Goal: Task Accomplishment & Management: Complete application form

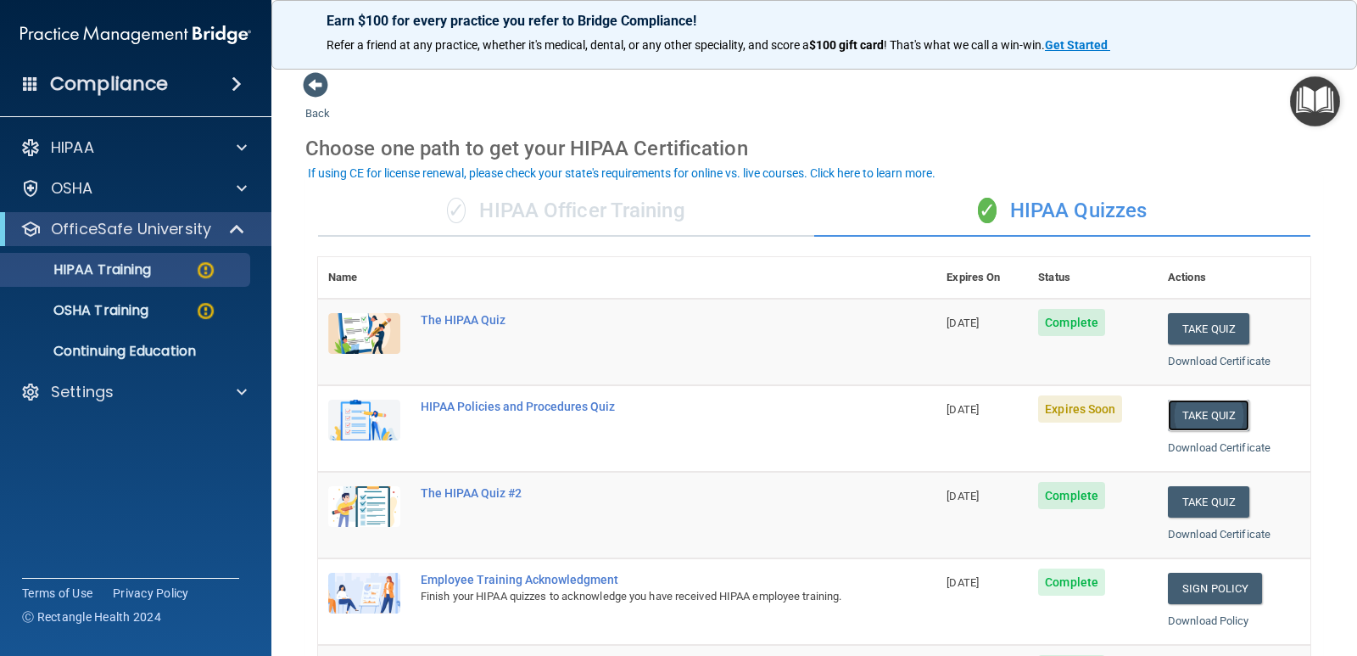
click at [1213, 423] on button "Take Quiz" at bounding box center [1208, 414] width 81 height 31
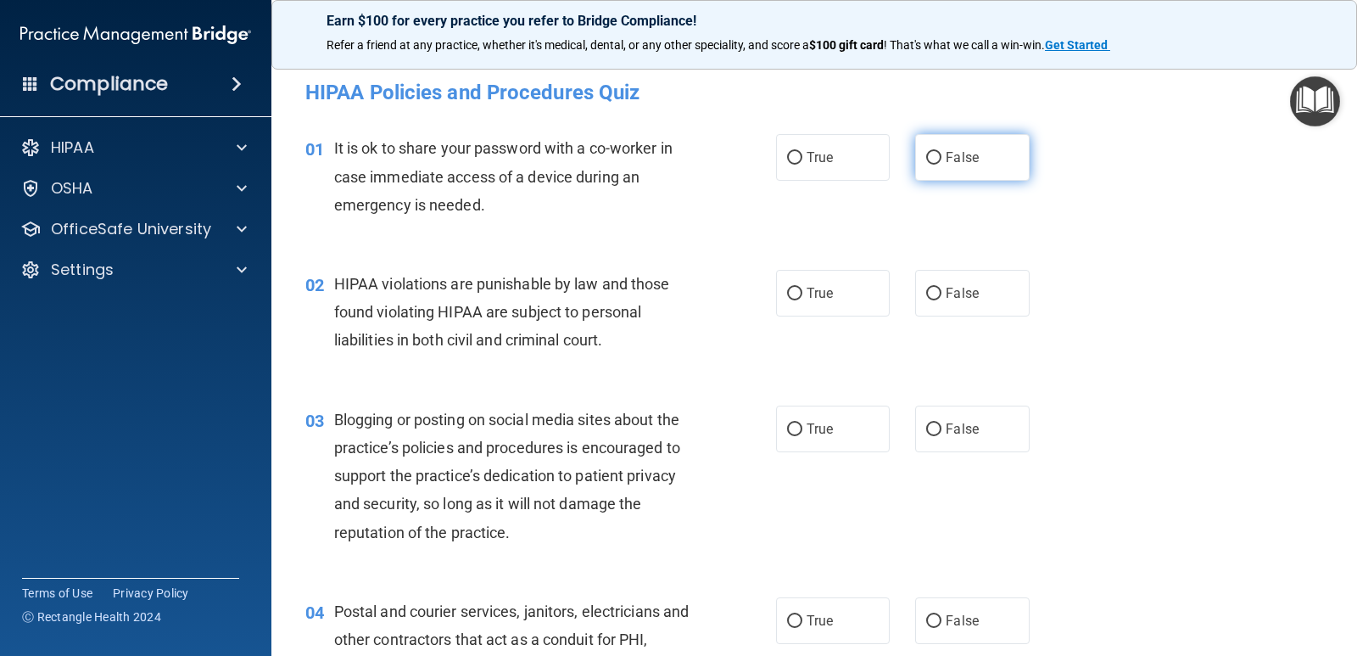
click at [926, 155] on input "False" at bounding box center [933, 158] width 15 height 13
radio input "true"
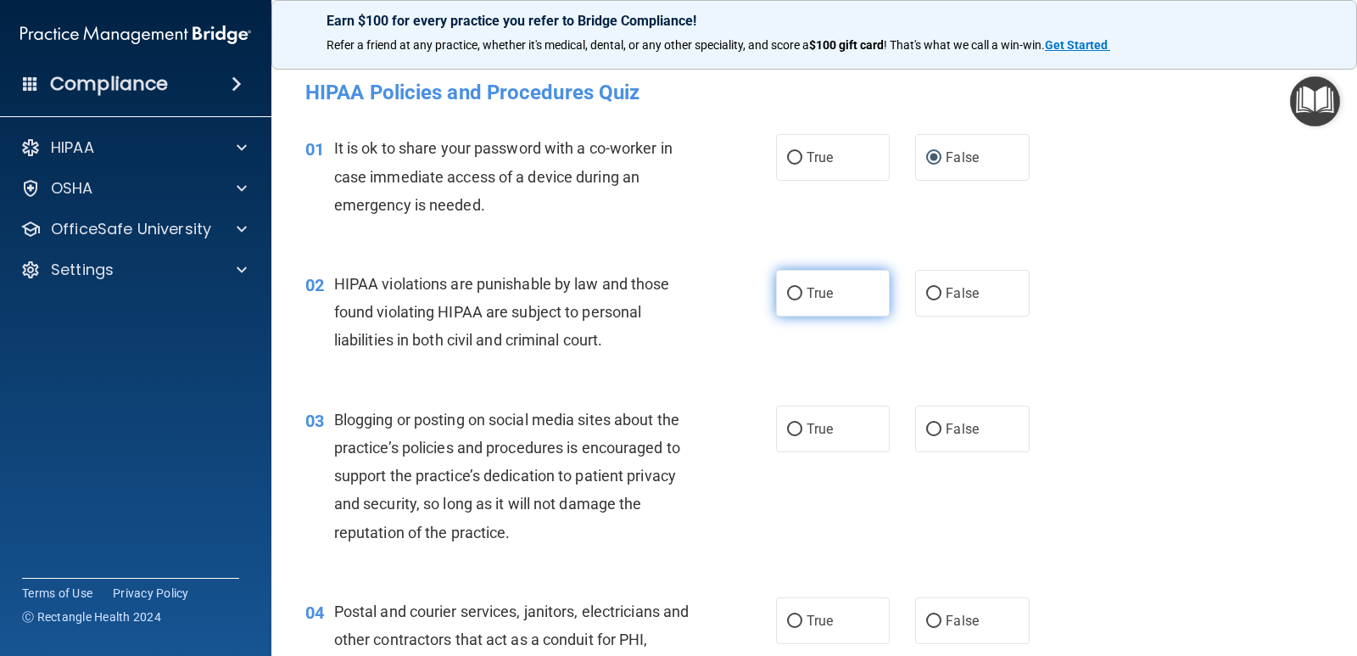
click at [791, 288] on input "True" at bounding box center [794, 294] width 15 height 13
radio input "true"
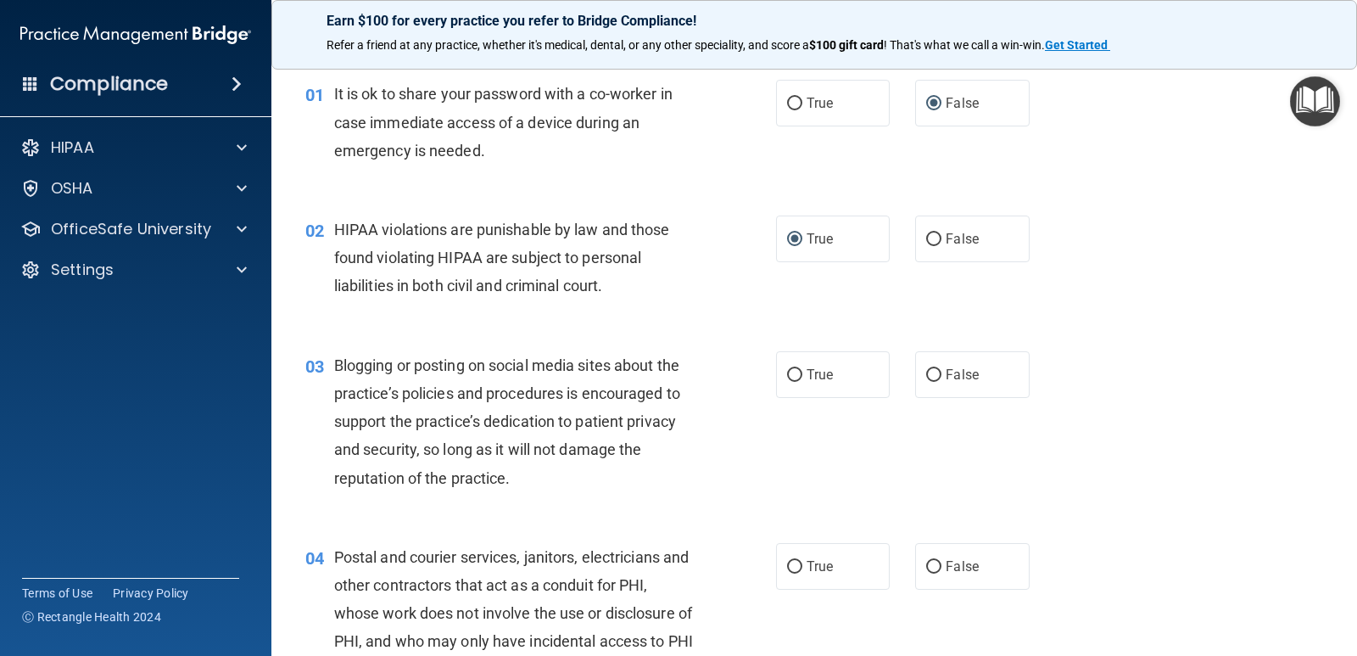
scroll to position [85, 0]
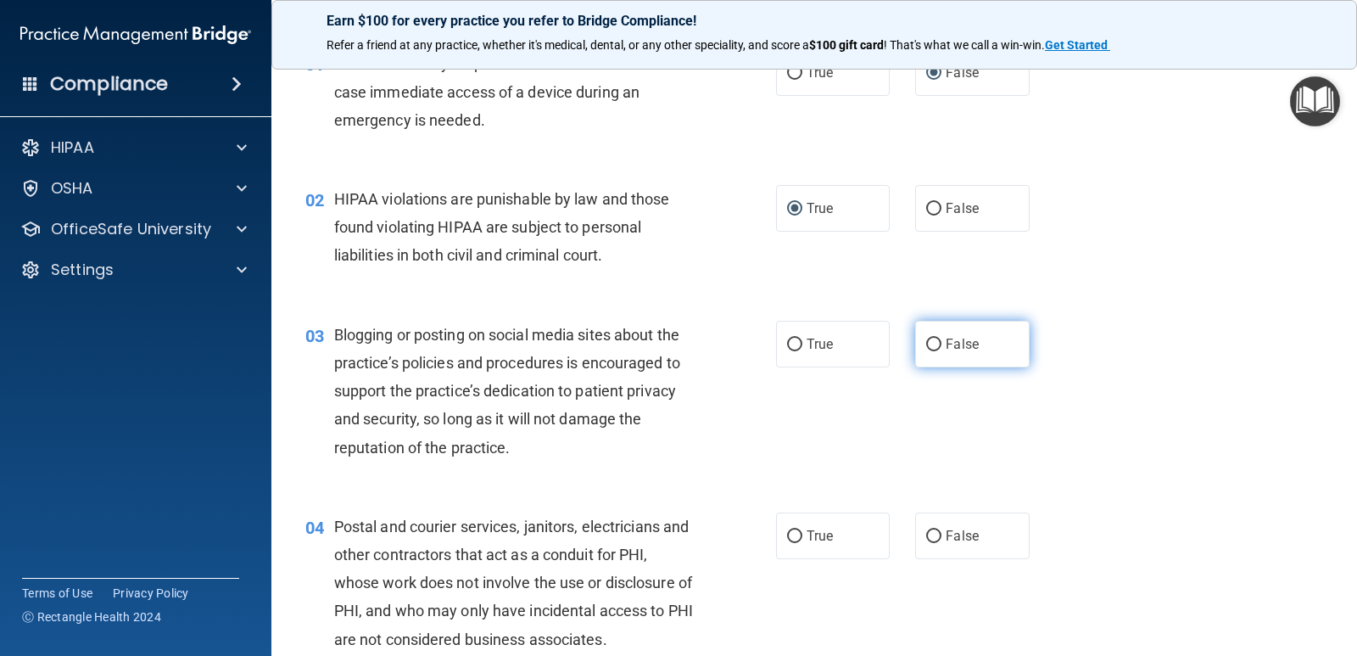
click at [929, 340] on input "False" at bounding box center [933, 344] width 15 height 13
radio input "true"
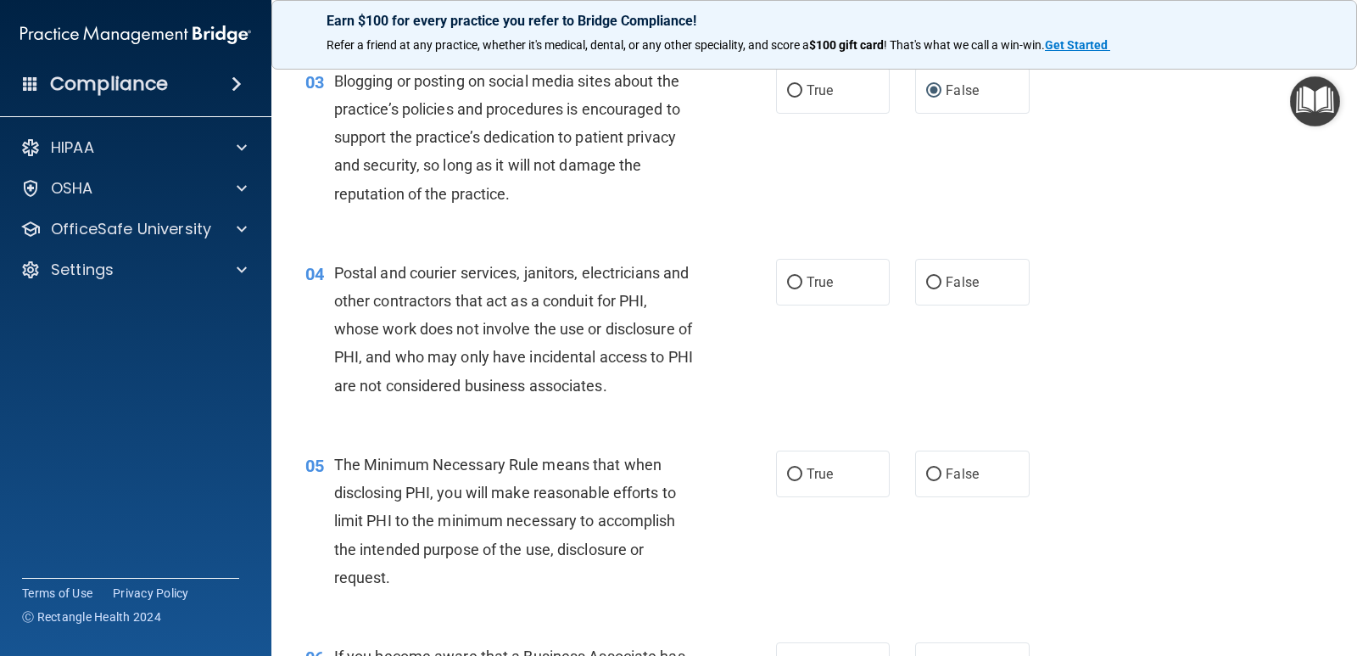
scroll to position [339, 0]
click at [787, 277] on input "True" at bounding box center [794, 282] width 15 height 13
radio input "true"
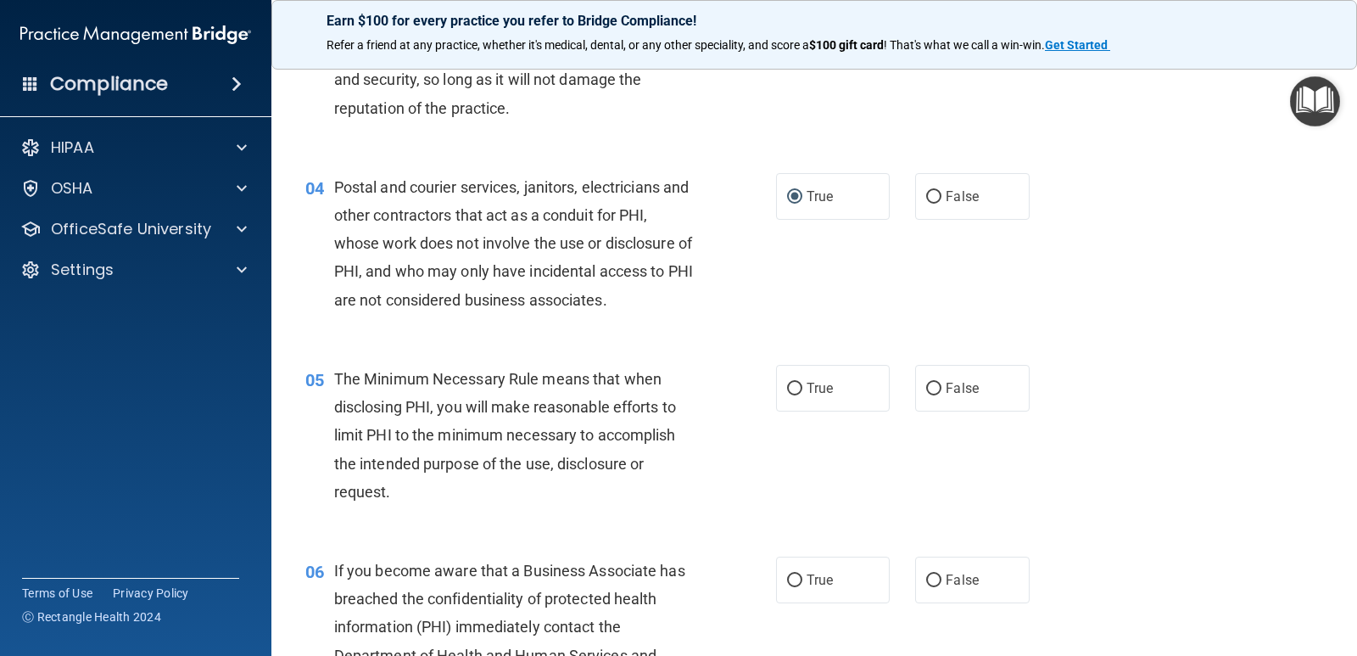
scroll to position [509, 0]
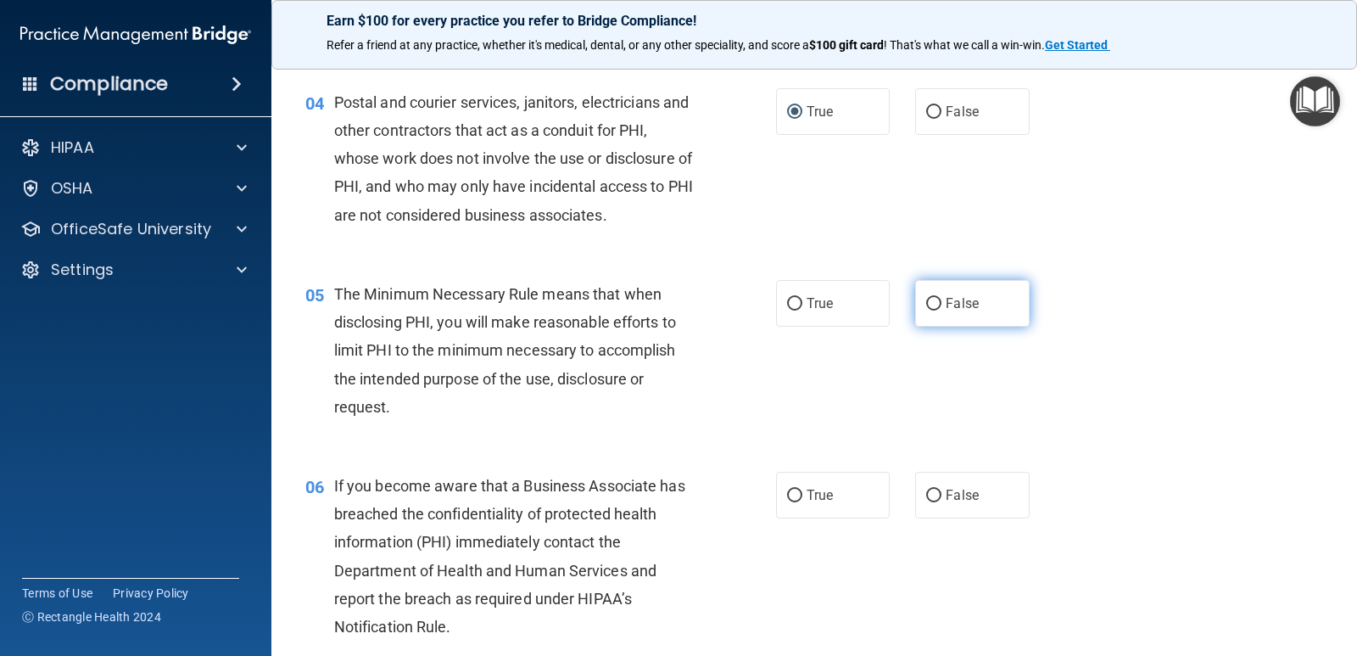
click at [926, 300] on input "False" at bounding box center [933, 304] width 15 height 13
radio input "true"
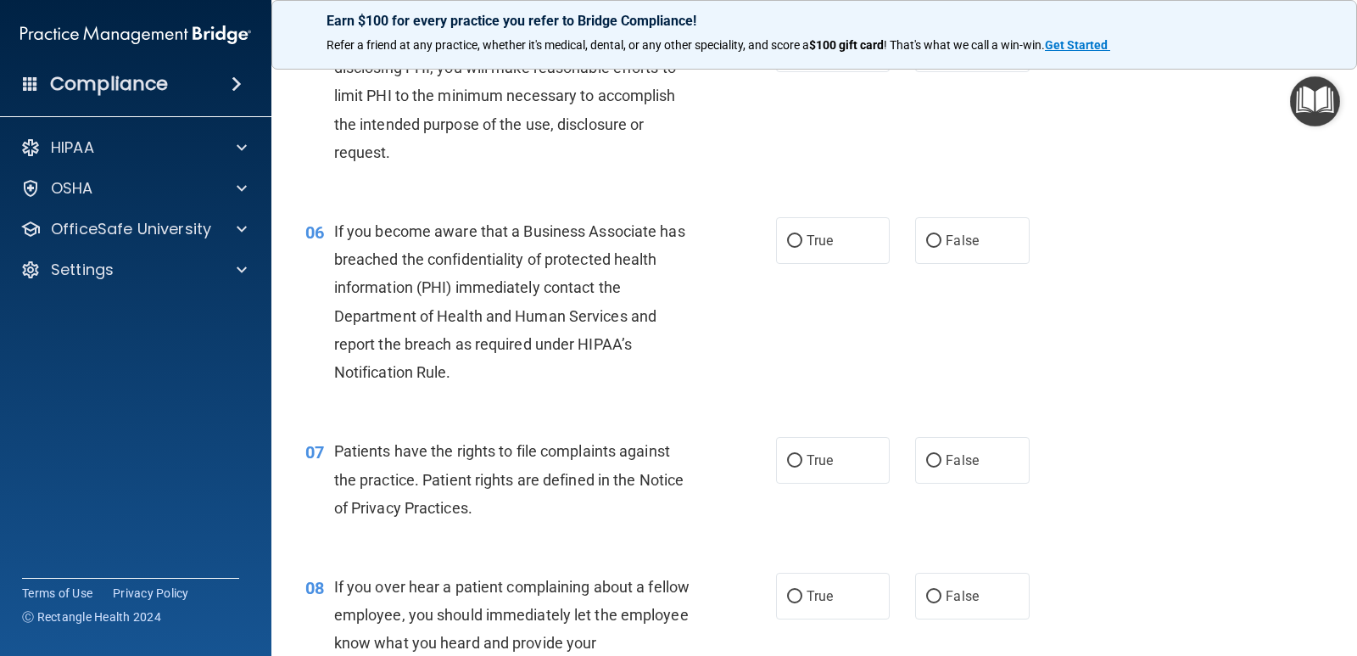
scroll to position [679, 0]
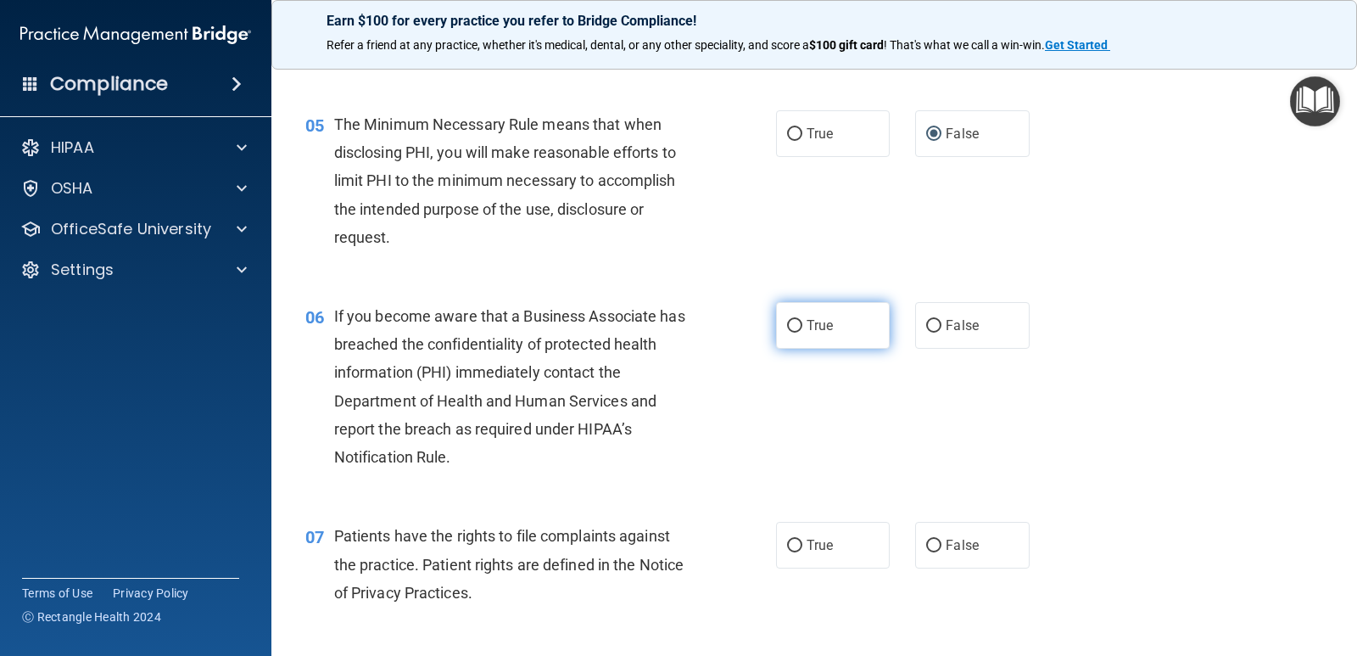
click at [785, 332] on label "True" at bounding box center [833, 325] width 114 height 47
click at [787, 332] on input "True" at bounding box center [794, 326] width 15 height 13
radio input "true"
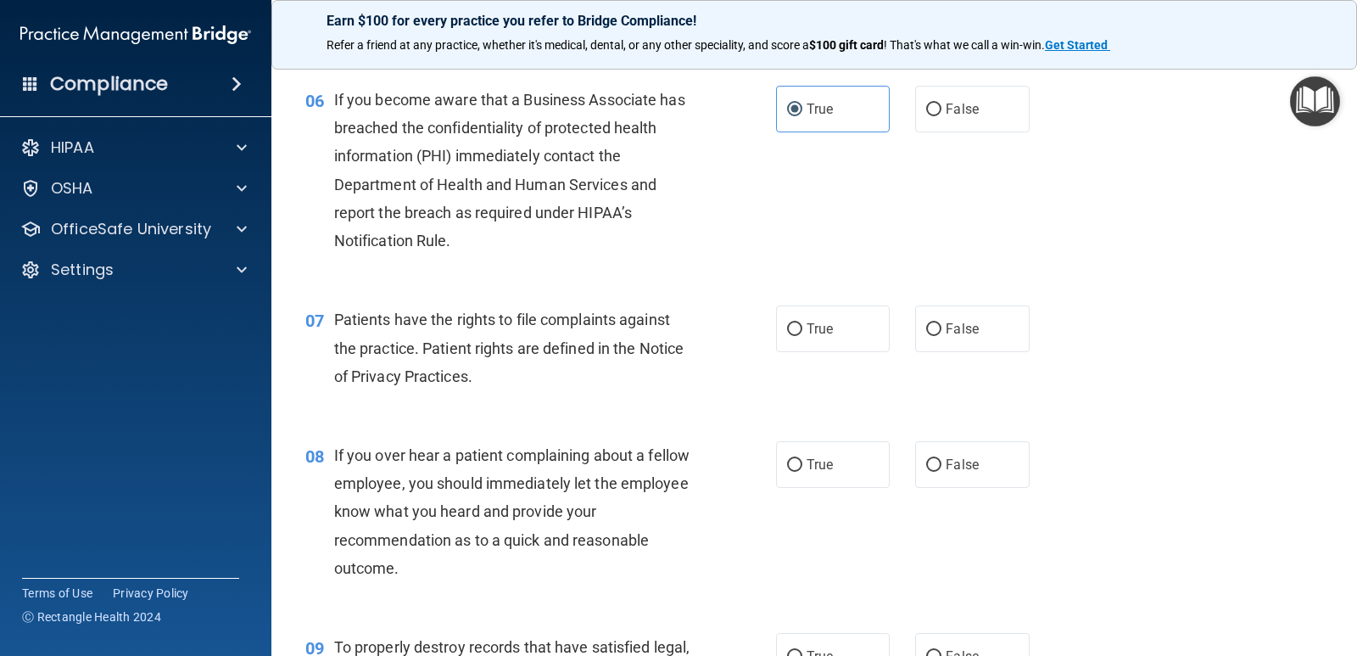
scroll to position [933, 0]
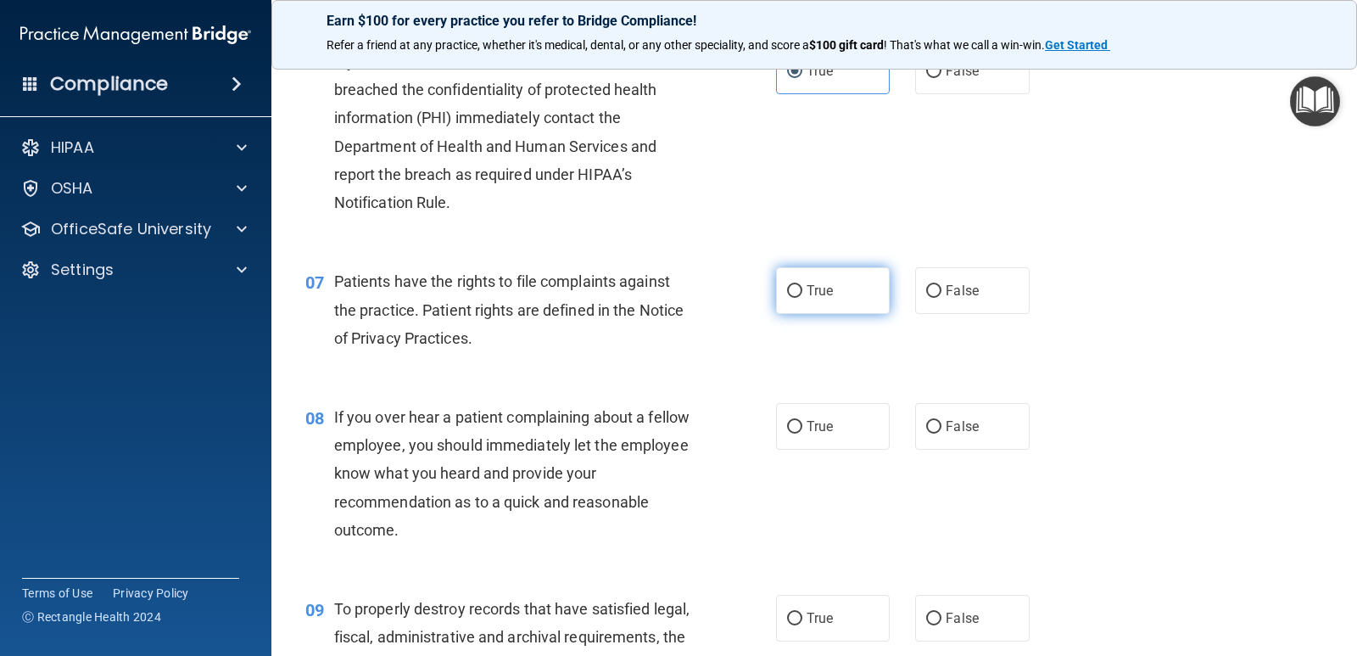
click at [787, 289] on input "True" at bounding box center [794, 291] width 15 height 13
radio input "true"
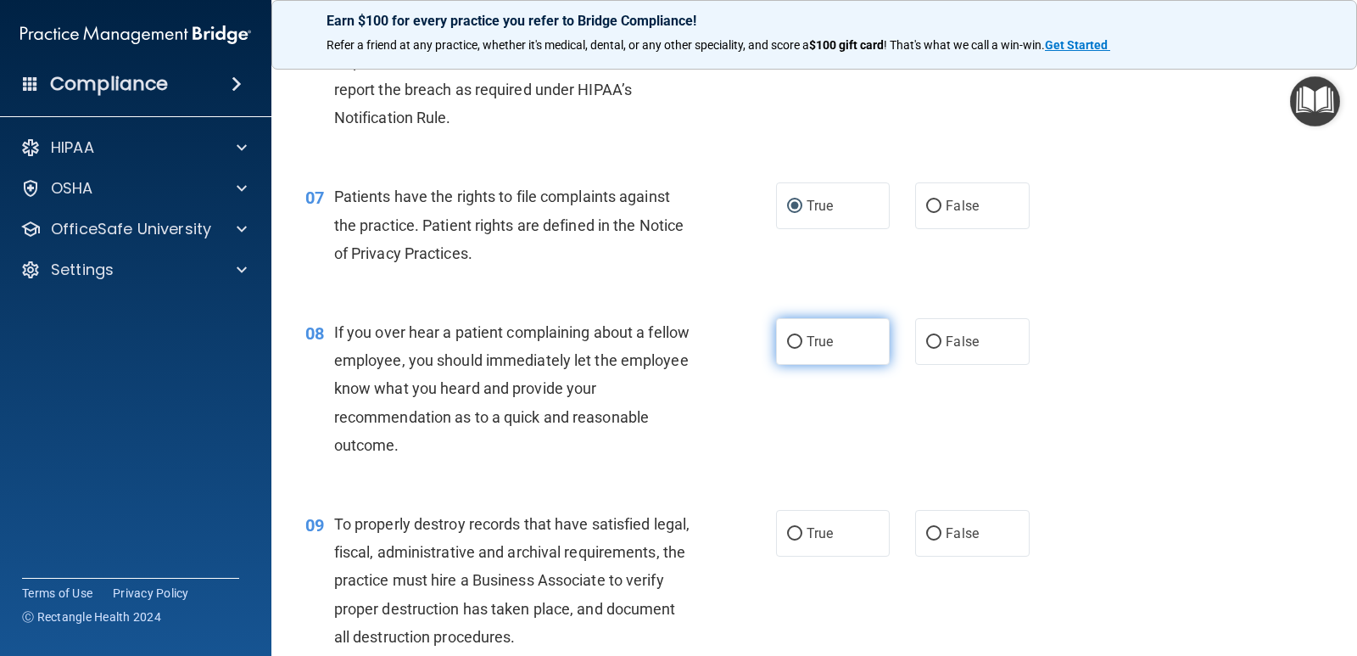
click at [787, 340] on input "True" at bounding box center [794, 342] width 15 height 13
radio input "true"
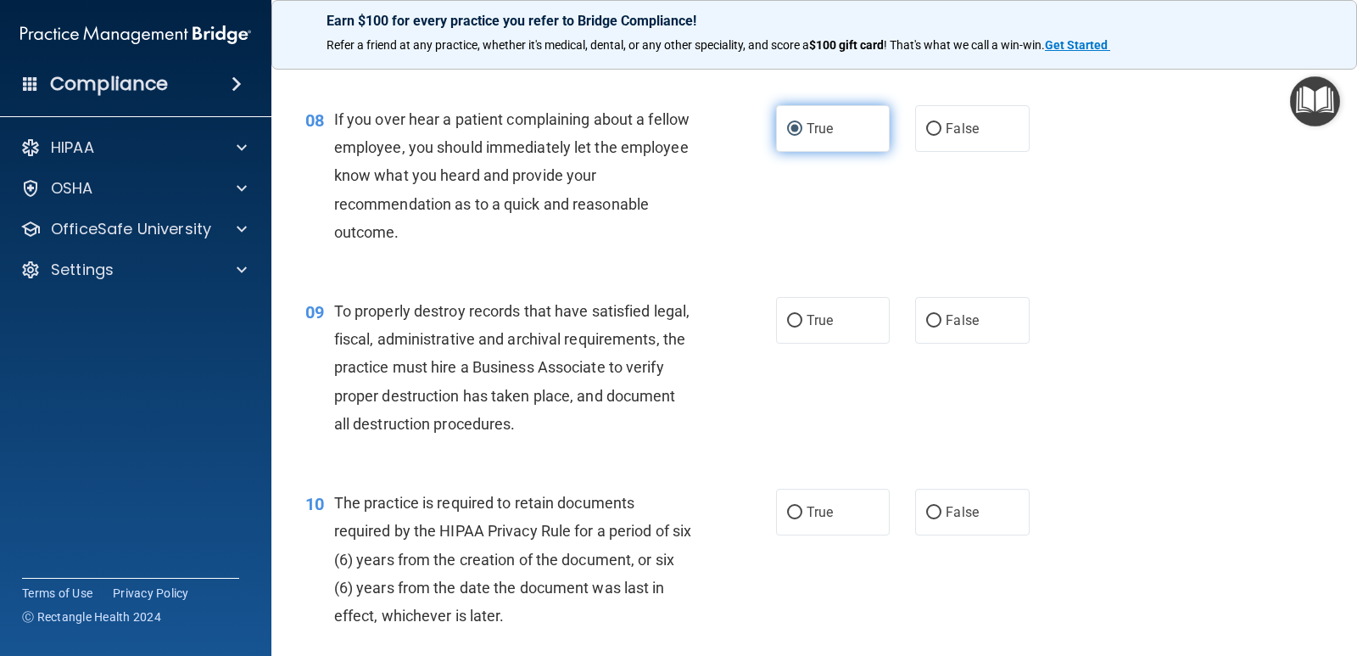
scroll to position [1272, 0]
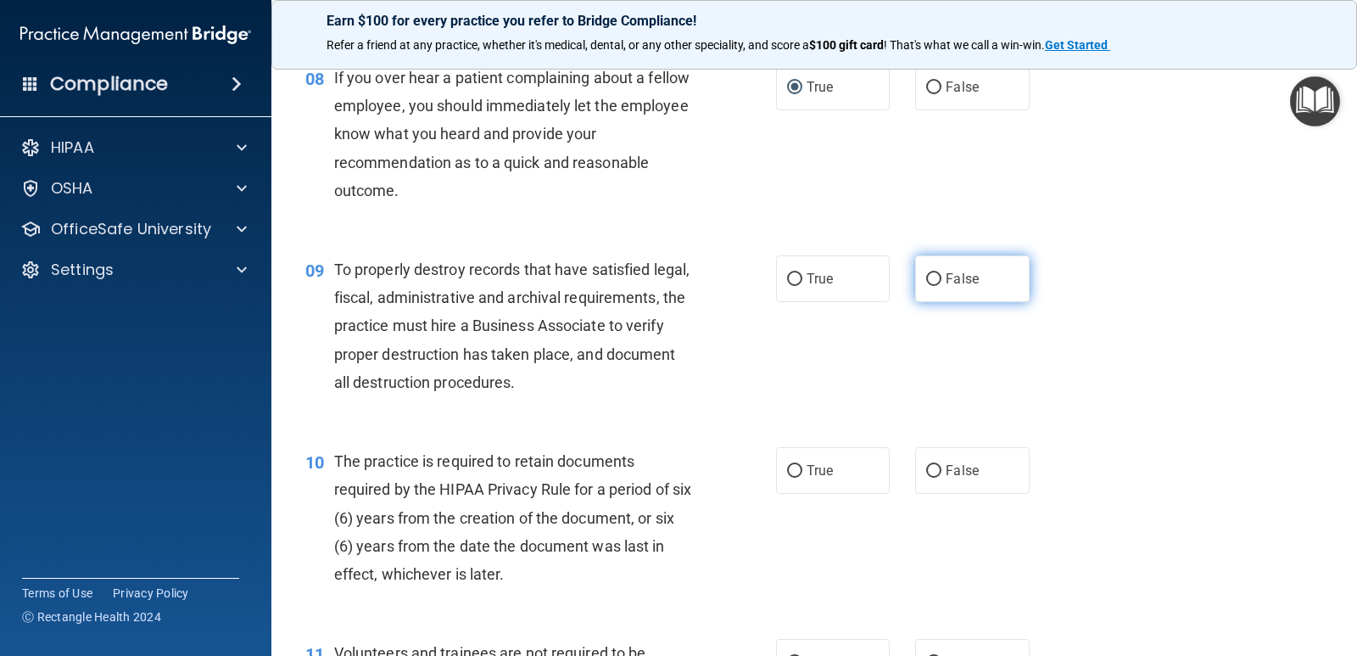
click at [926, 275] on input "False" at bounding box center [933, 279] width 15 height 13
radio input "true"
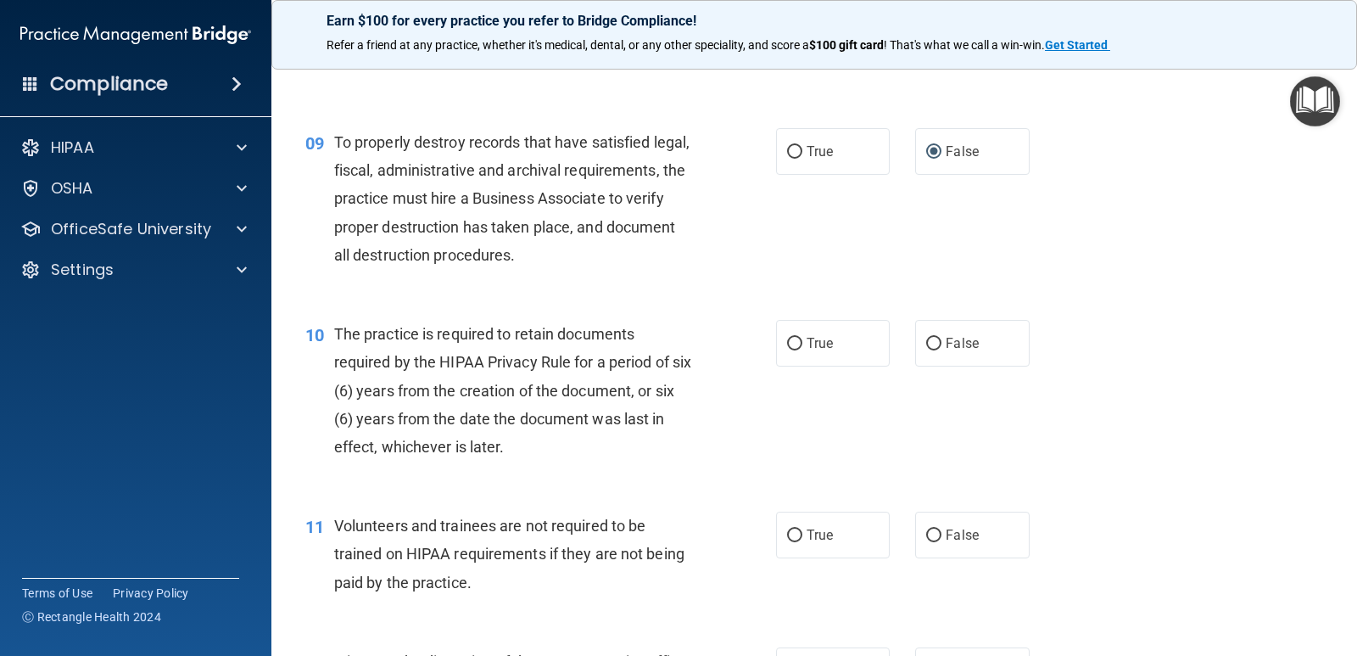
scroll to position [1357, 0]
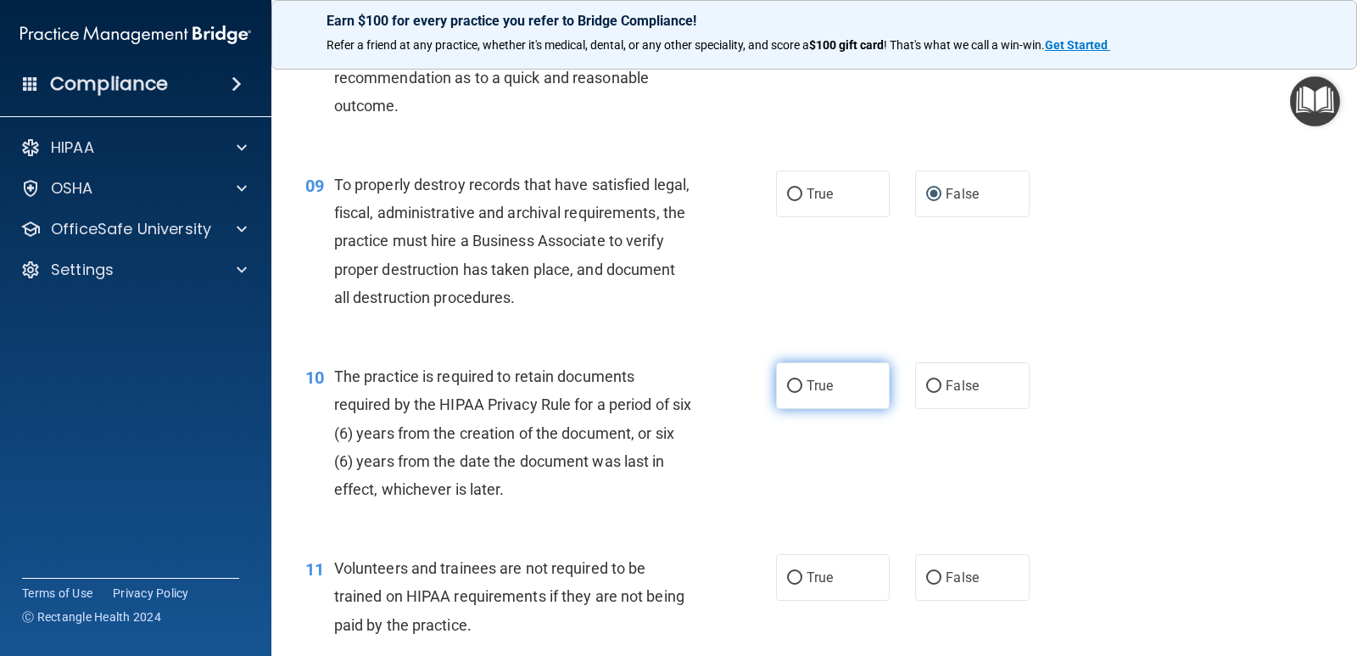
click at [789, 391] on input "True" at bounding box center [794, 386] width 15 height 13
radio input "true"
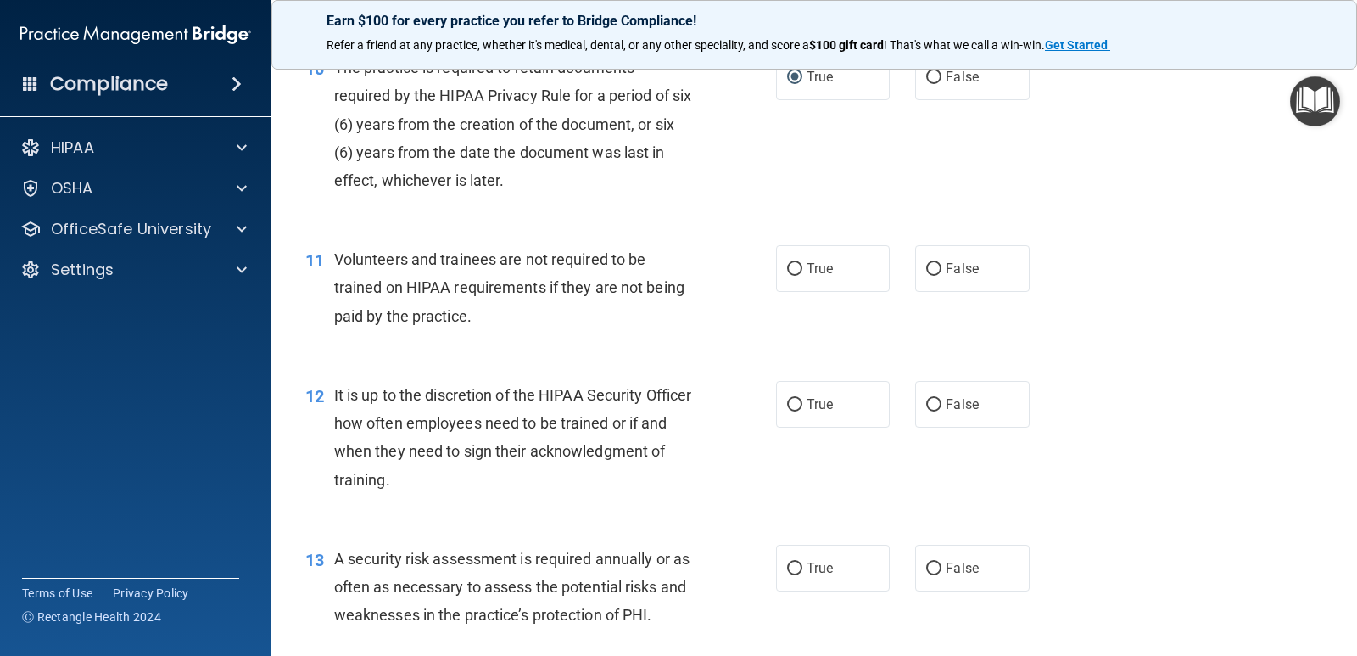
scroll to position [1696, 0]
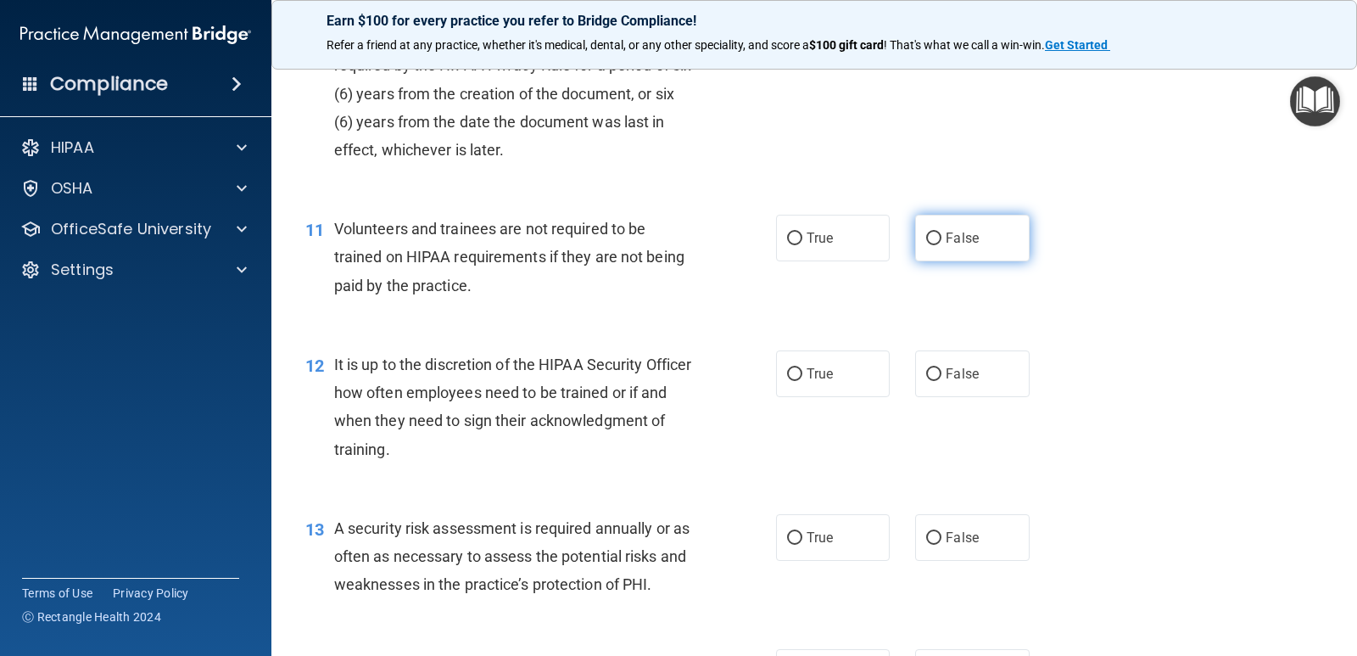
click at [926, 234] on input "False" at bounding box center [933, 238] width 15 height 13
radio input "true"
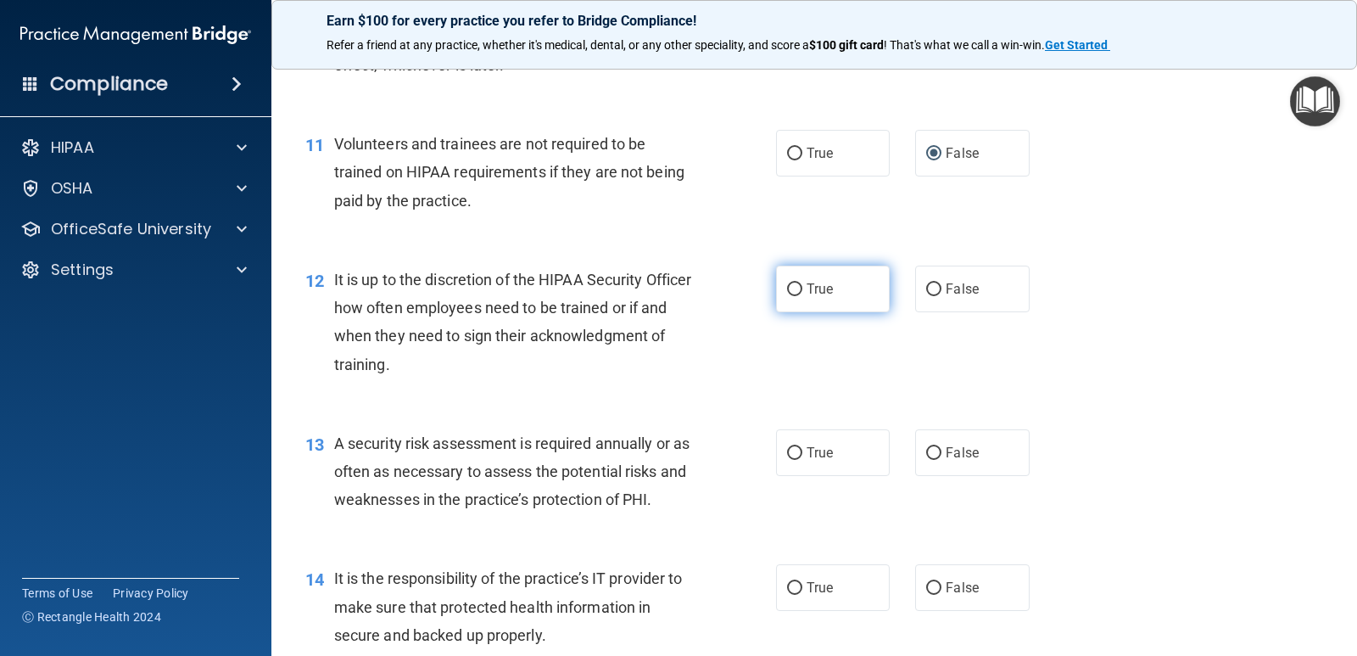
click at [791, 286] on input "True" at bounding box center [794, 289] width 15 height 13
radio input "true"
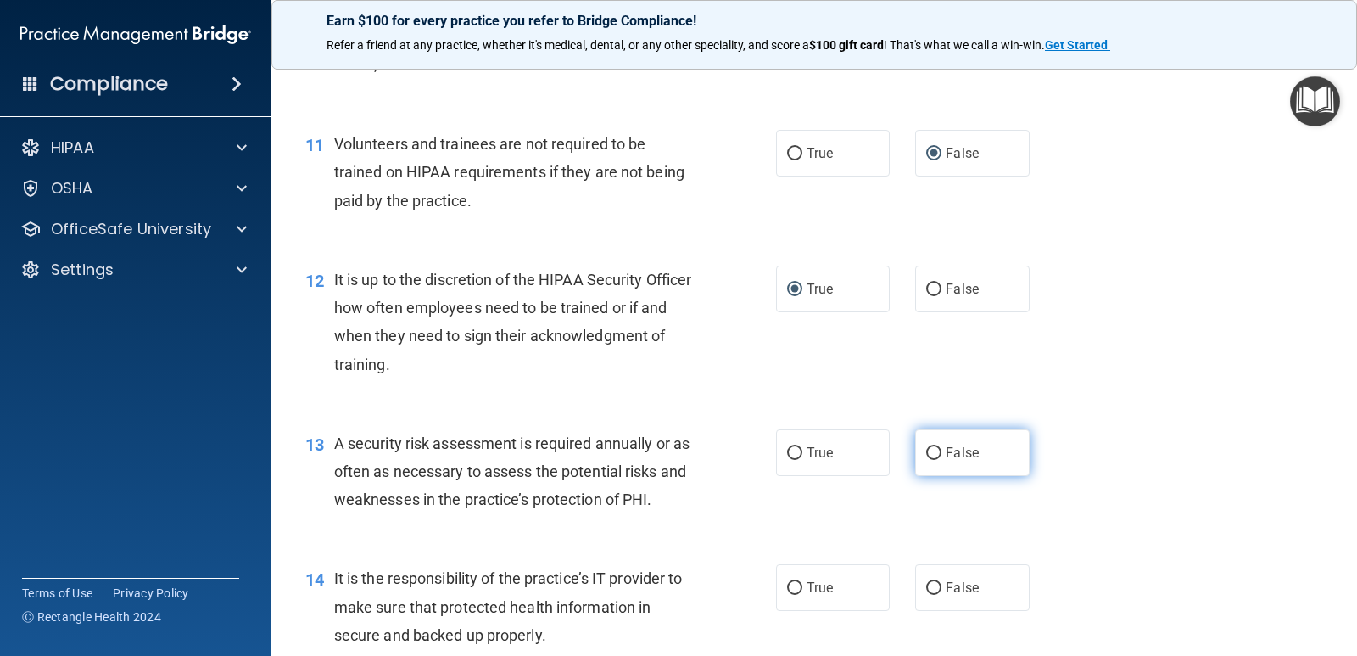
click at [929, 455] on input "False" at bounding box center [933, 453] width 15 height 13
radio input "true"
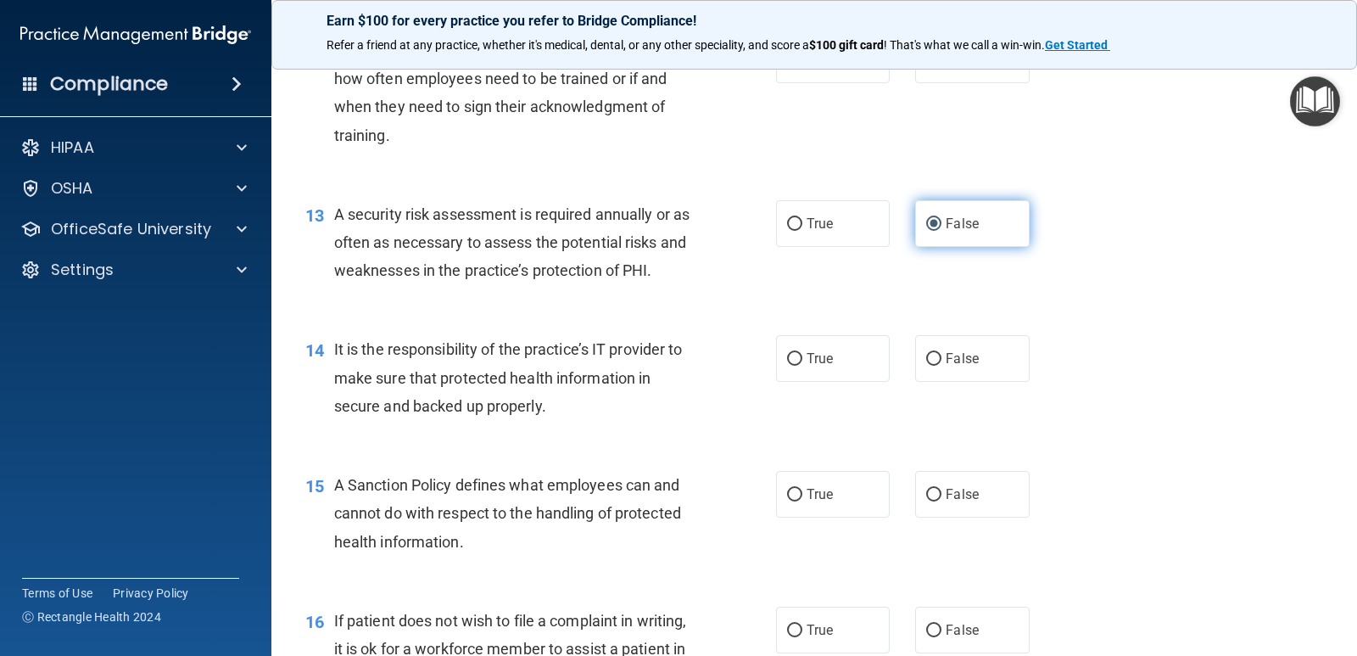
scroll to position [2036, 0]
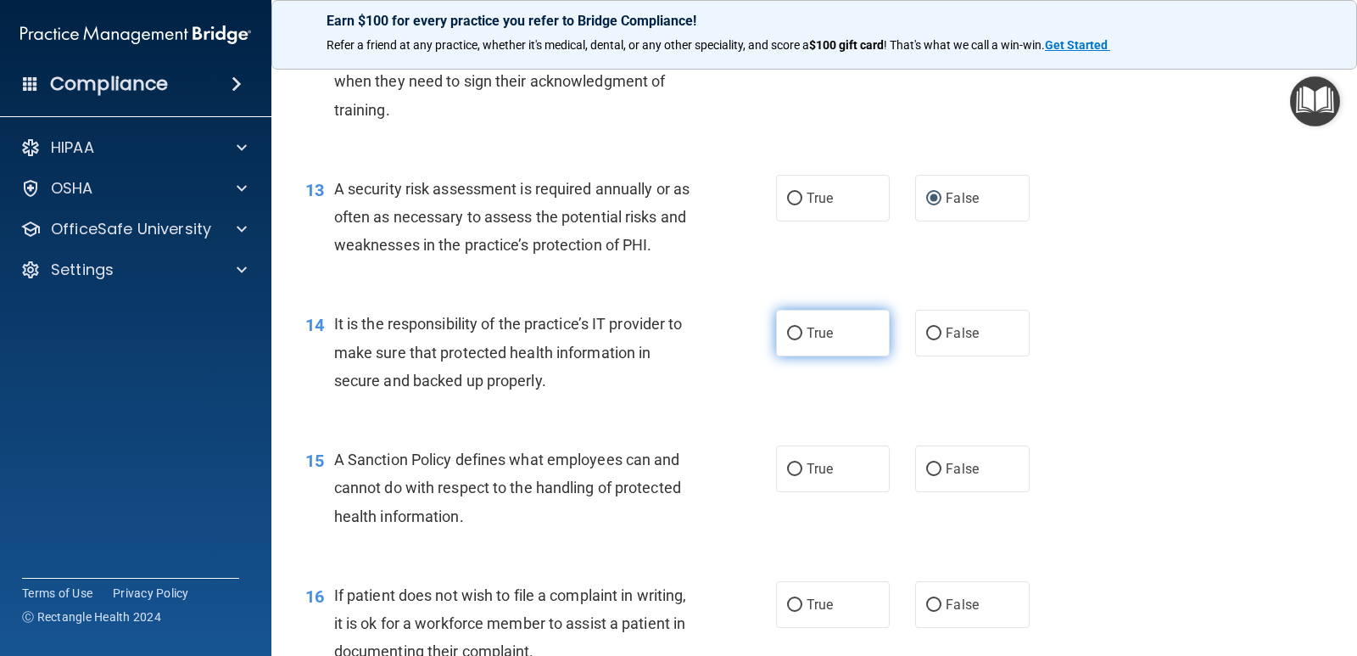
click at [792, 334] on input "True" at bounding box center [794, 333] width 15 height 13
radio input "true"
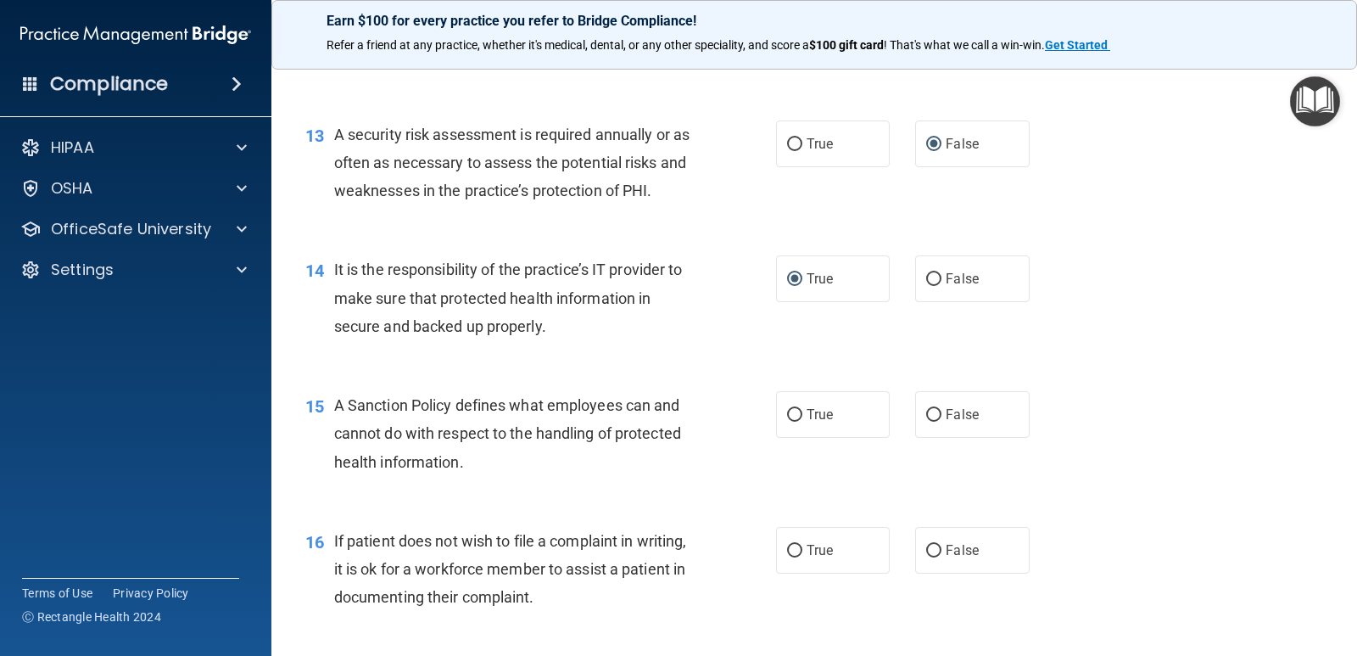
scroll to position [2120, 0]
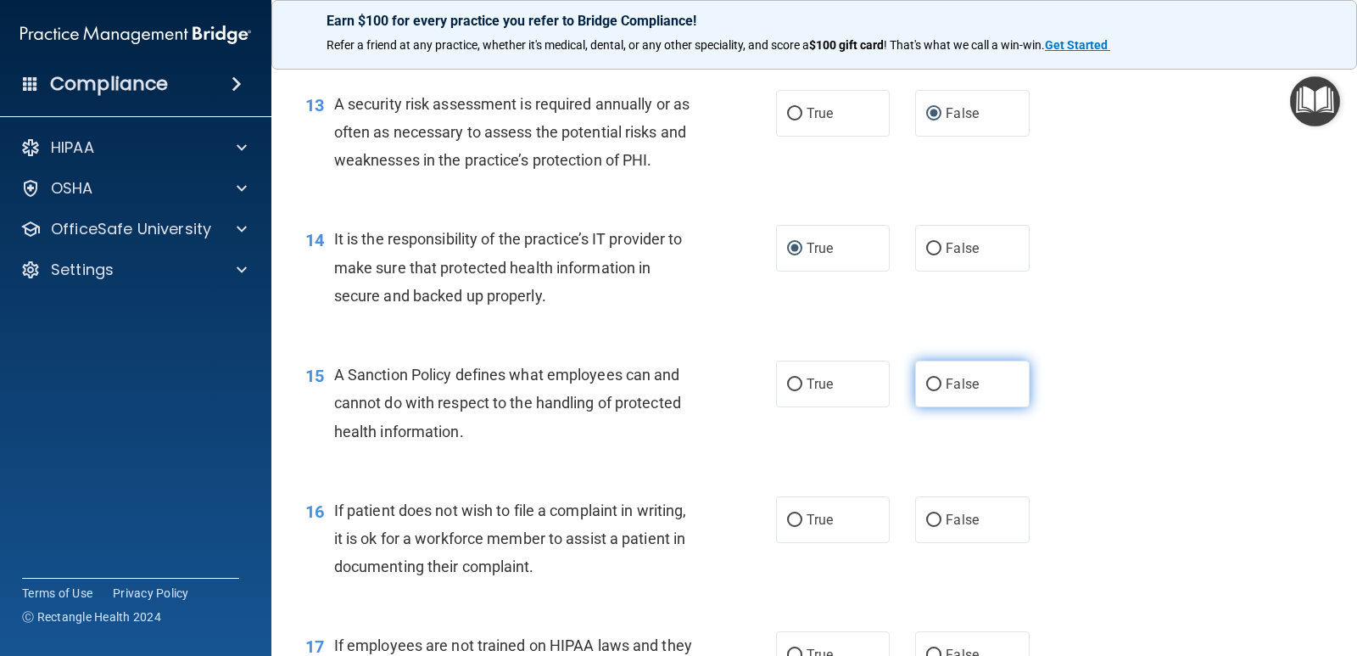
click at [926, 388] on input "False" at bounding box center [933, 384] width 15 height 13
radio input "true"
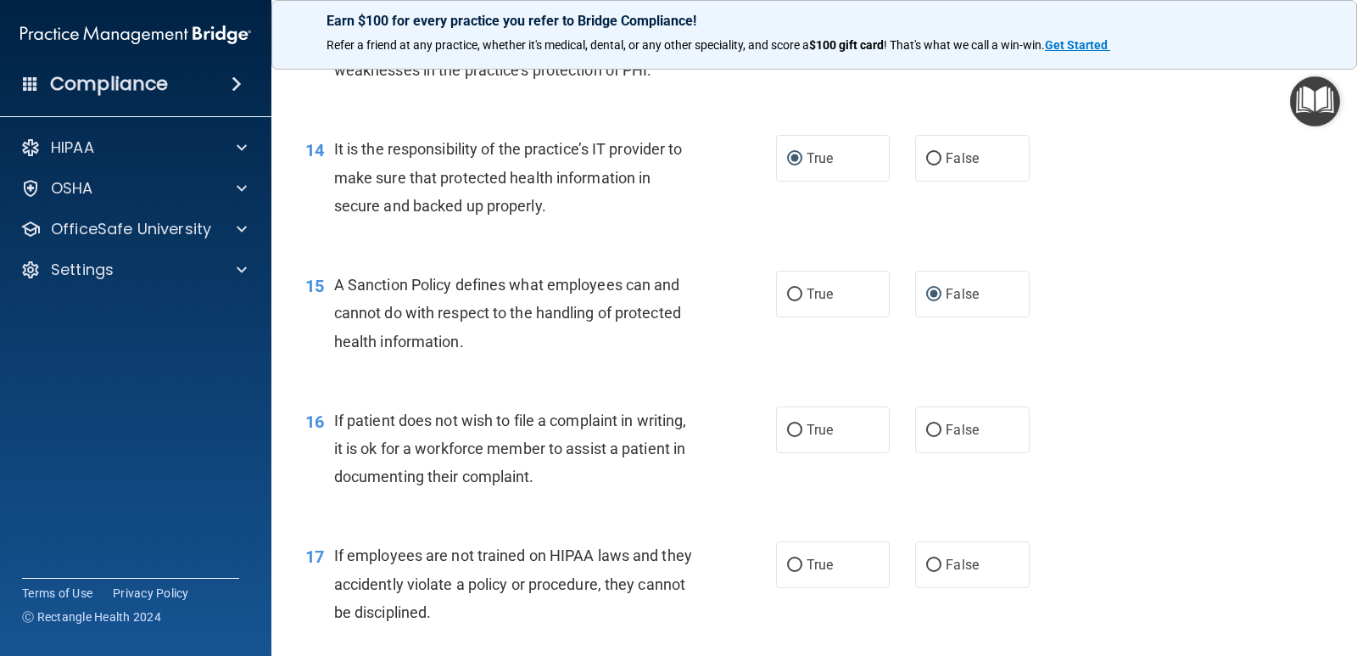
scroll to position [2290, 0]
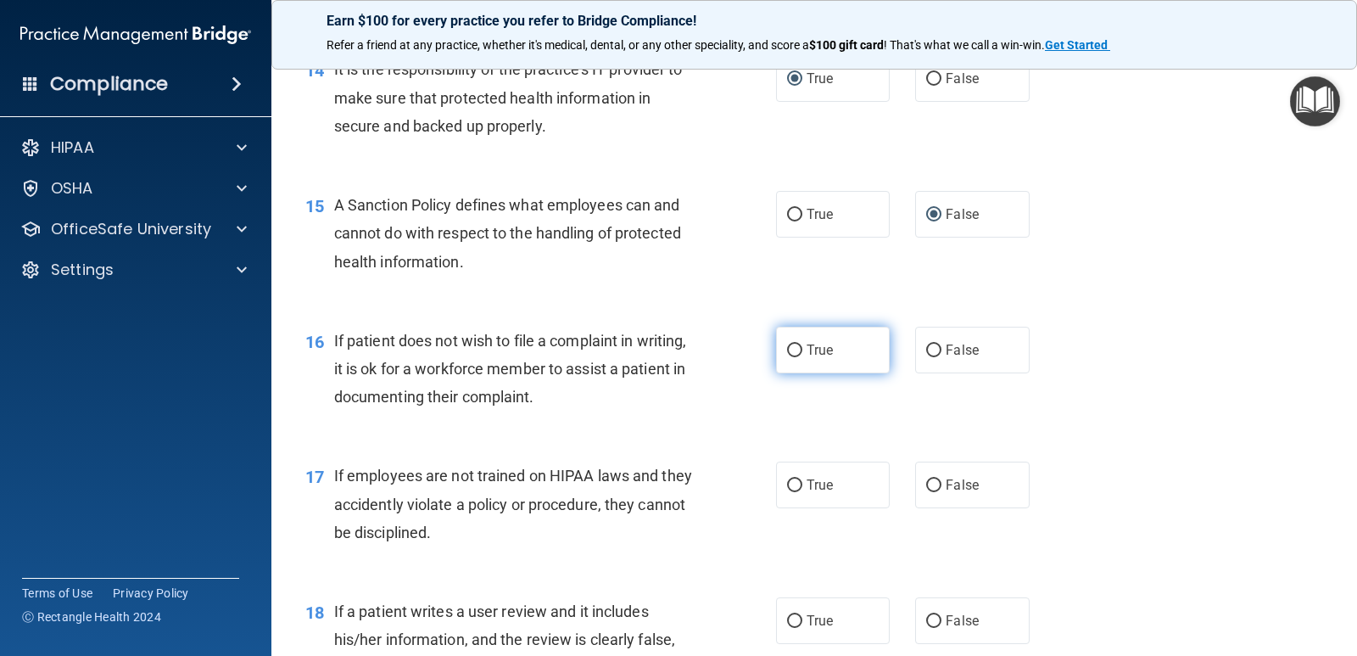
click at [787, 349] on input "True" at bounding box center [794, 350] width 15 height 13
radio input "true"
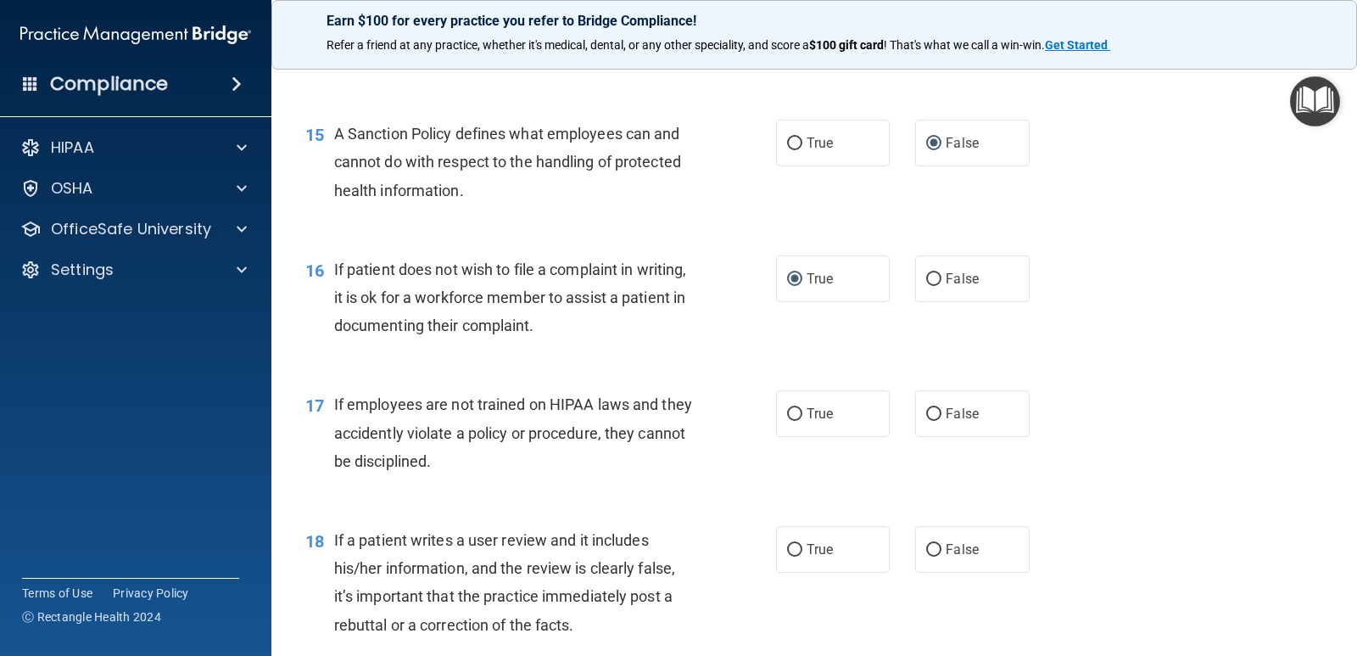
scroll to position [2460, 0]
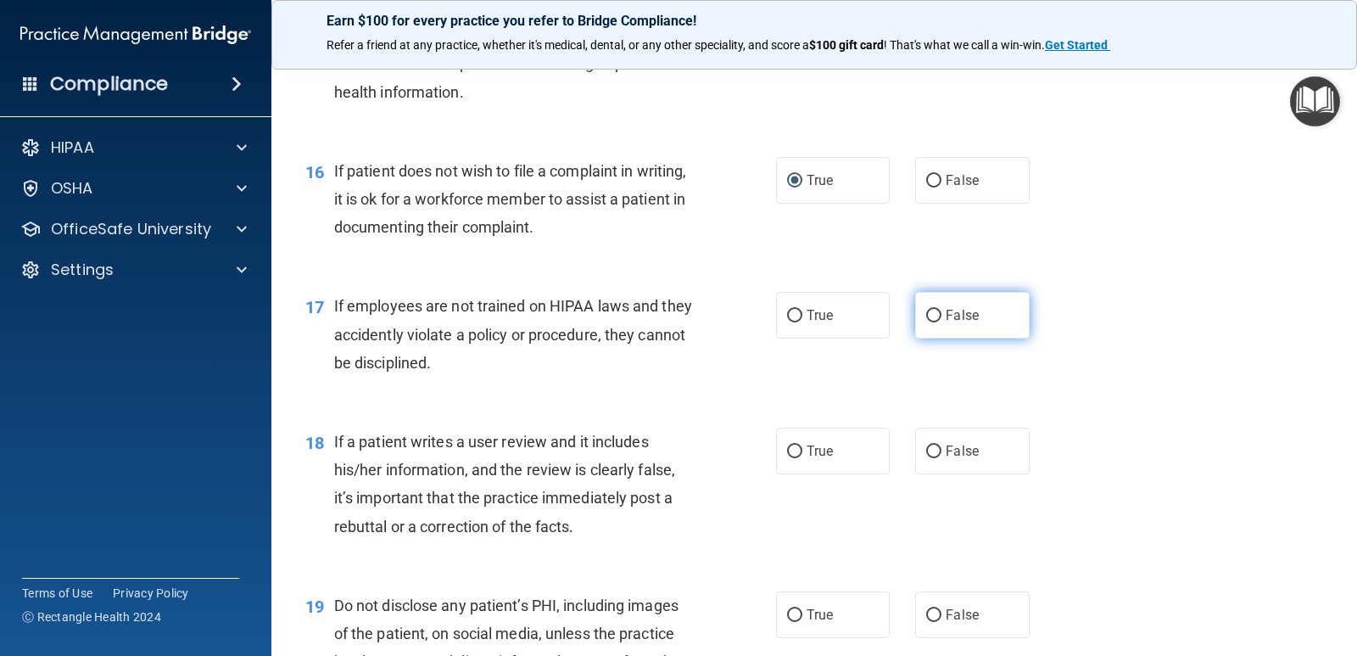
click at [926, 311] on input "False" at bounding box center [933, 316] width 15 height 13
radio input "true"
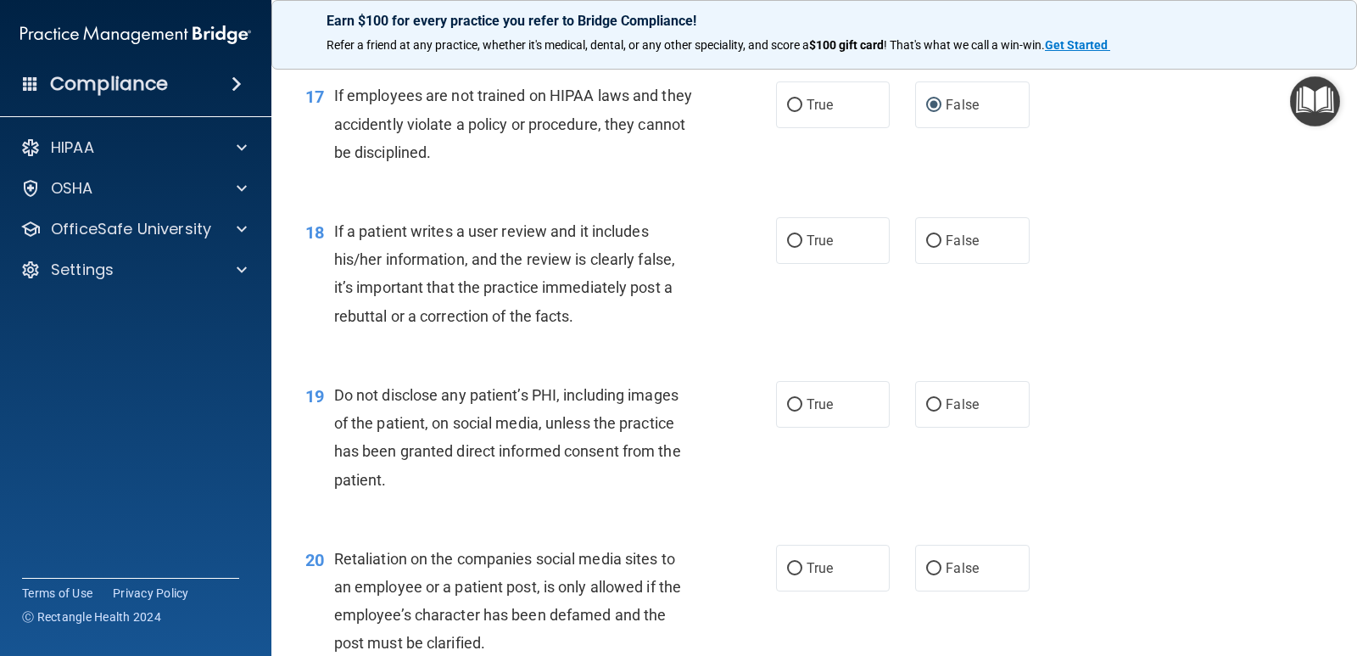
scroll to position [2714, 0]
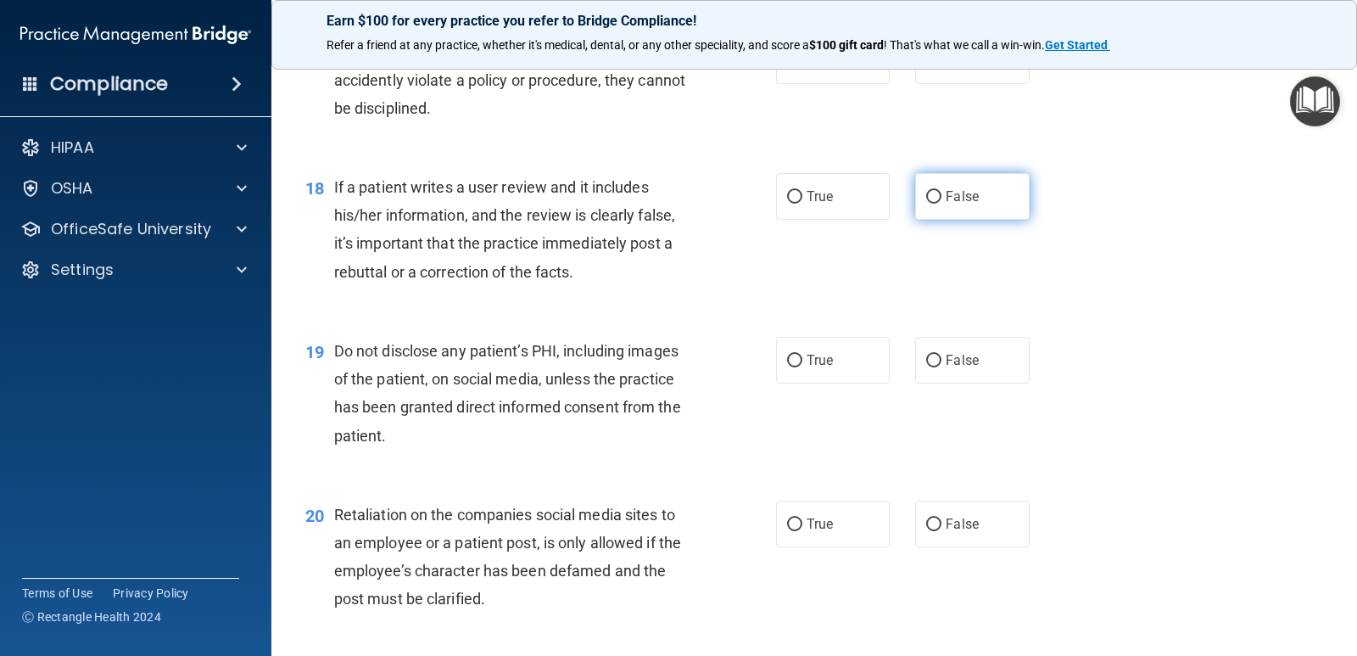
click at [926, 194] on input "False" at bounding box center [933, 197] width 15 height 13
radio input "true"
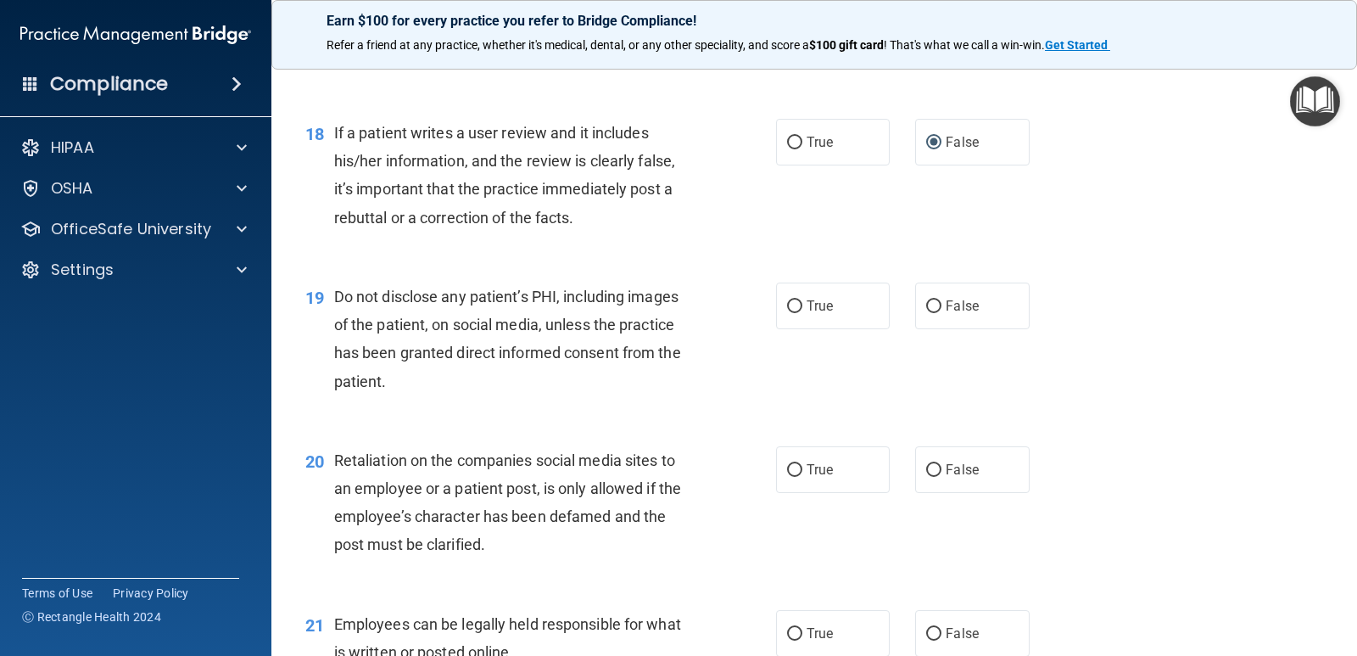
scroll to position [2799, 0]
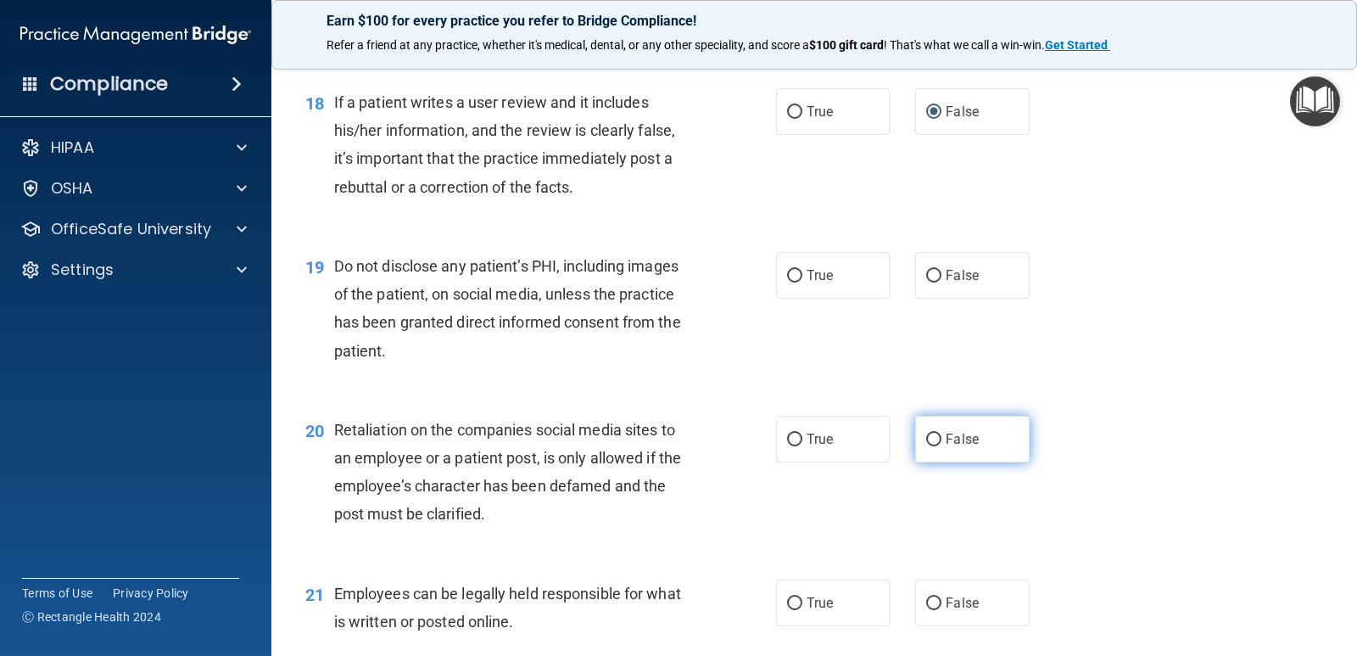
click at [926, 436] on input "False" at bounding box center [933, 439] width 15 height 13
radio input "true"
click at [787, 272] on input "True" at bounding box center [794, 276] width 15 height 13
radio input "true"
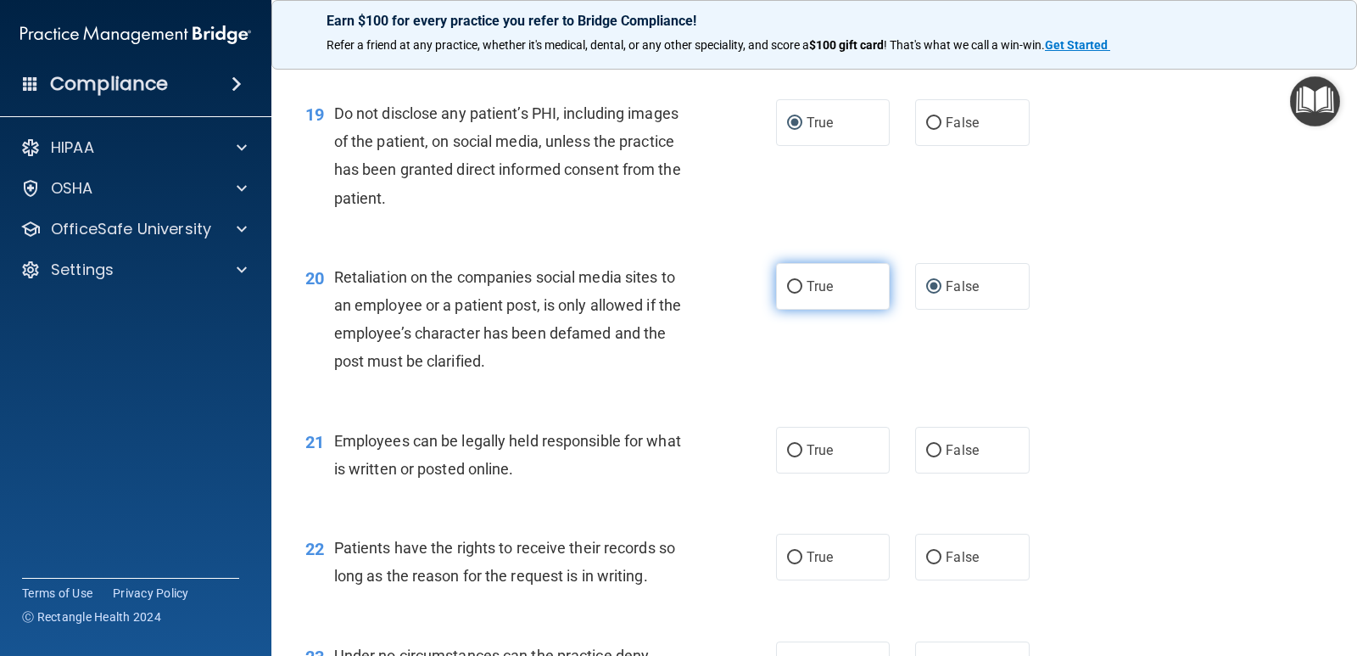
scroll to position [3138, 0]
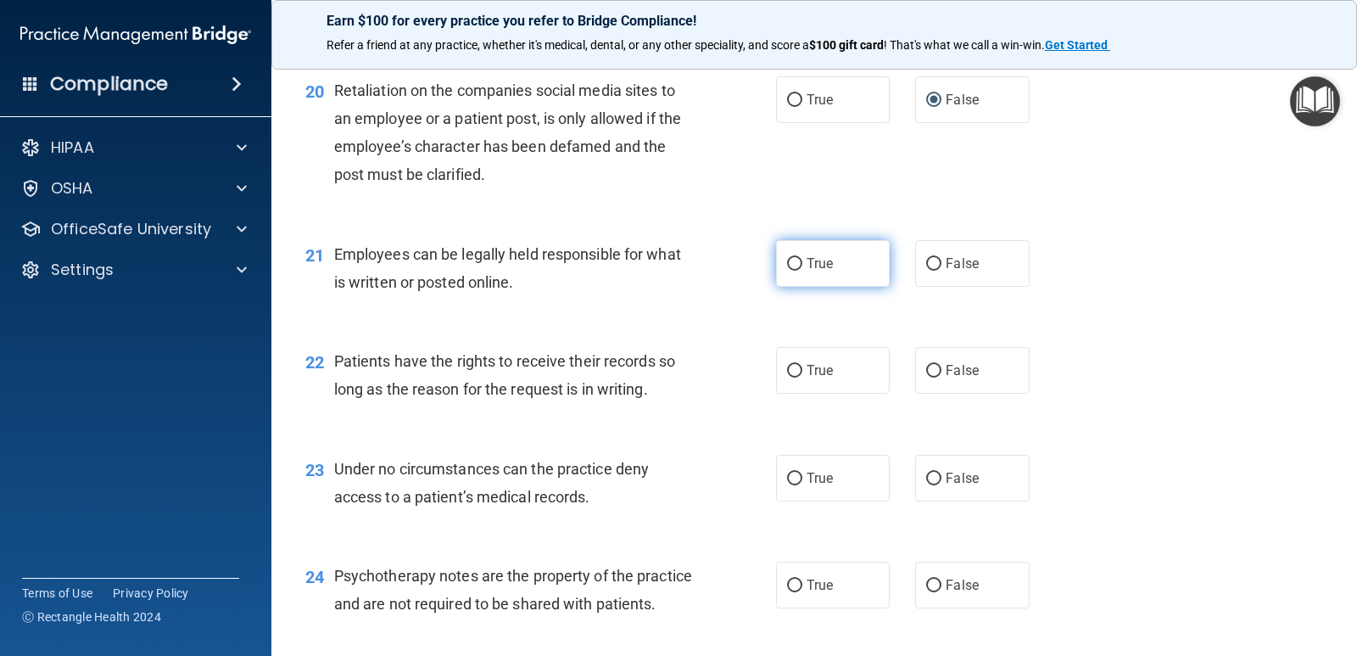
click at [792, 264] on input "True" at bounding box center [794, 264] width 15 height 13
radio input "true"
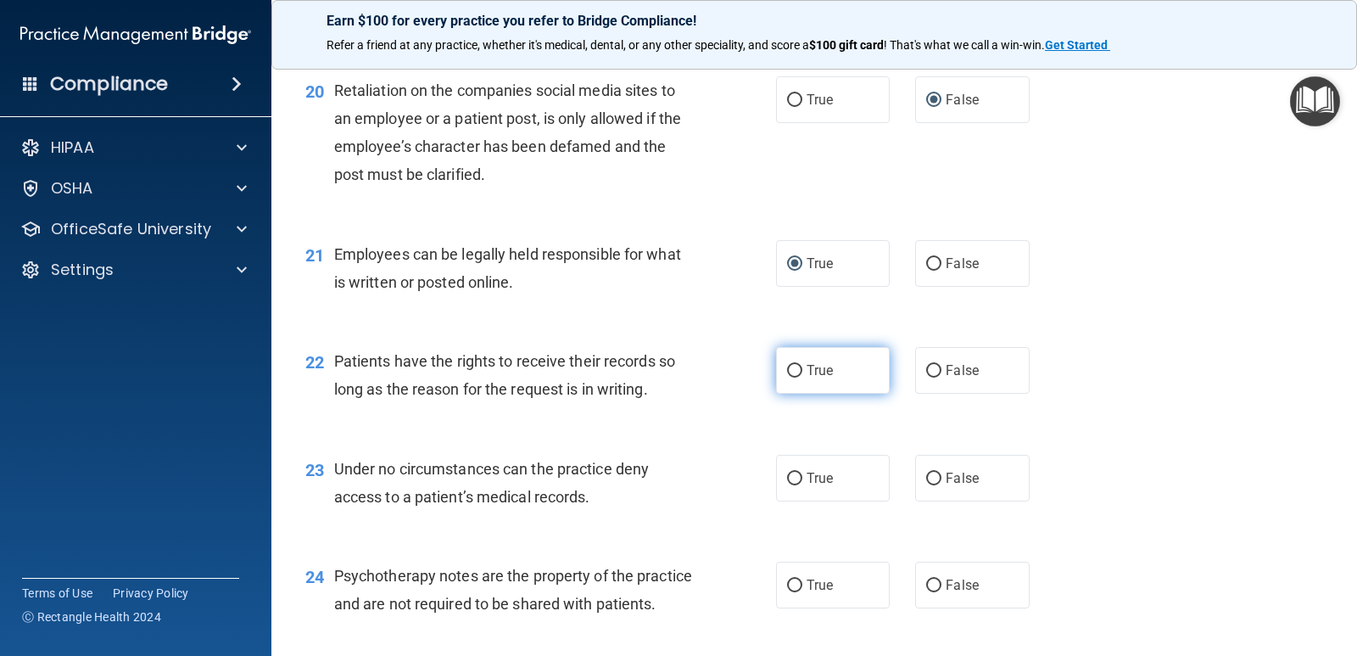
click at [787, 365] on input "True" at bounding box center [794, 371] width 15 height 13
radio input "true"
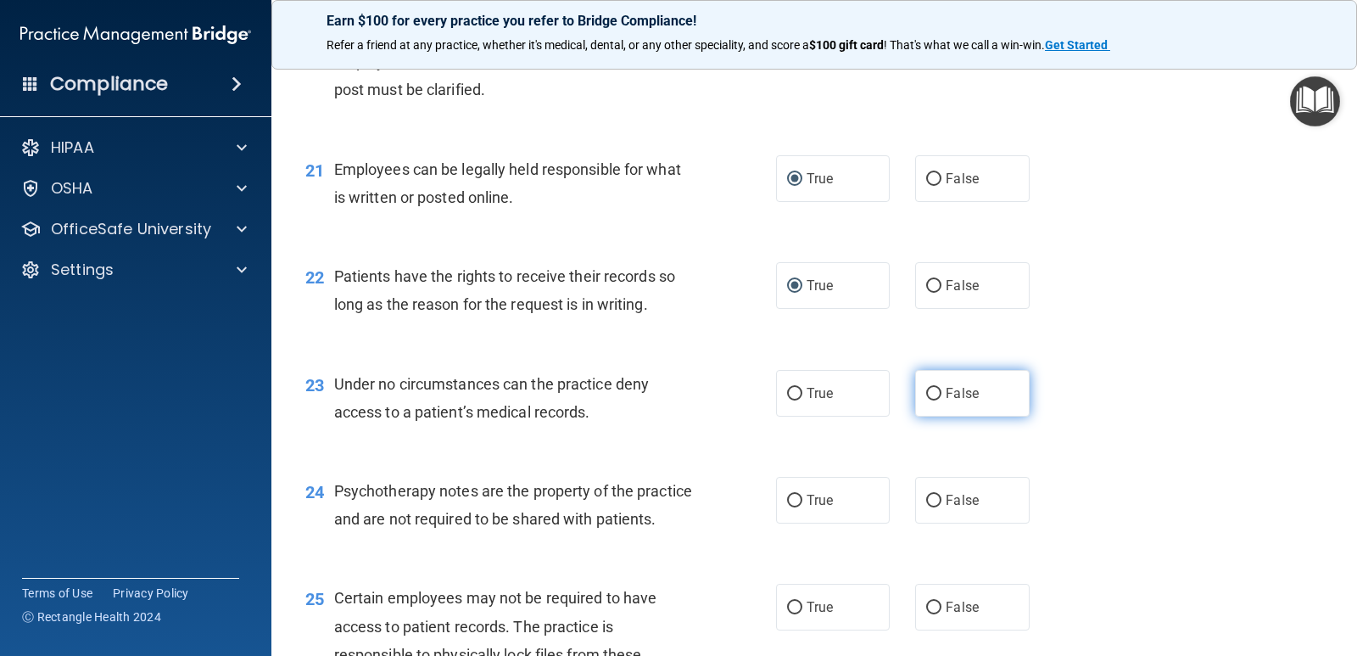
click at [926, 396] on input "False" at bounding box center [933, 394] width 15 height 13
radio input "true"
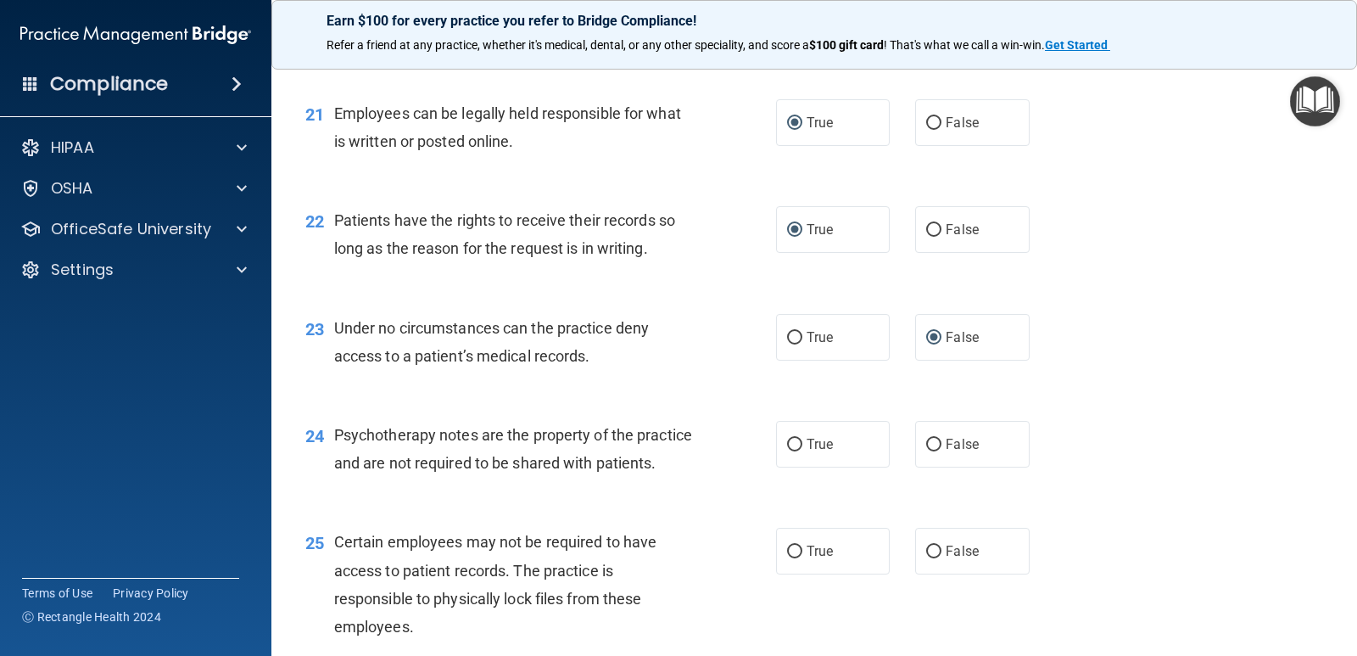
scroll to position [3393, 0]
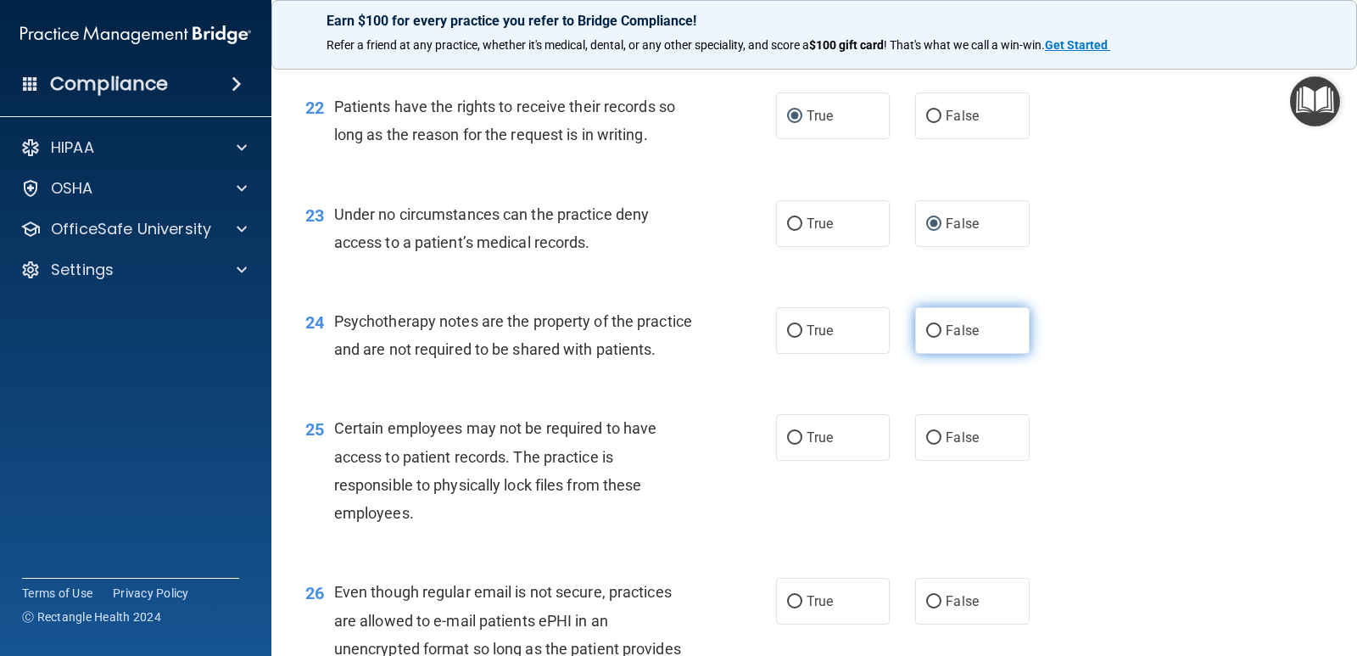
click at [930, 327] on input "False" at bounding box center [933, 331] width 15 height 13
radio input "true"
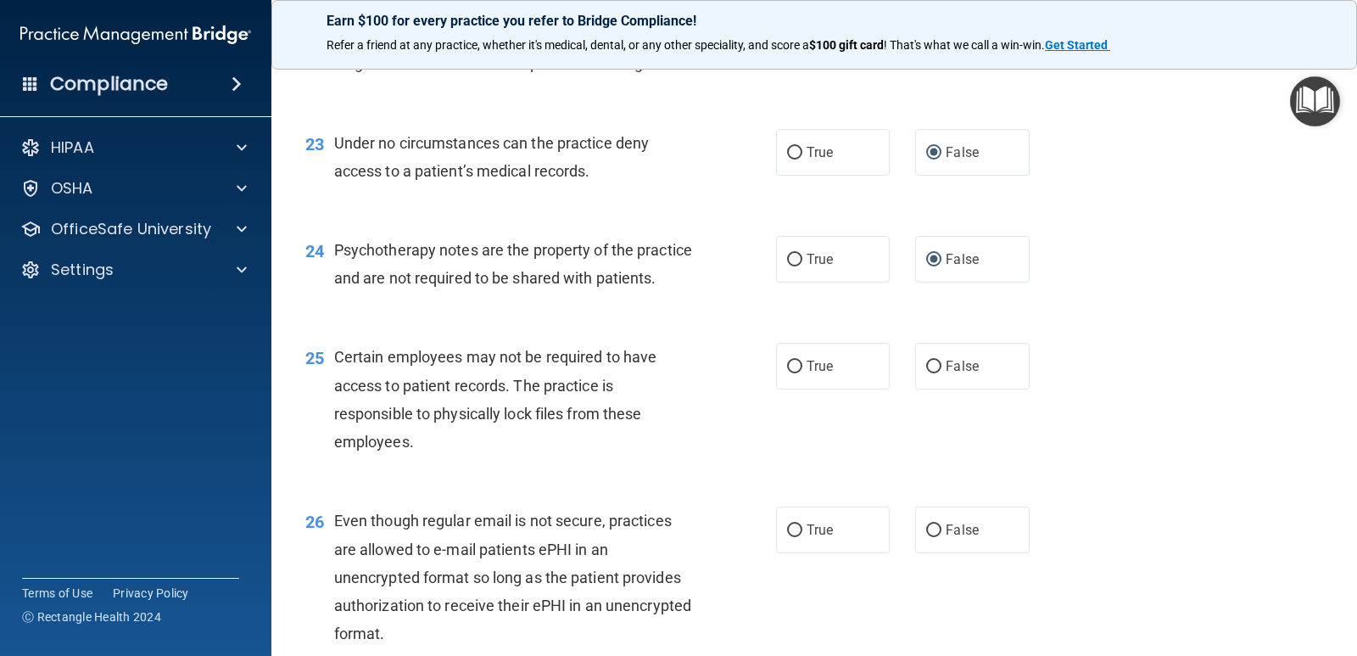
scroll to position [3562, 0]
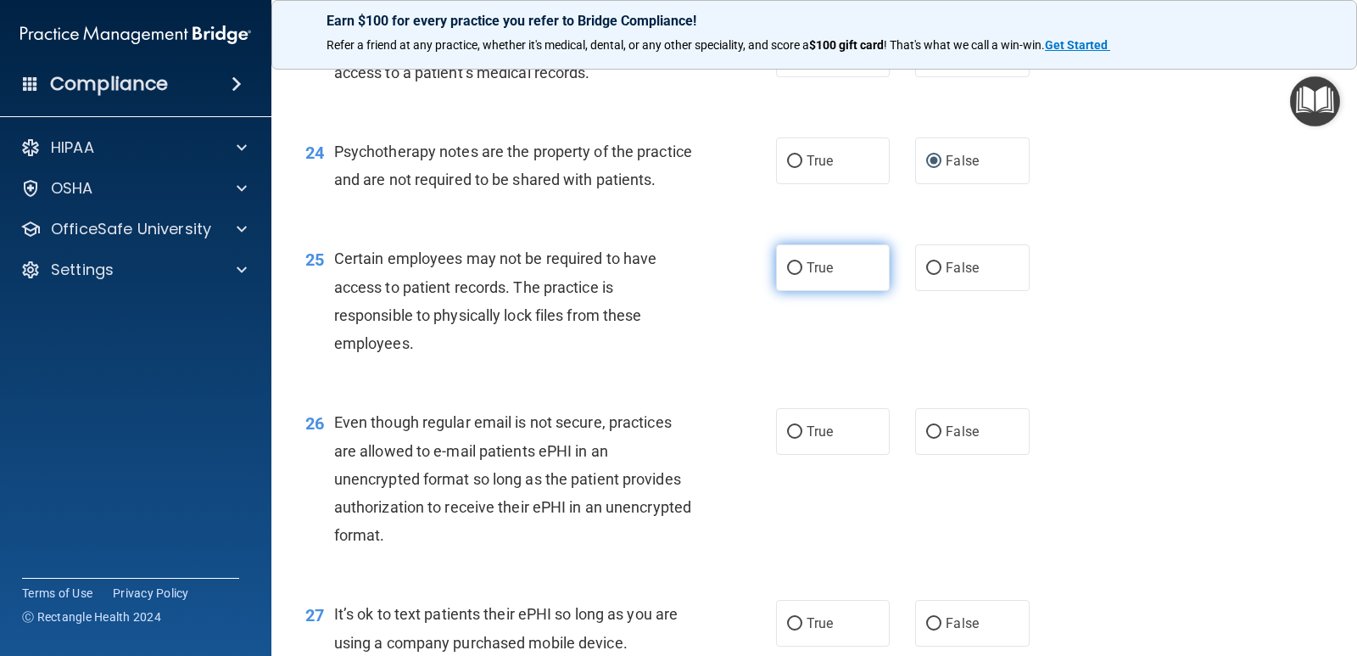
click at [791, 275] on input "True" at bounding box center [794, 268] width 15 height 13
radio input "true"
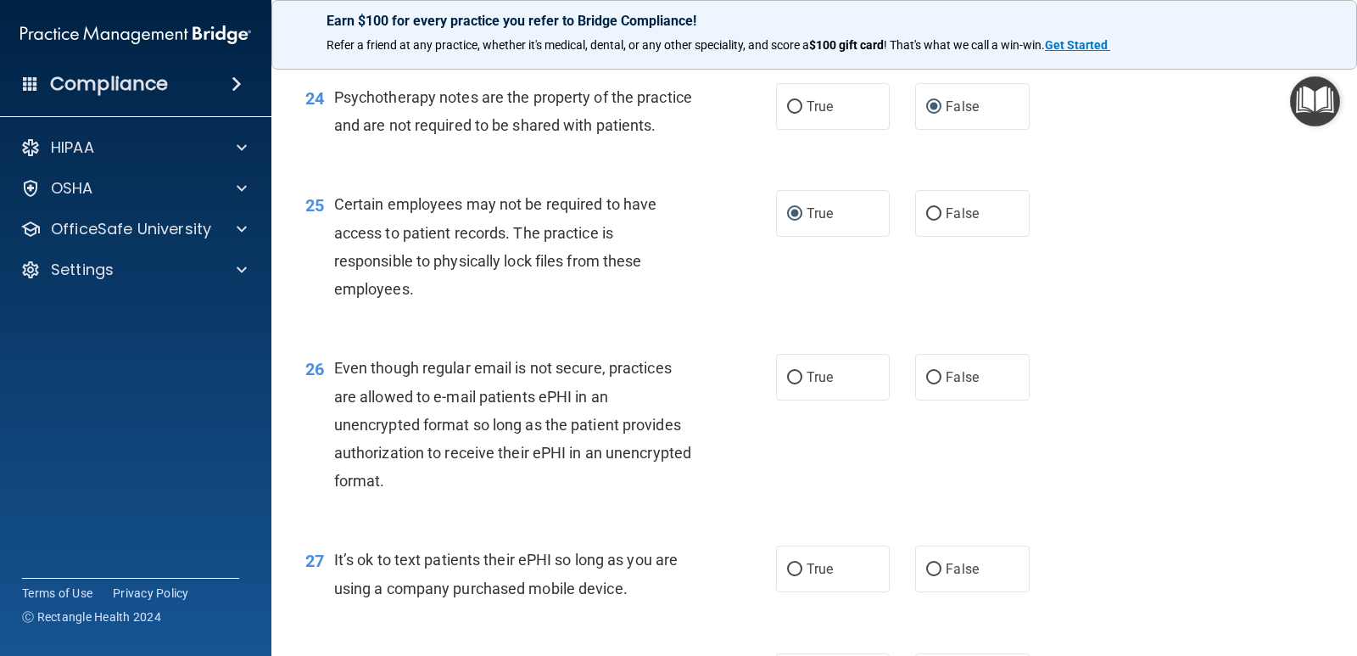
scroll to position [3647, 0]
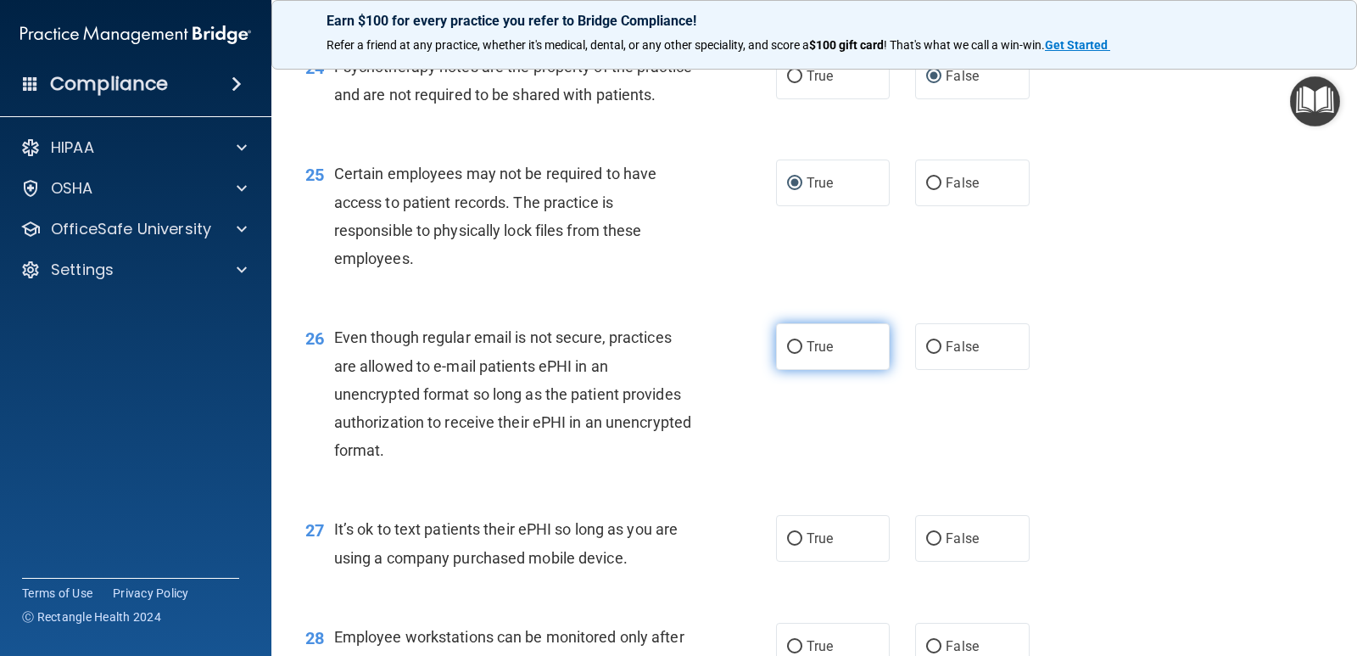
click at [790, 354] on input "True" at bounding box center [794, 347] width 15 height 13
radio input "true"
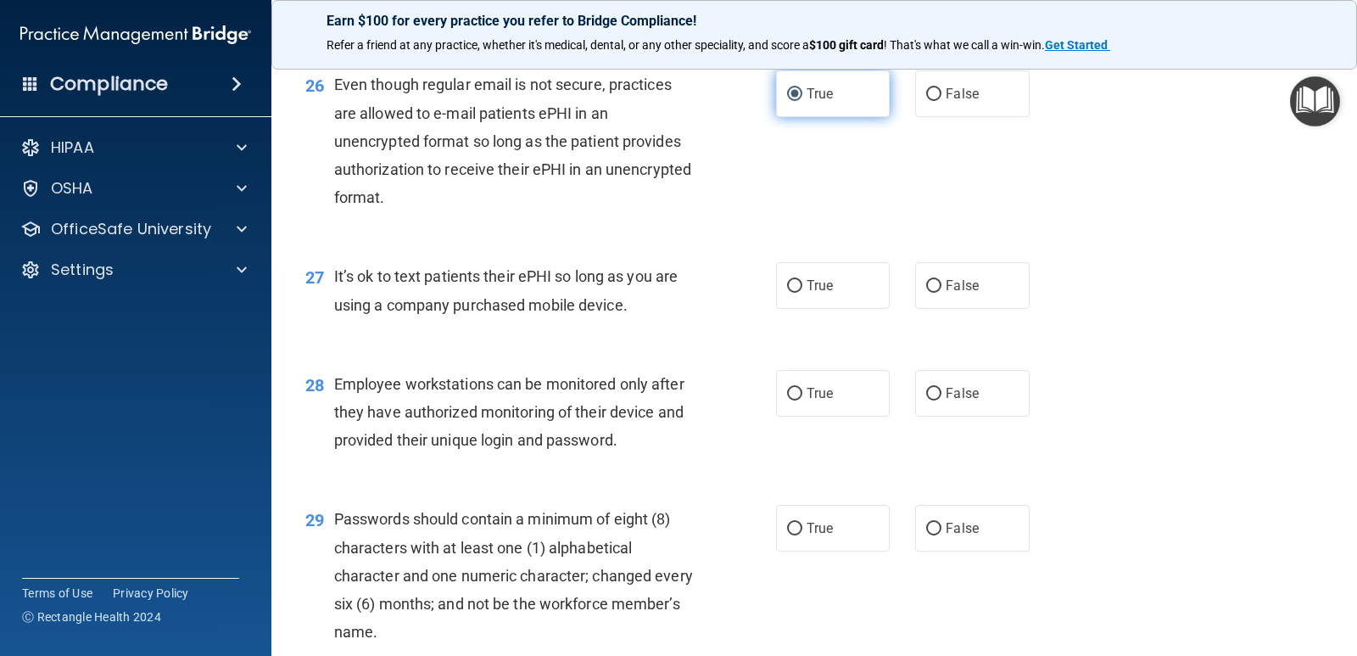
scroll to position [3902, 0]
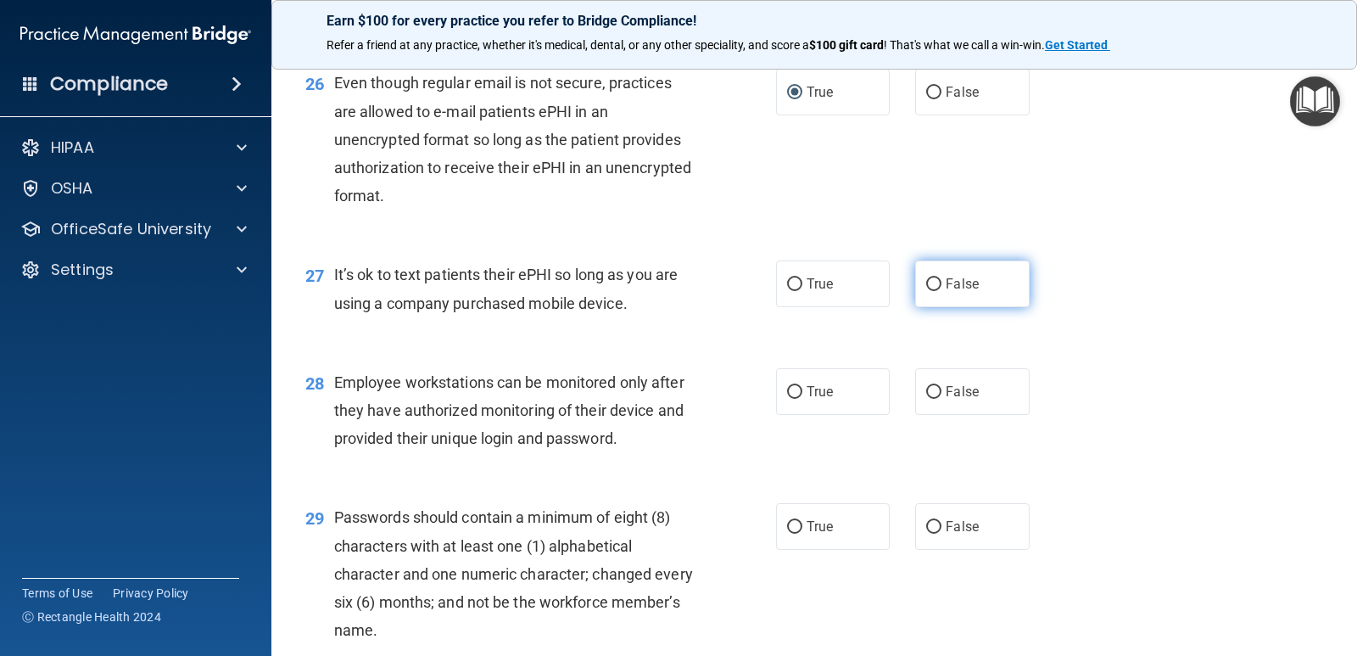
click at [926, 291] on input "False" at bounding box center [933, 284] width 15 height 13
radio input "true"
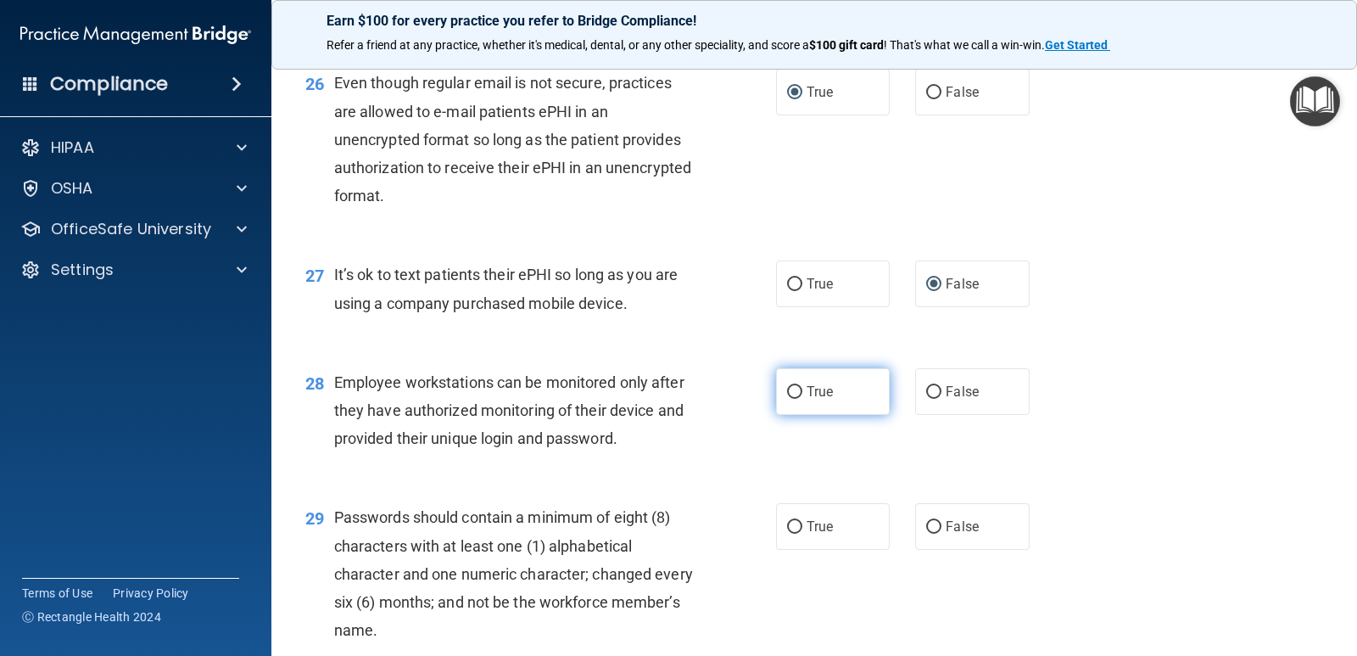
click at [787, 399] on input "True" at bounding box center [794, 392] width 15 height 13
radio input "true"
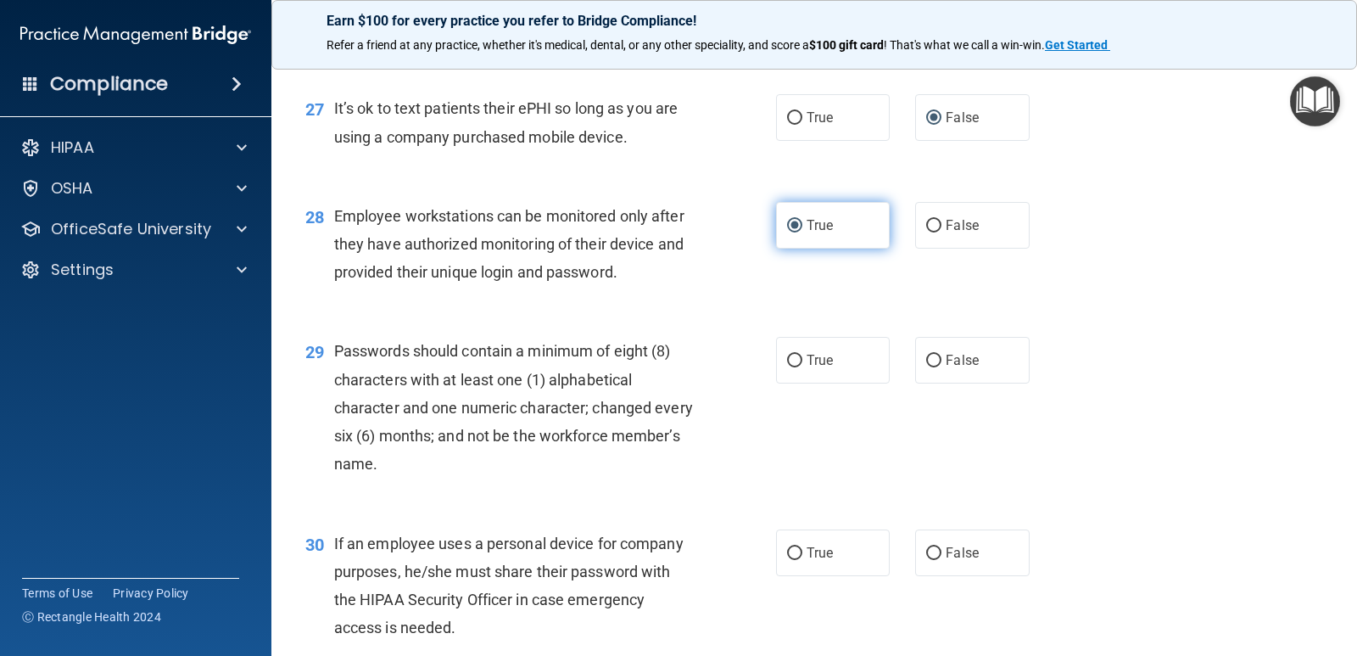
scroll to position [4071, 0]
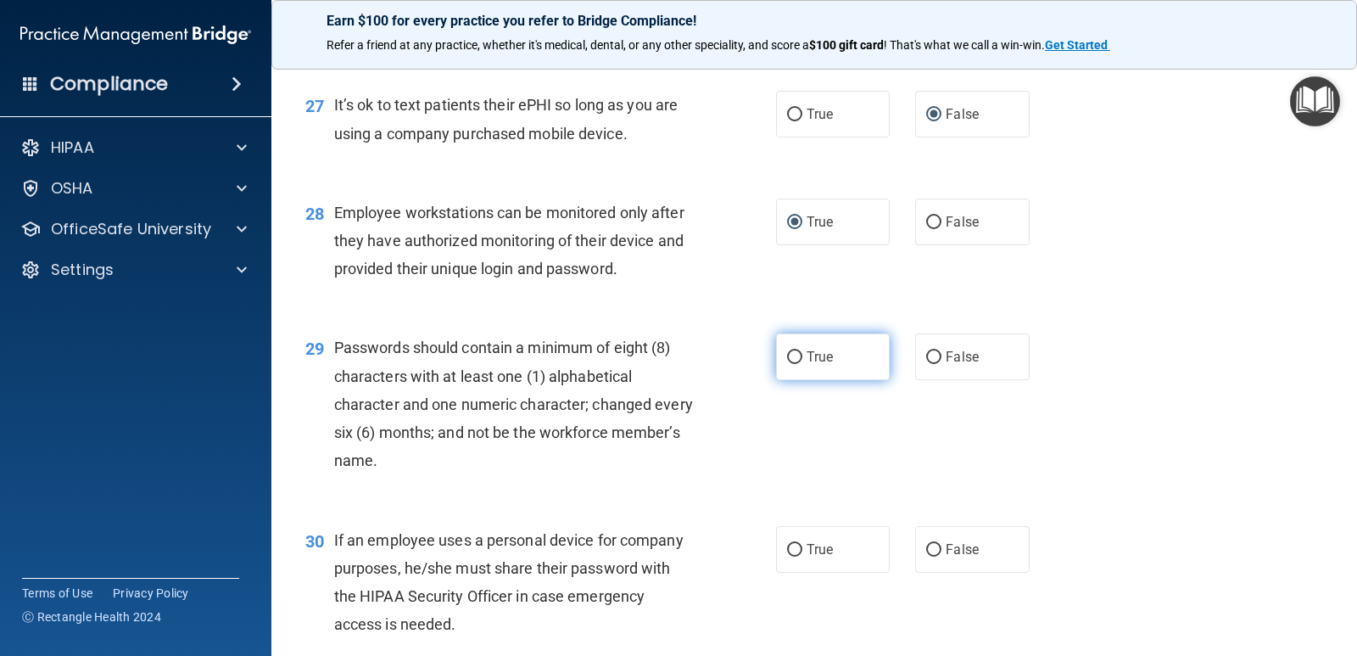
click at [787, 364] on input "True" at bounding box center [794, 357] width 15 height 13
radio input "true"
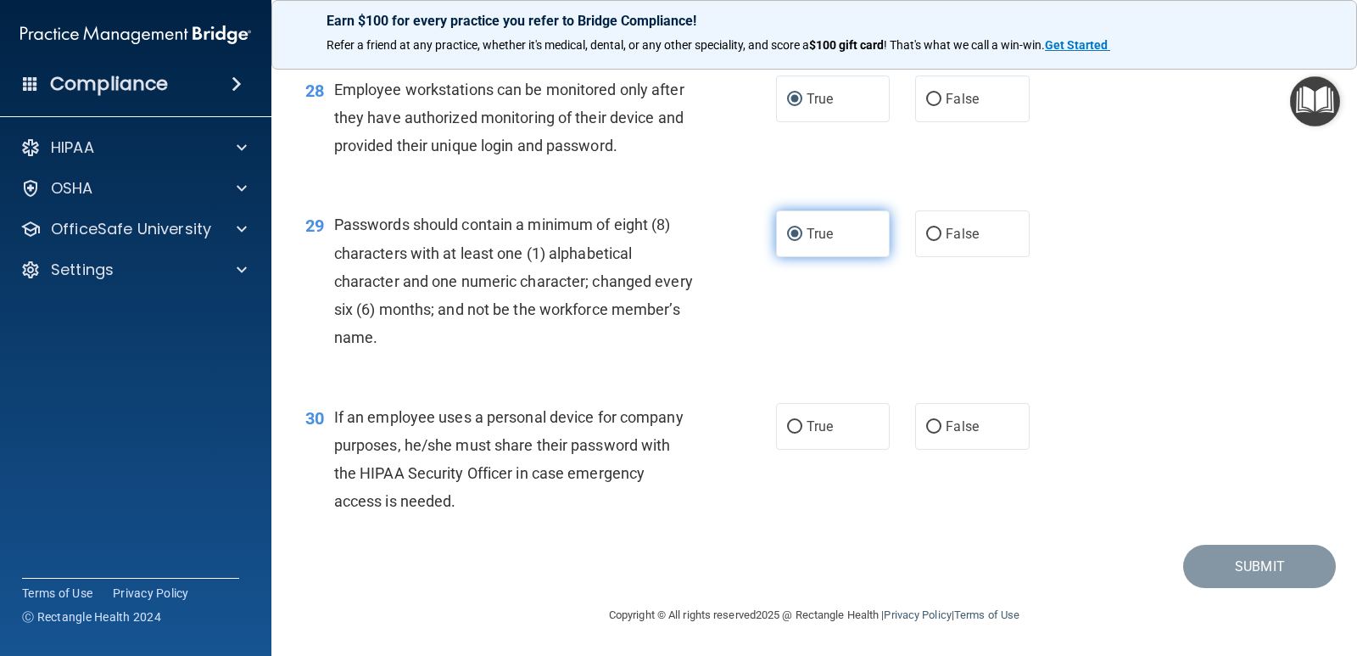
scroll to position [4222, 0]
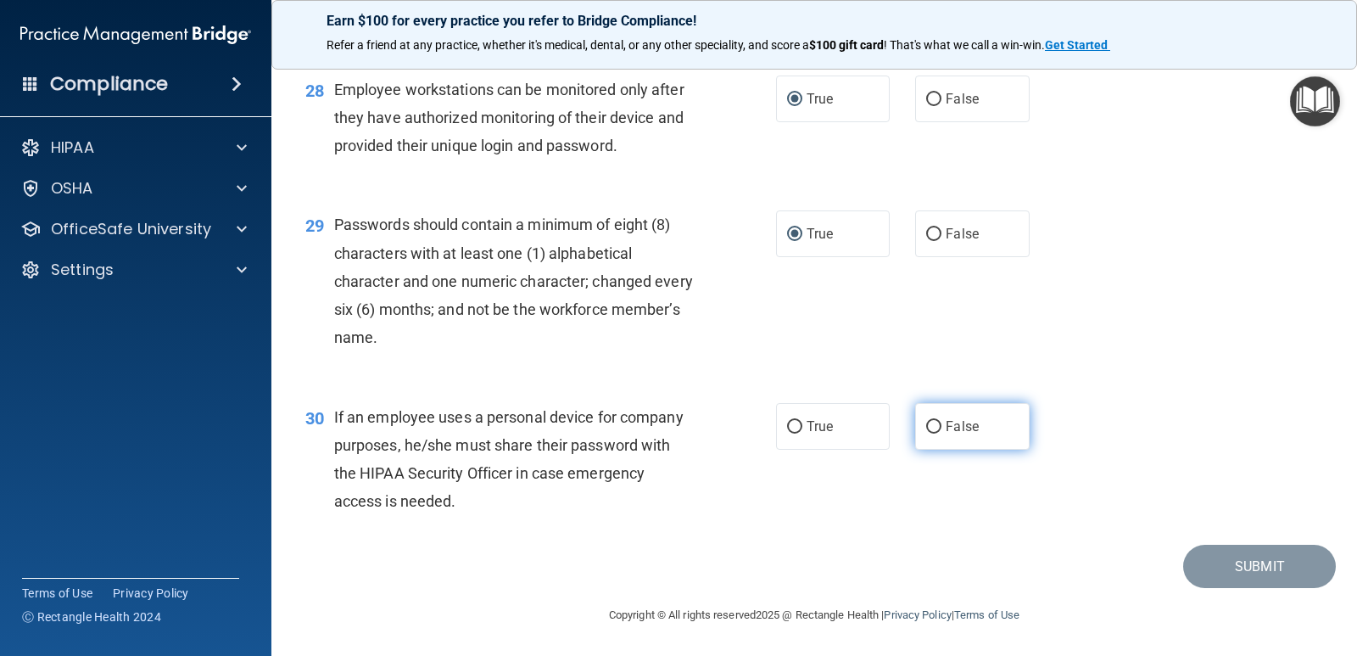
click at [926, 427] on input "False" at bounding box center [933, 427] width 15 height 13
radio input "true"
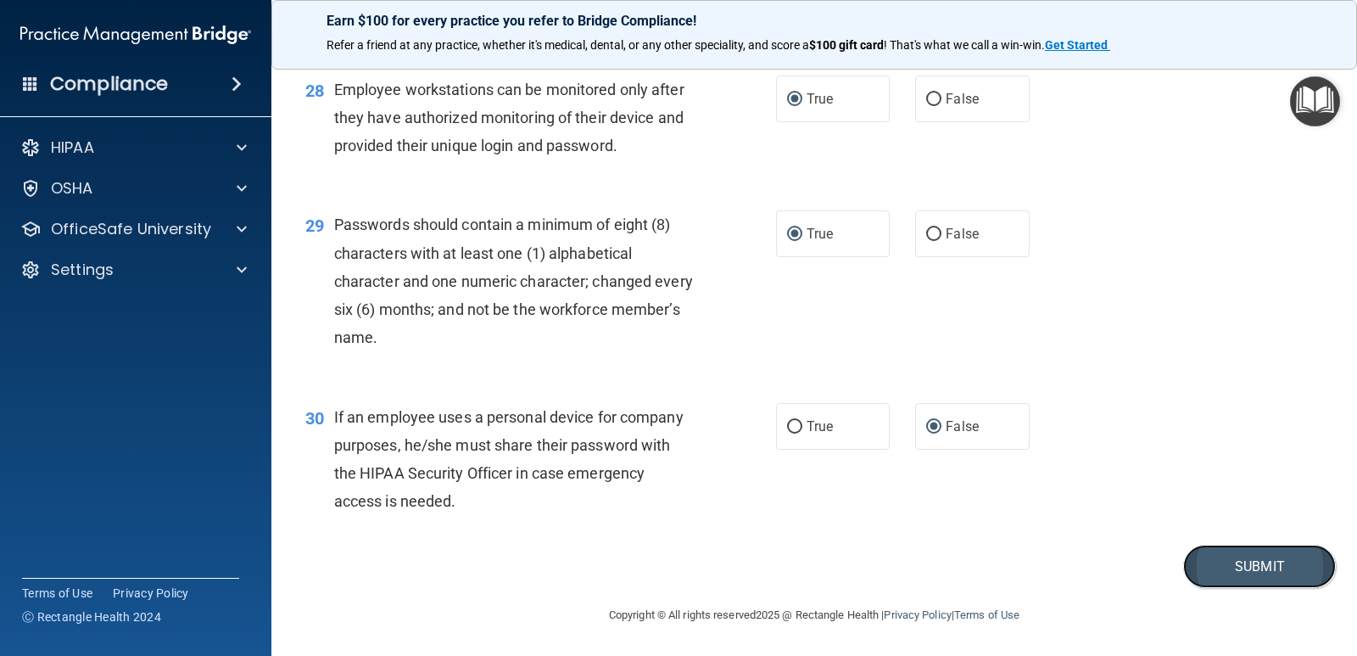
click at [1260, 578] on button "Submit" at bounding box center [1259, 566] width 153 height 43
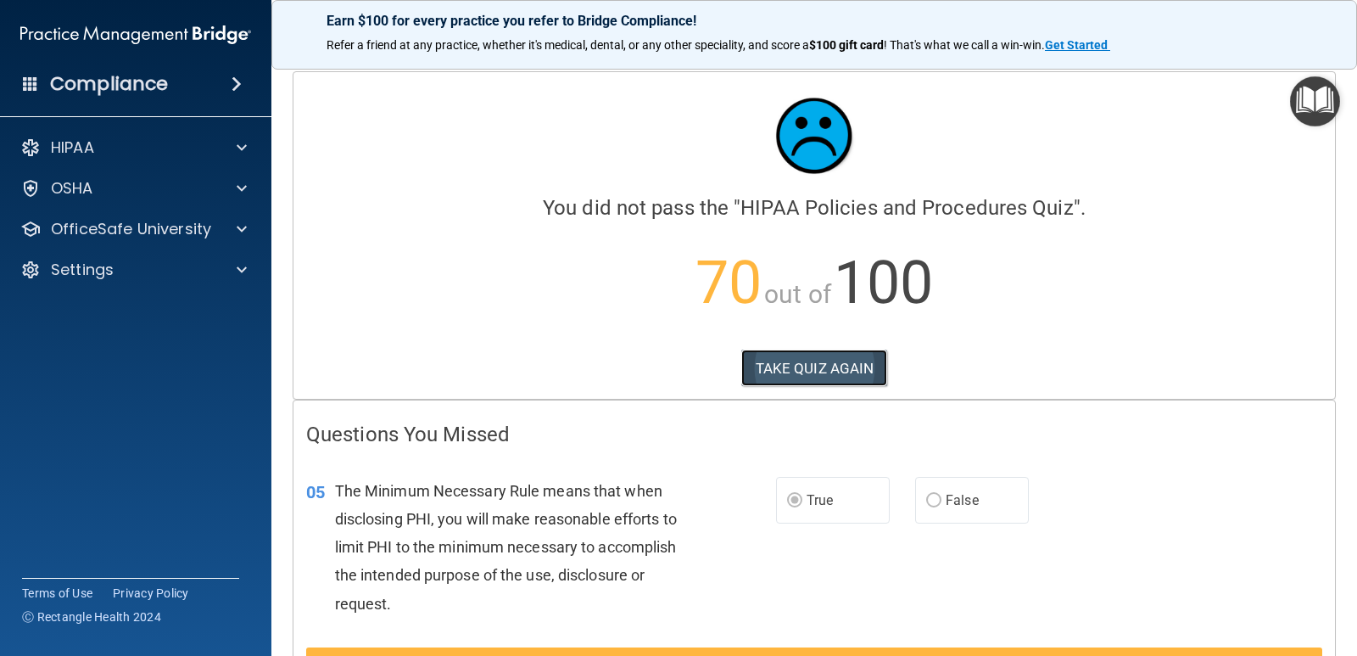
click at [841, 370] on button "TAKE QUIZ AGAIN" at bounding box center [814, 367] width 147 height 37
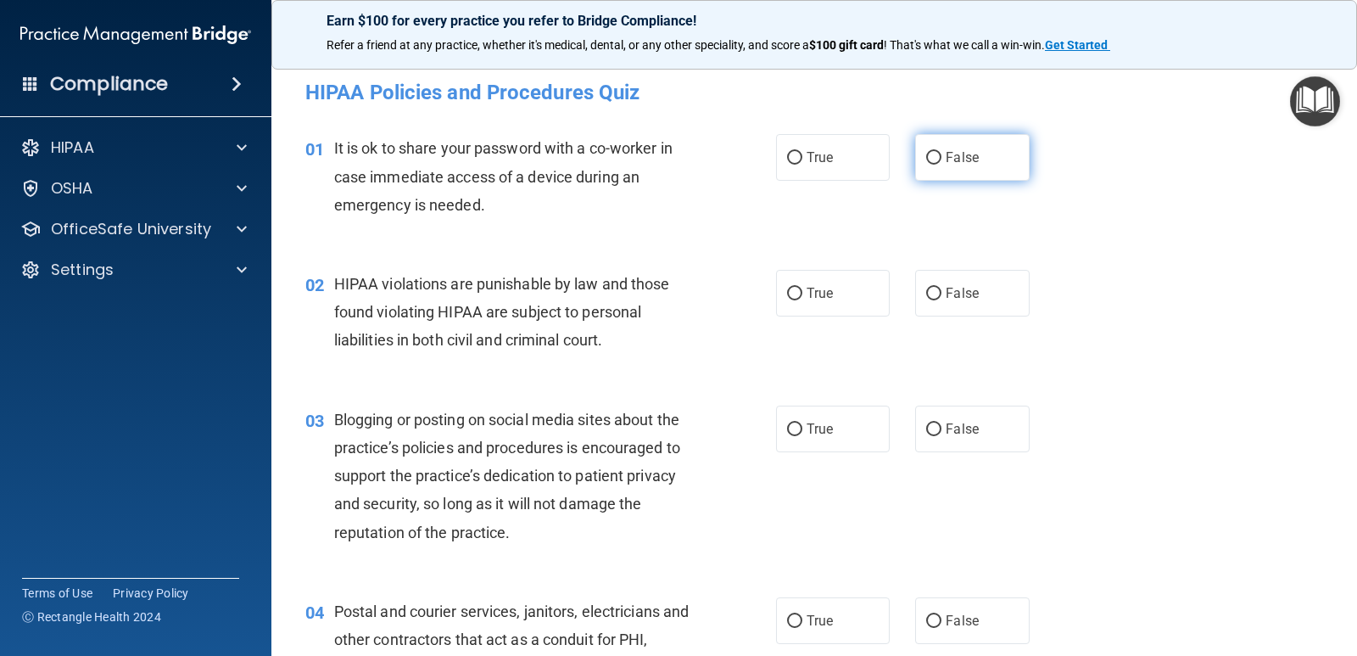
click at [926, 156] on input "False" at bounding box center [933, 158] width 15 height 13
radio input "true"
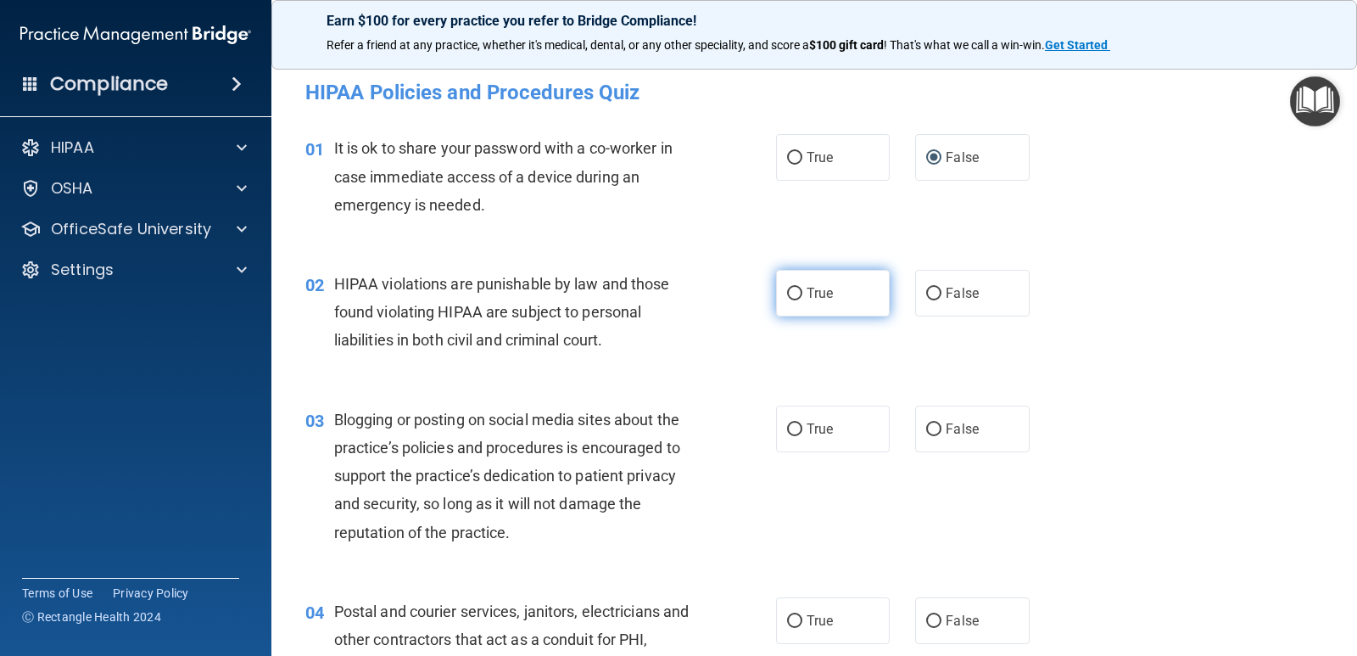
click at [790, 293] on input "True" at bounding box center [794, 294] width 15 height 13
radio input "true"
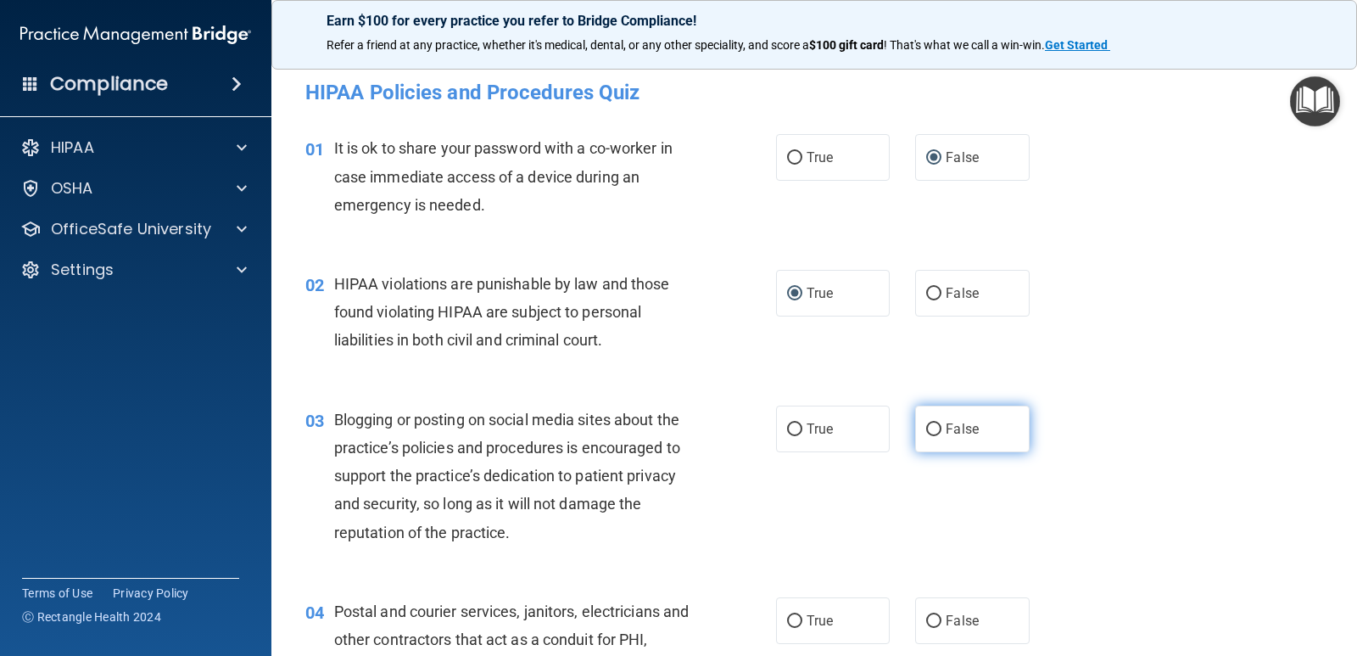
click at [926, 427] on input "False" at bounding box center [933, 429] width 15 height 13
radio input "true"
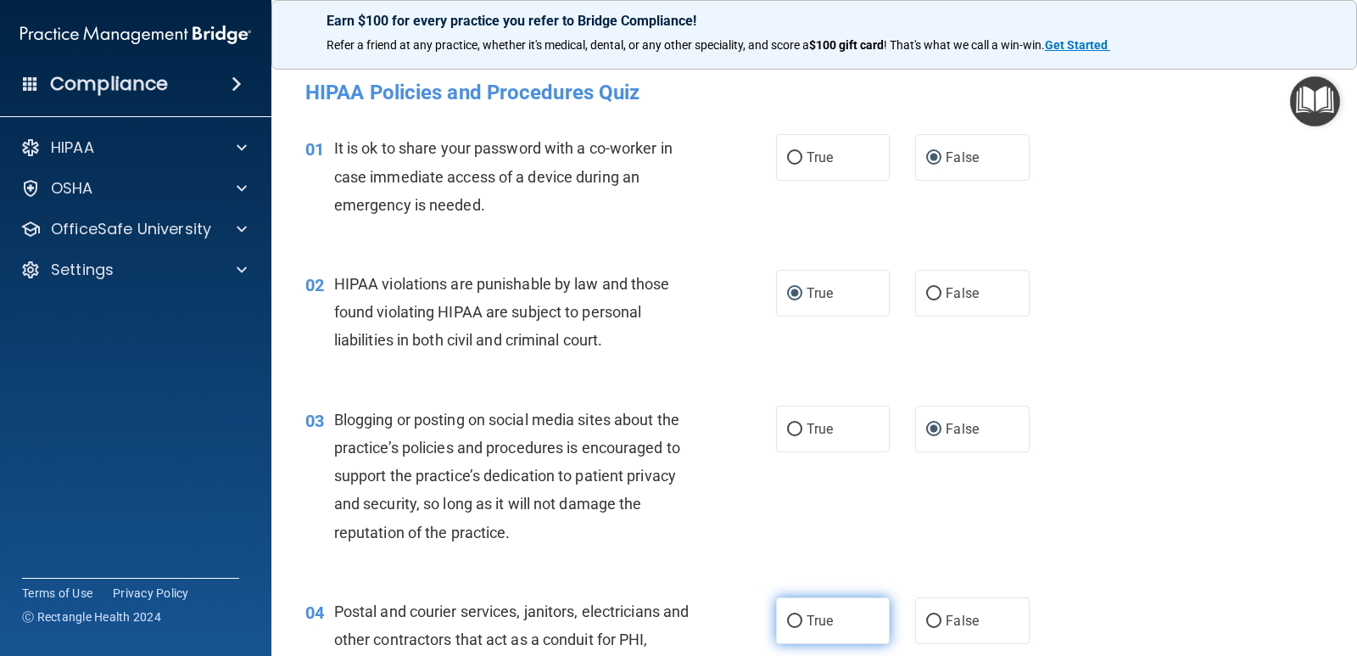
click at [790, 618] on input "True" at bounding box center [794, 621] width 15 height 13
radio input "true"
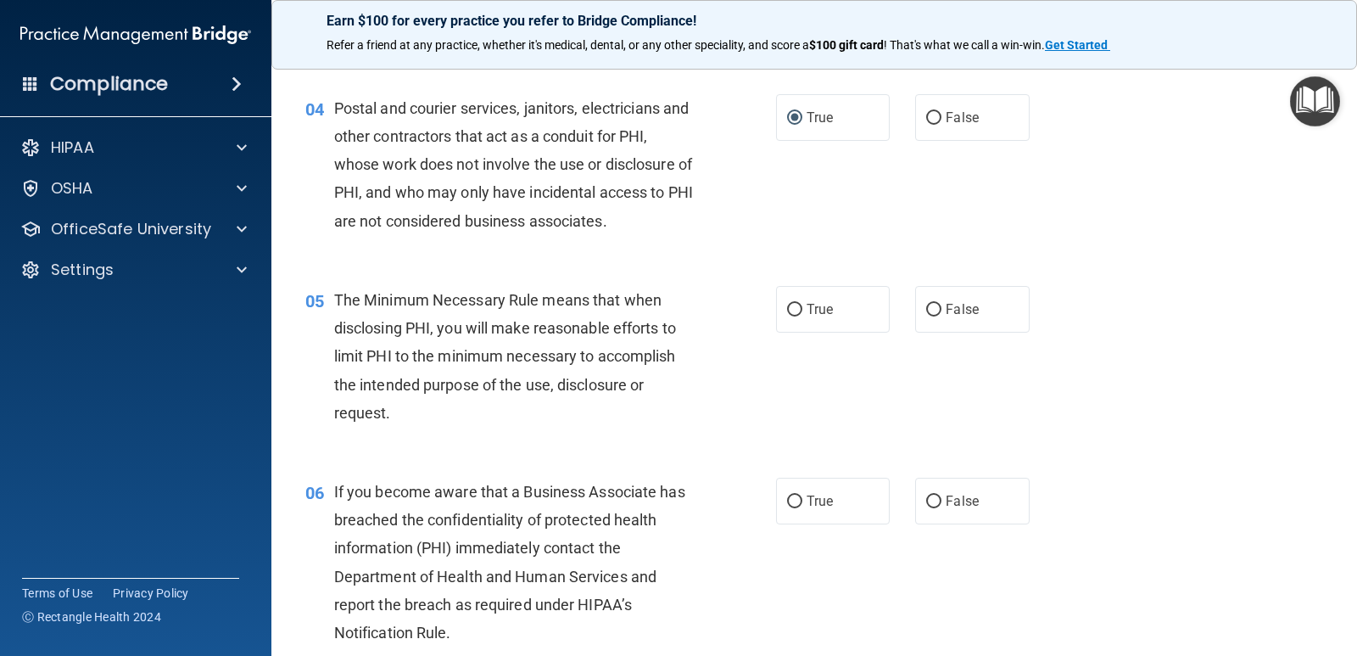
scroll to position [594, 0]
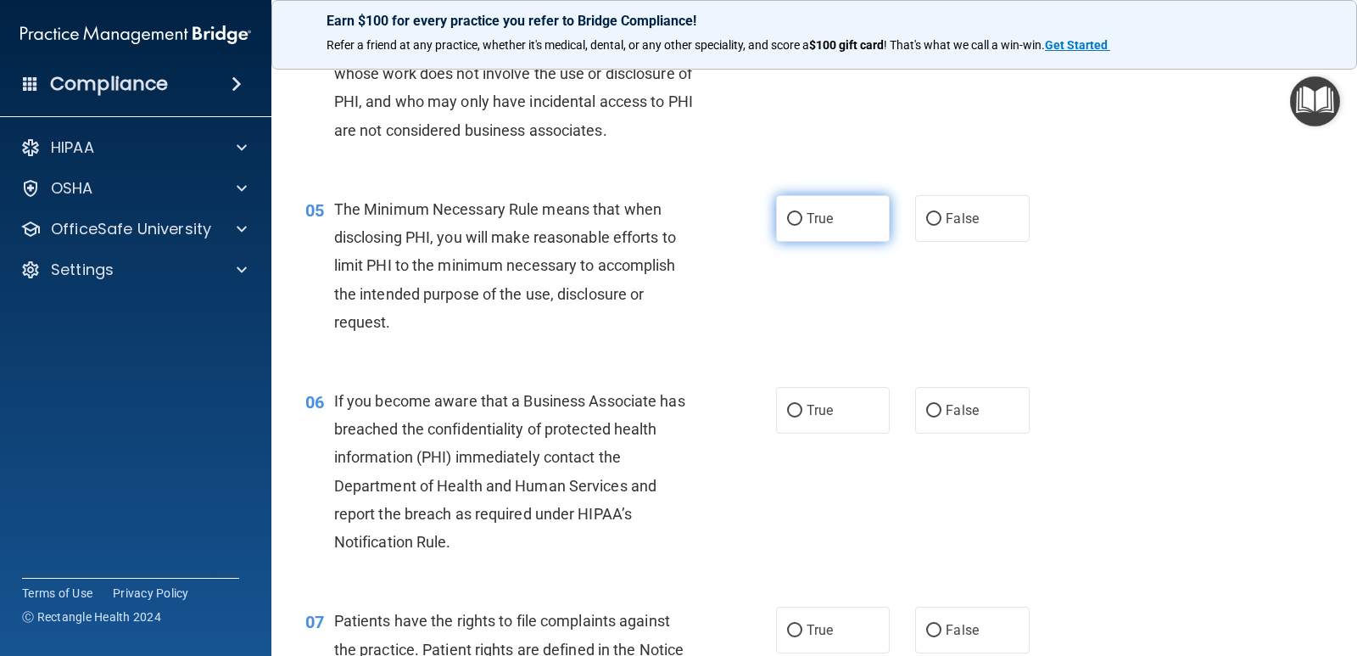
click at [790, 214] on input "True" at bounding box center [794, 219] width 15 height 13
radio input "true"
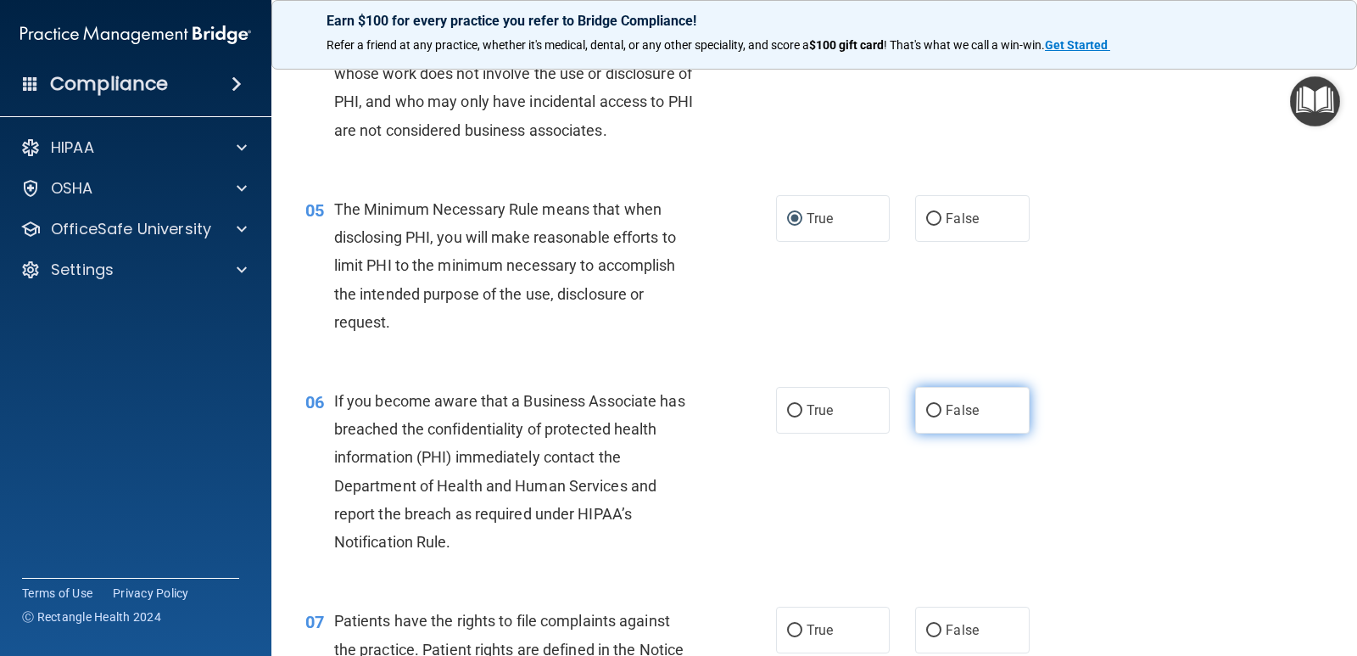
click at [926, 411] on input "False" at bounding box center [933, 411] width 15 height 13
radio input "true"
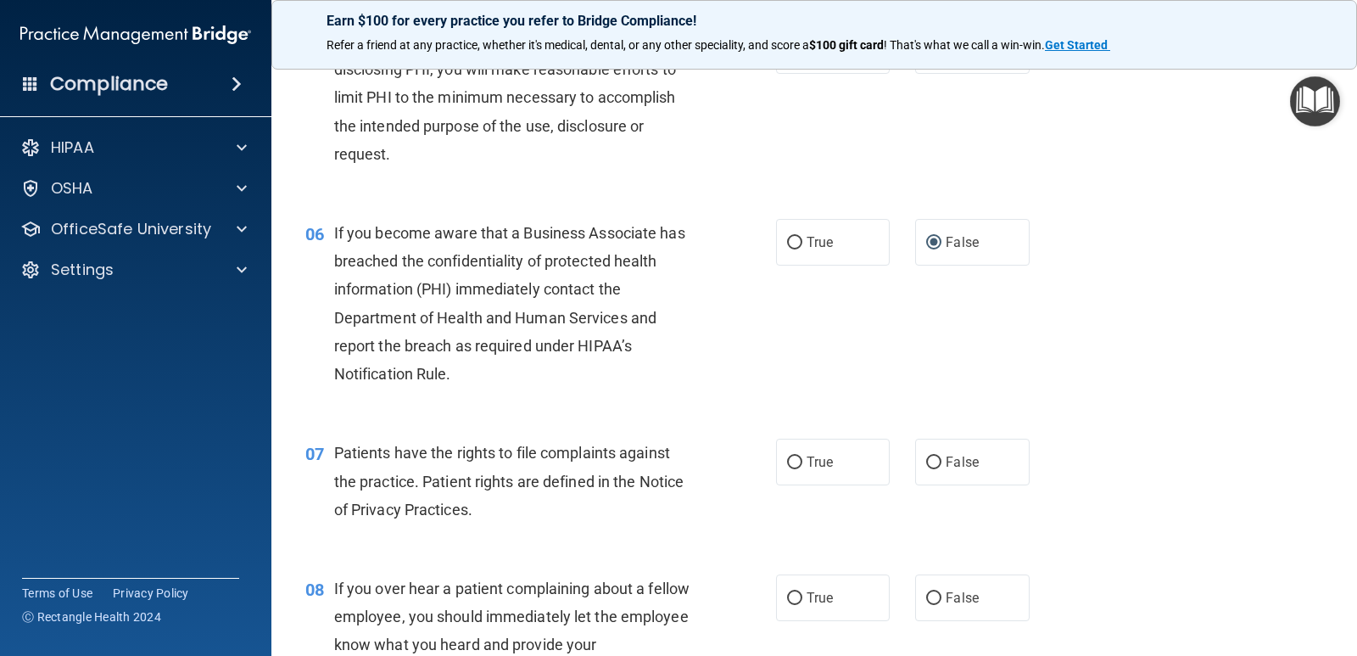
scroll to position [763, 0]
click at [791, 463] on input "True" at bounding box center [794, 461] width 15 height 13
radio input "true"
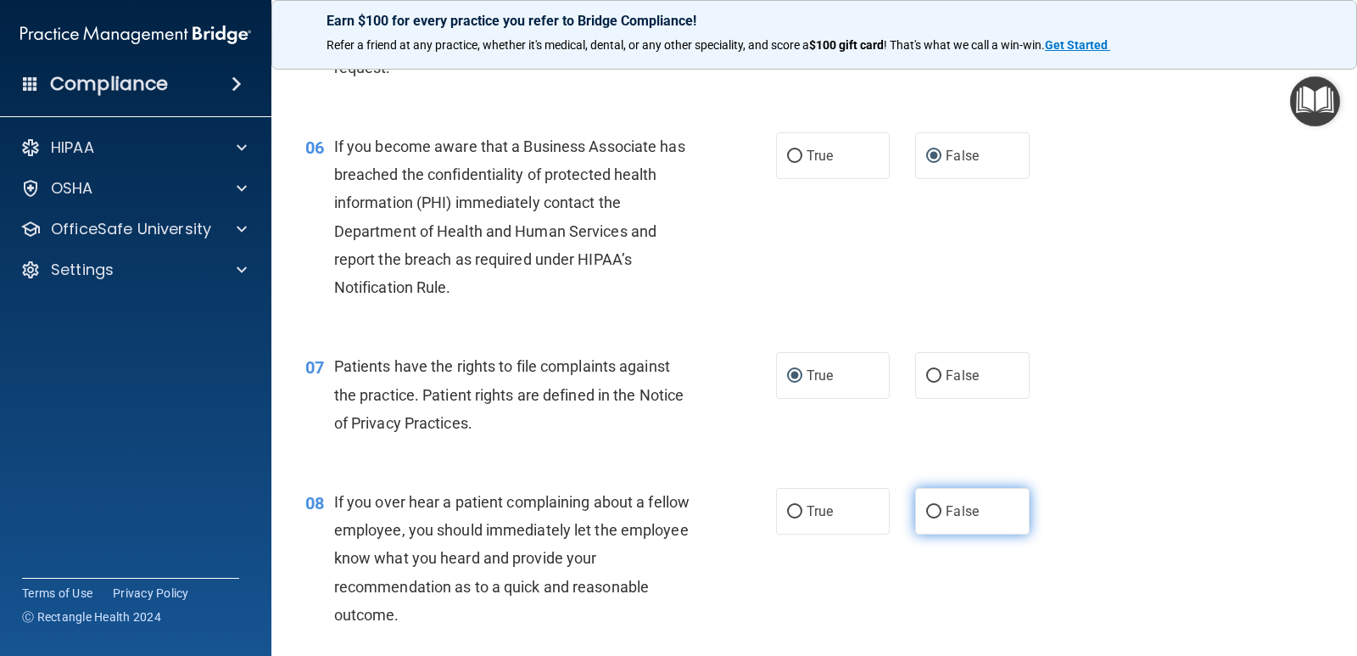
click at [927, 510] on input "False" at bounding box center [933, 512] width 15 height 13
radio input "true"
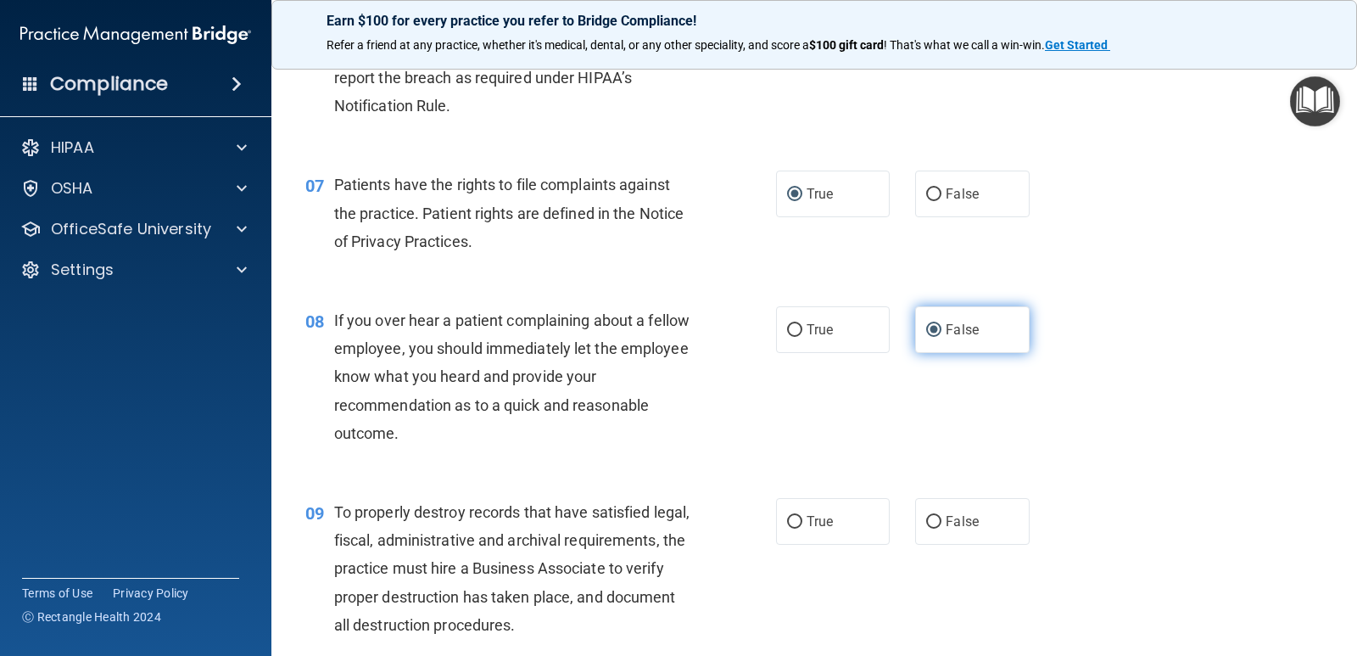
scroll to position [1103, 0]
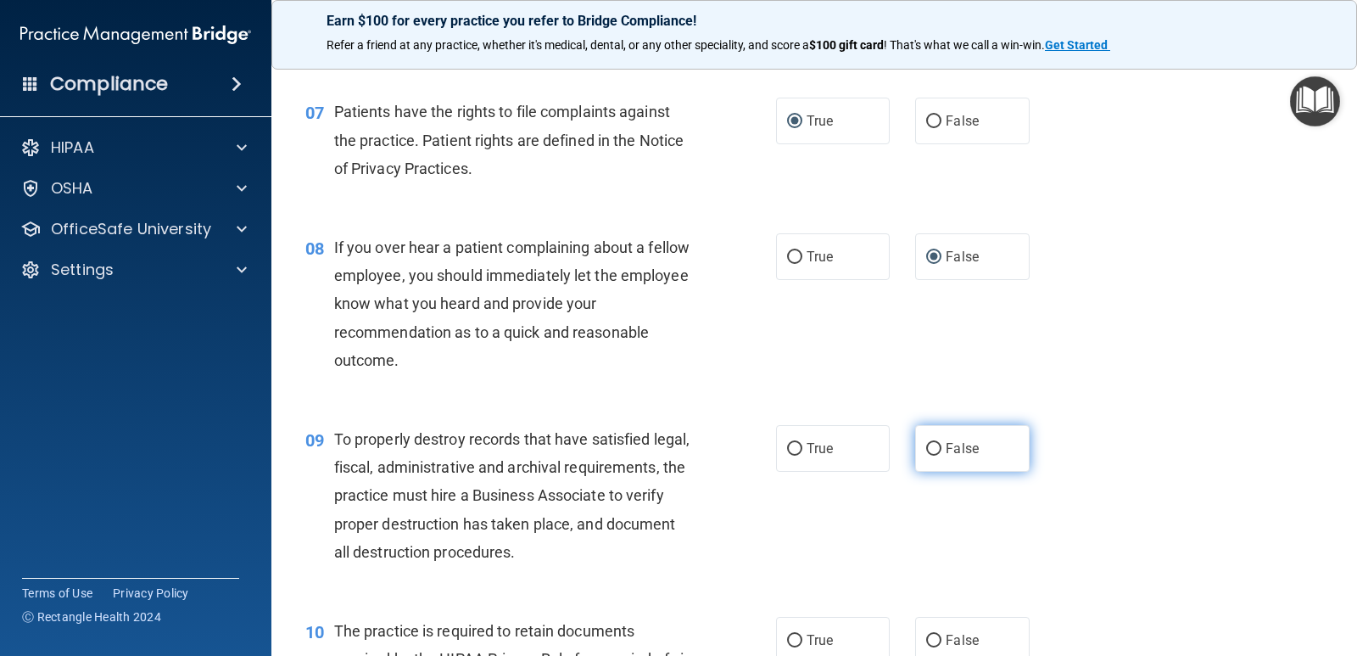
click at [926, 450] on input "False" at bounding box center [933, 449] width 15 height 13
radio input "true"
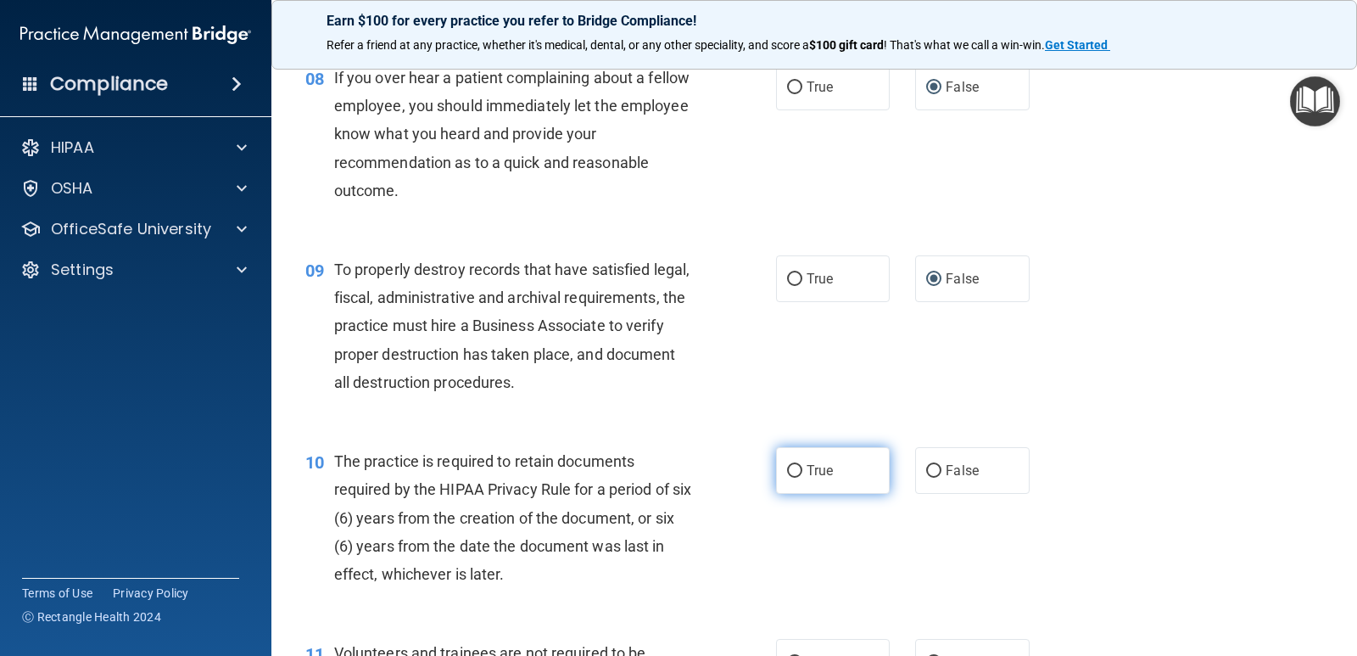
click at [794, 466] on input "True" at bounding box center [794, 471] width 15 height 13
radio input "true"
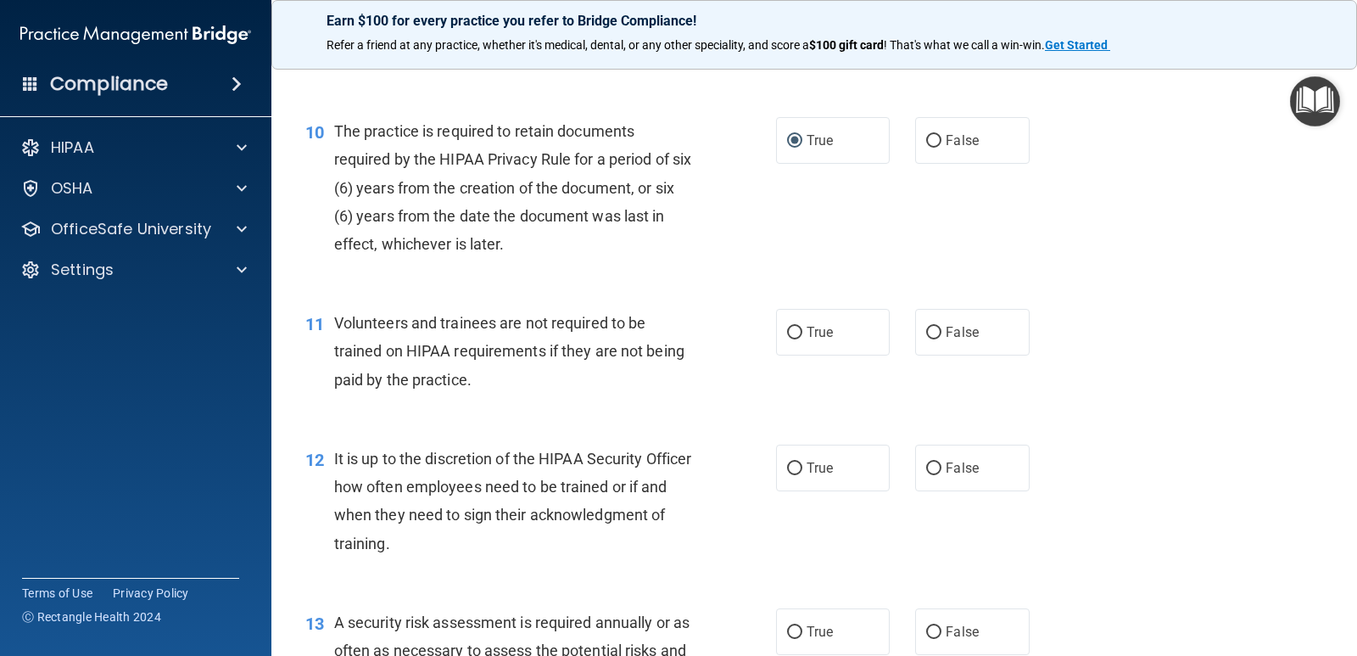
scroll to position [1612, 0]
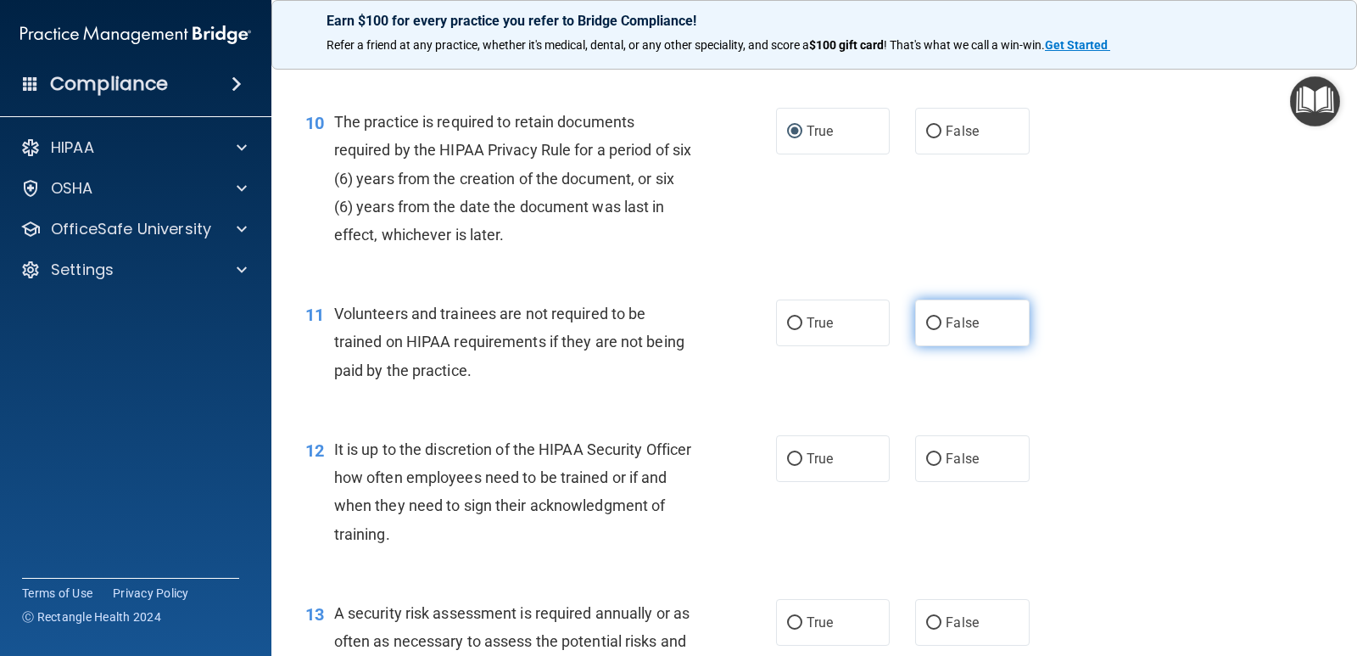
click at [926, 322] on input "False" at bounding box center [933, 323] width 15 height 13
radio input "true"
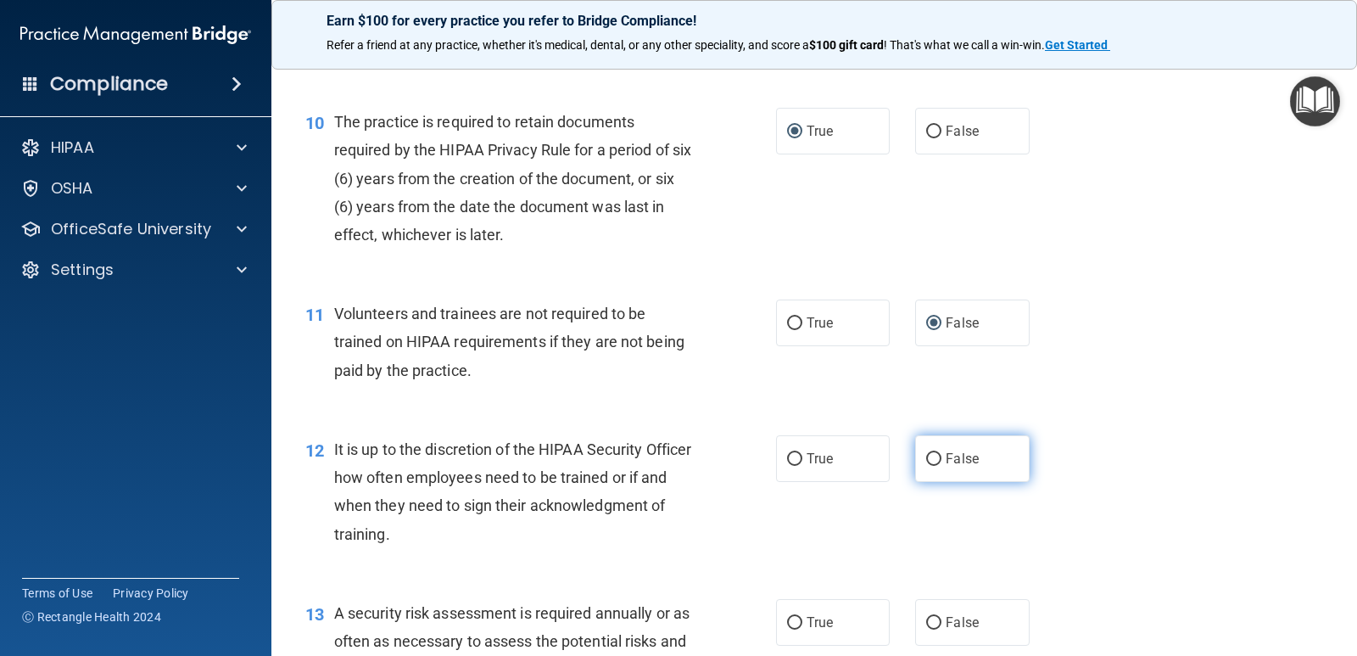
click at [926, 453] on input "False" at bounding box center [933, 459] width 15 height 13
radio input "true"
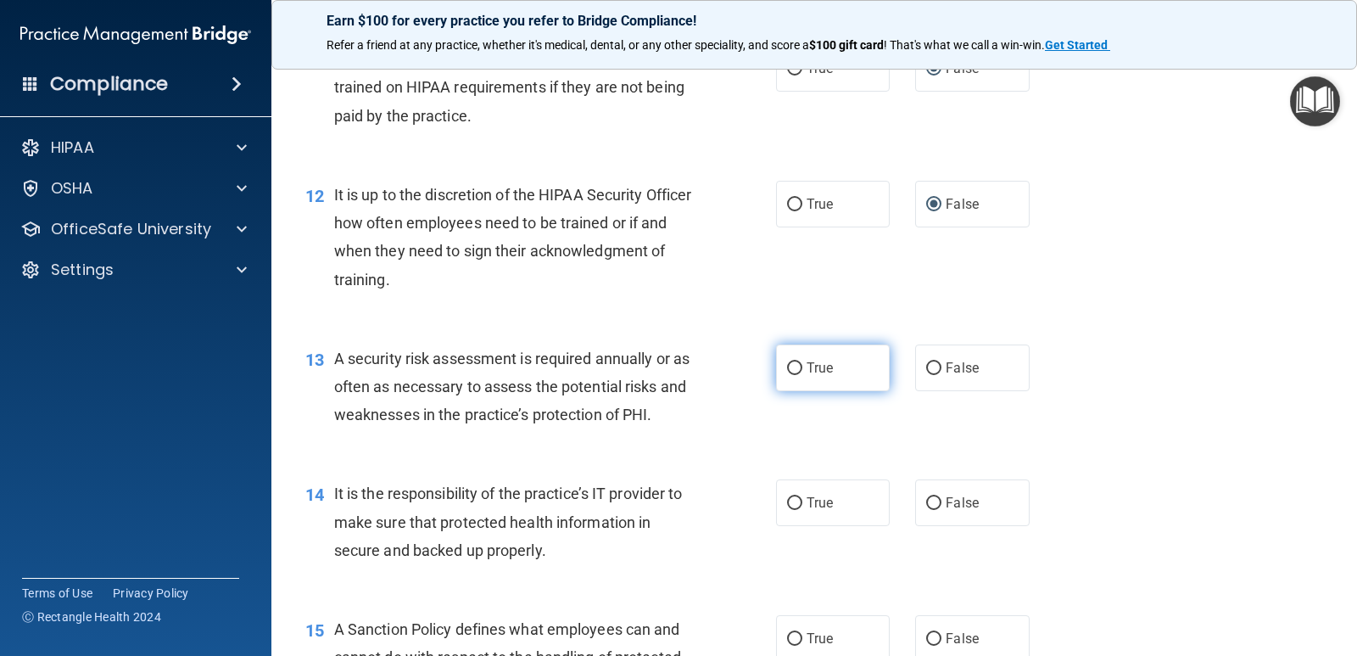
click at [787, 366] on input "True" at bounding box center [794, 368] width 15 height 13
radio input "true"
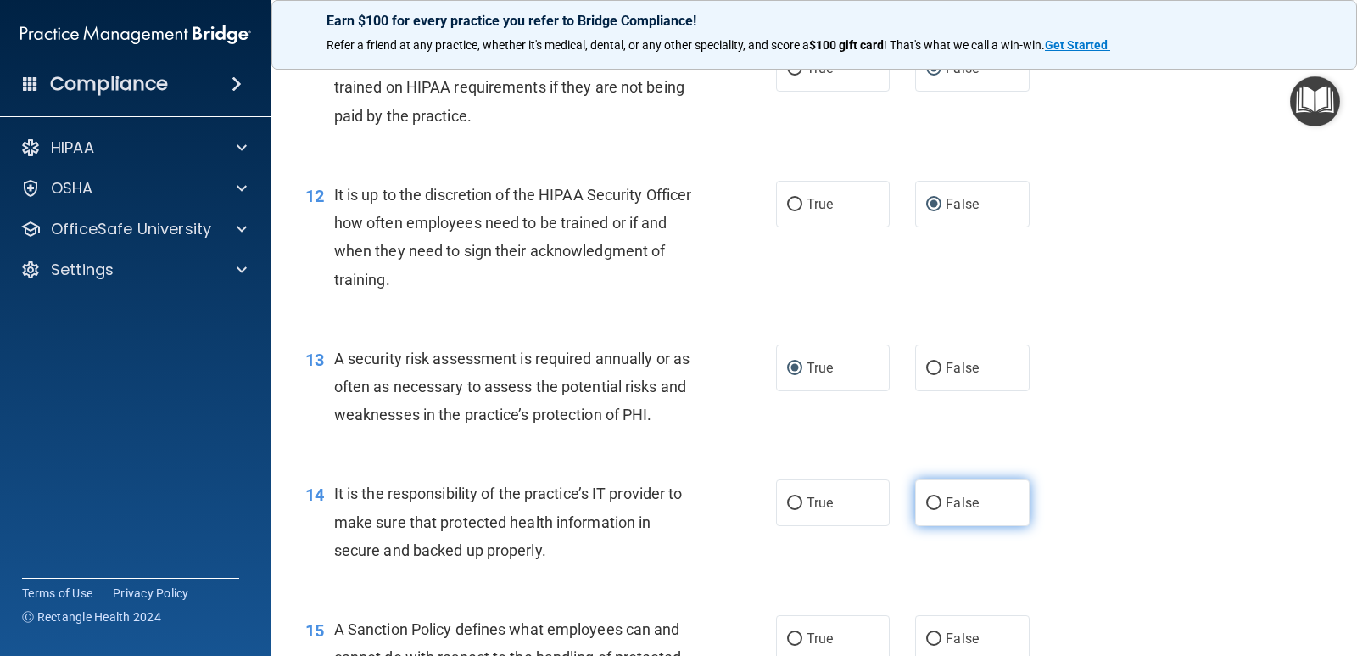
click at [926, 502] on input "False" at bounding box center [933, 503] width 15 height 13
radio input "true"
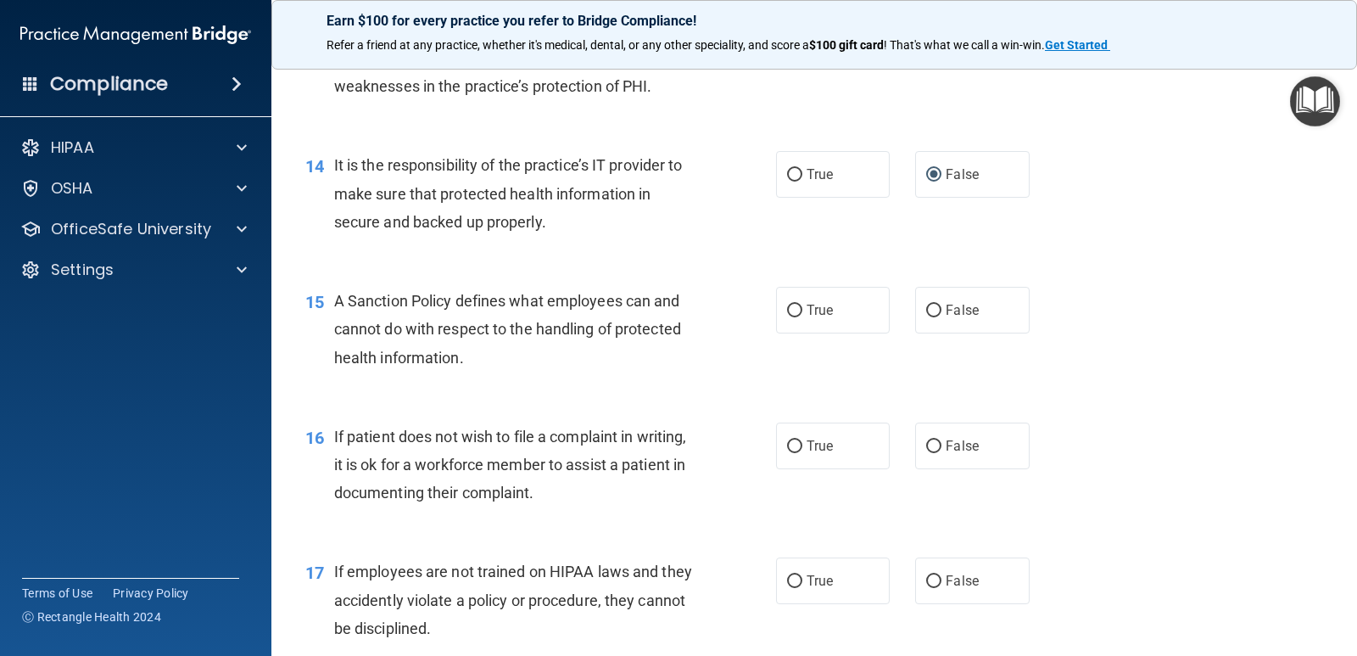
scroll to position [2205, 0]
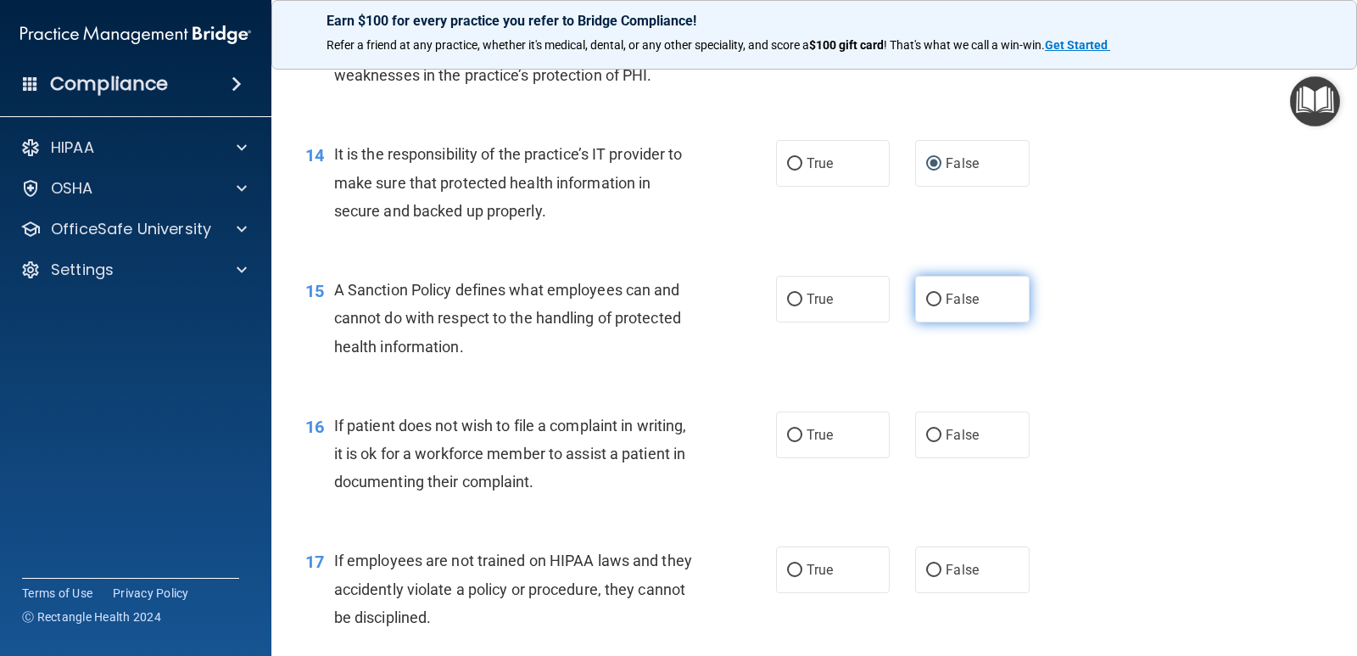
click at [926, 298] on input "False" at bounding box center [933, 299] width 15 height 13
radio input "true"
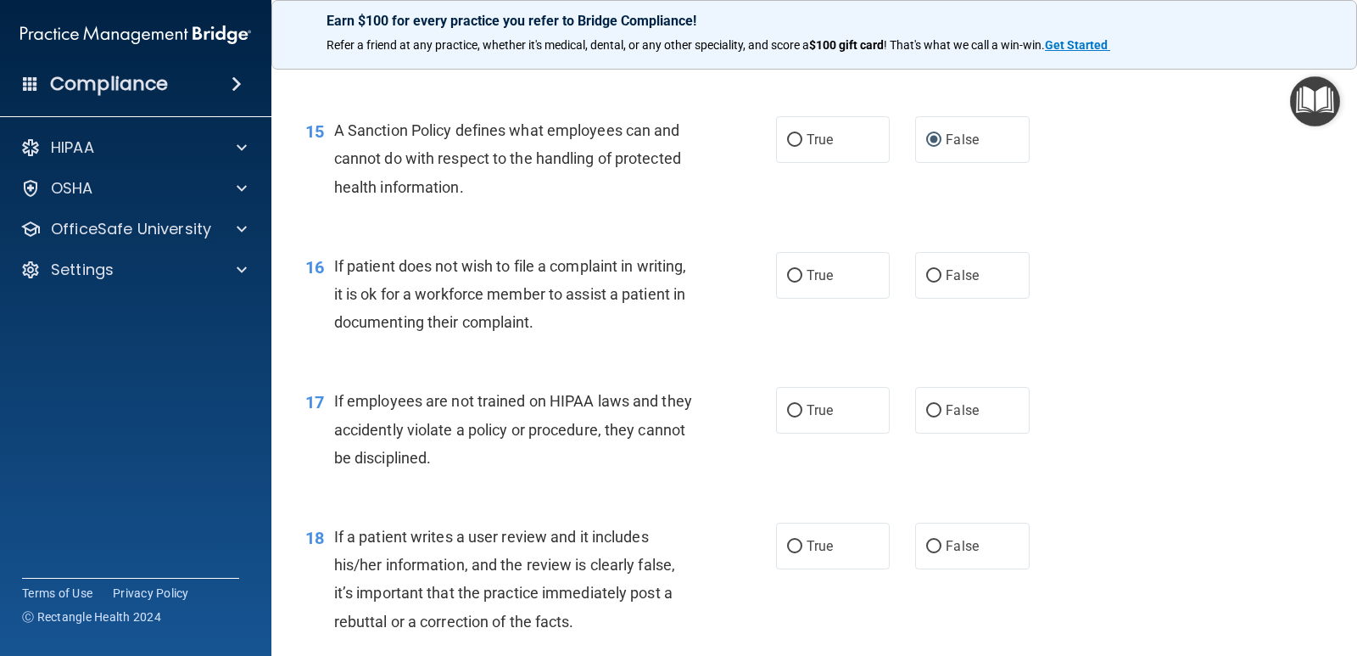
scroll to position [2375, 0]
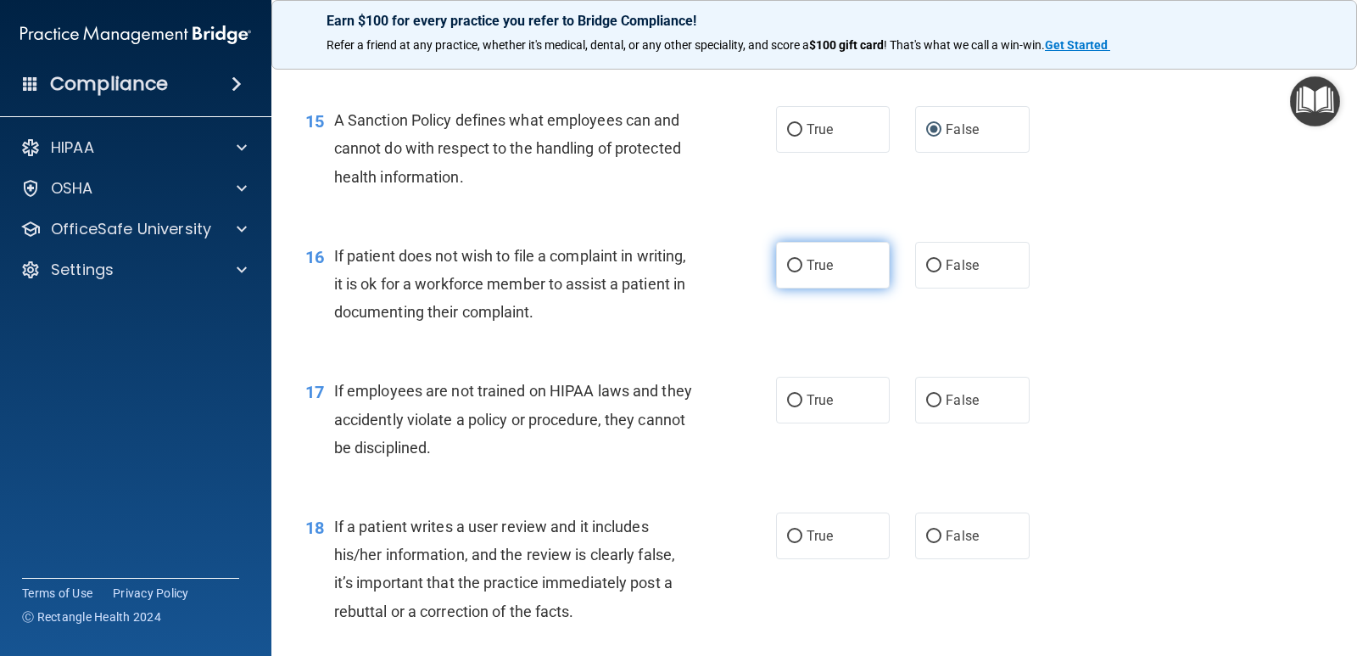
click at [790, 265] on input "True" at bounding box center [794, 266] width 15 height 13
radio input "true"
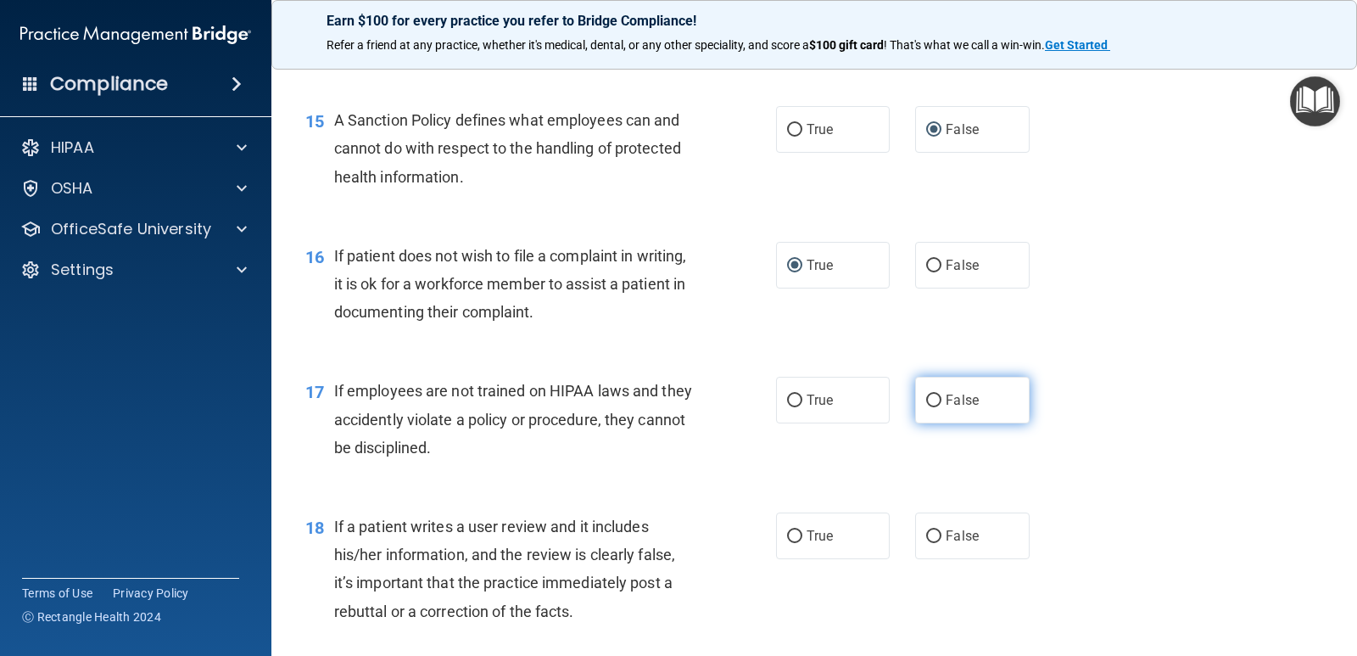
click at [926, 399] on input "False" at bounding box center [933, 400] width 15 height 13
radio input "true"
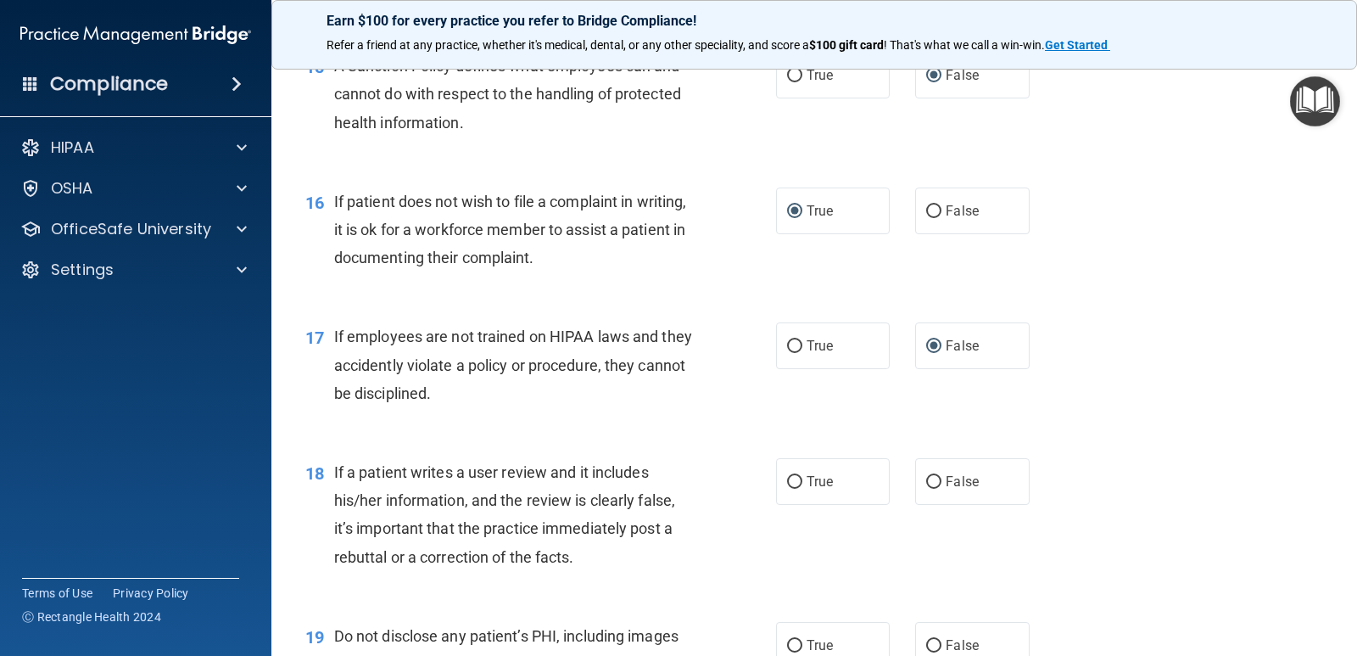
scroll to position [2460, 0]
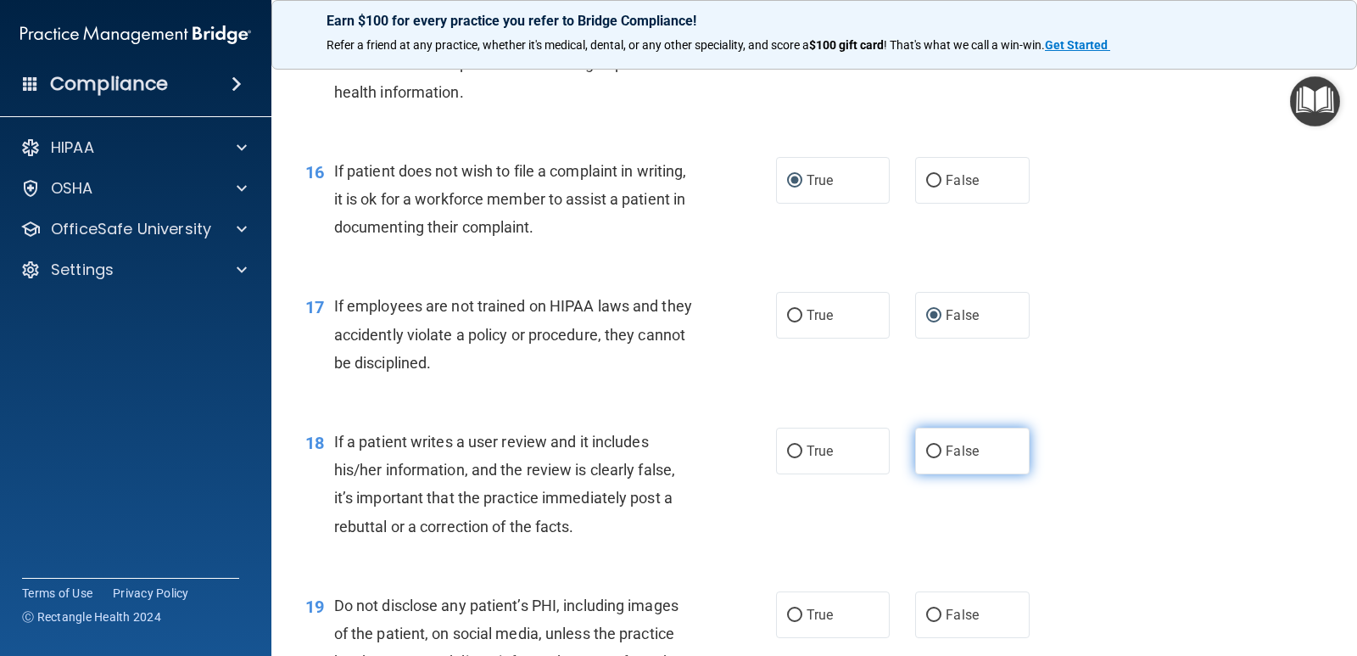
click at [926, 453] on input "False" at bounding box center [933, 451] width 15 height 13
radio input "true"
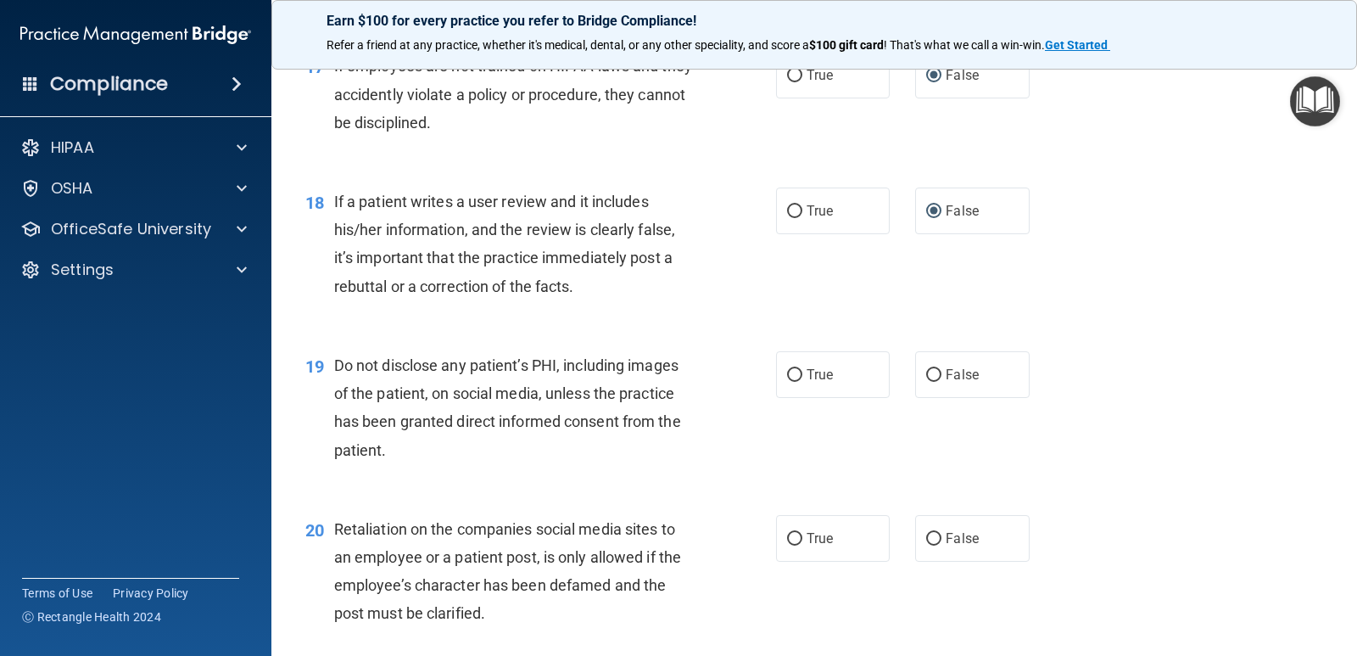
scroll to position [2714, 0]
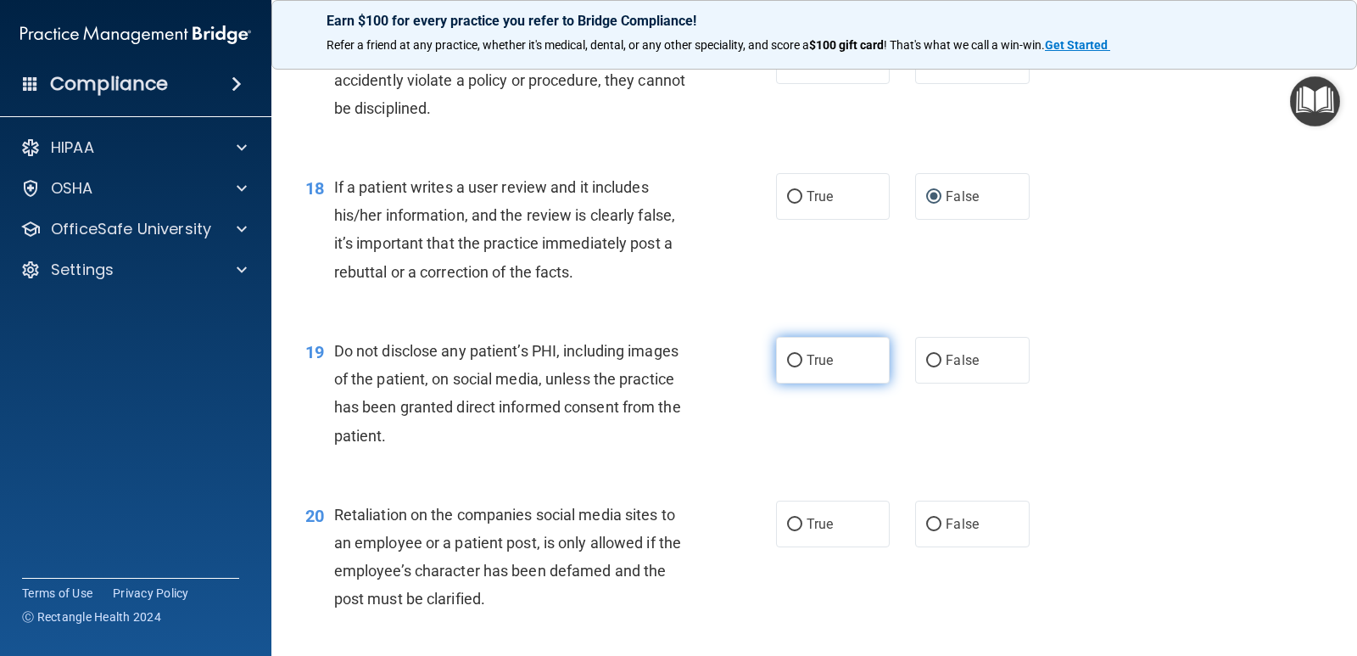
click at [791, 355] on input "True" at bounding box center [794, 361] width 15 height 13
radio input "true"
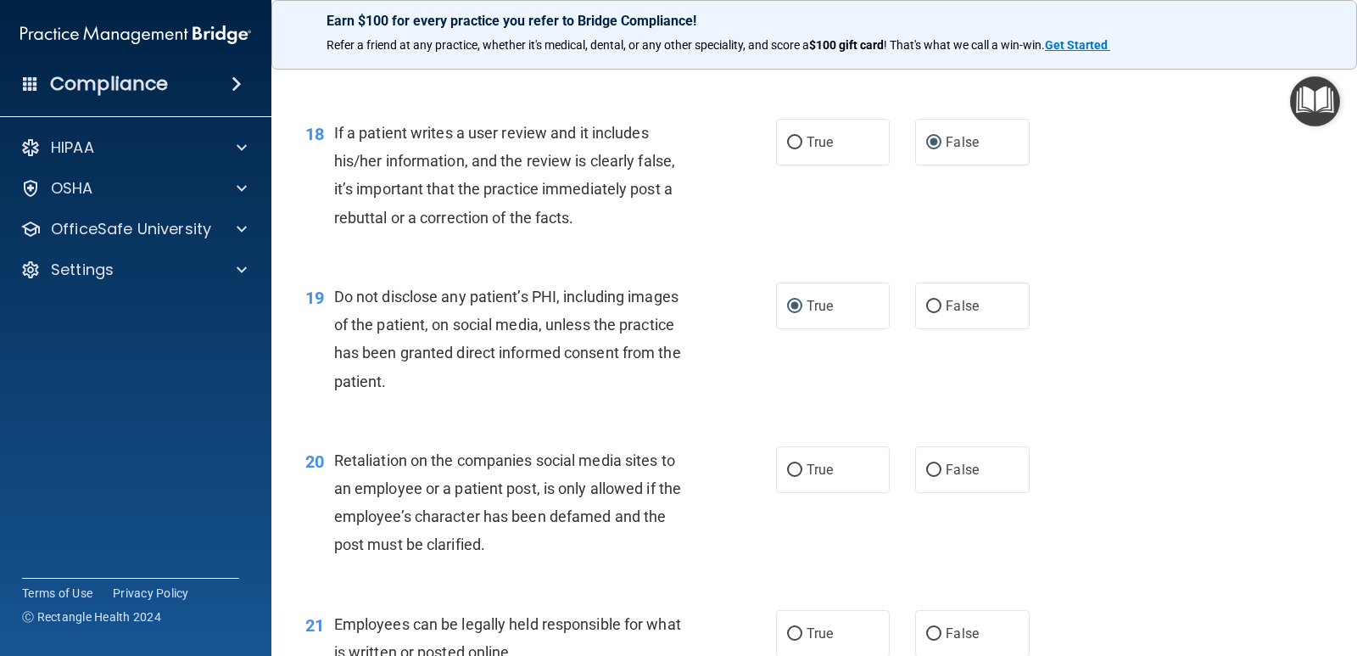
scroll to position [2799, 0]
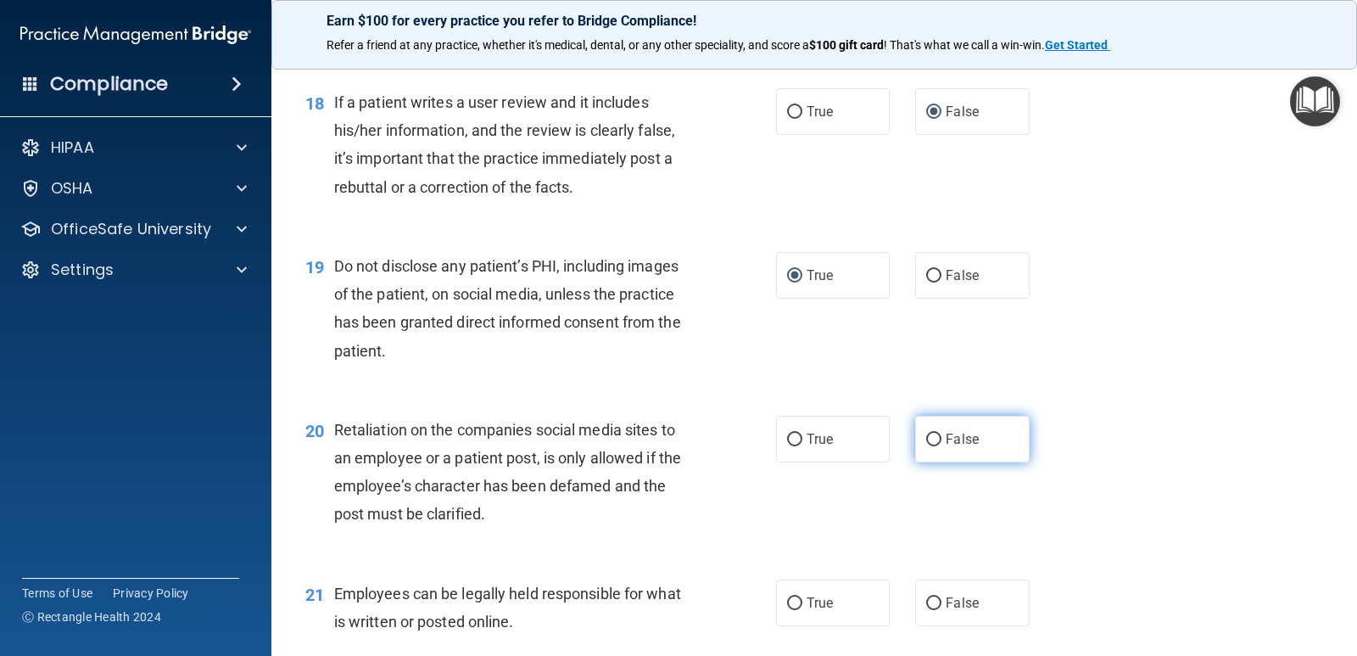
click at [931, 440] on input "False" at bounding box center [933, 439] width 15 height 13
radio input "true"
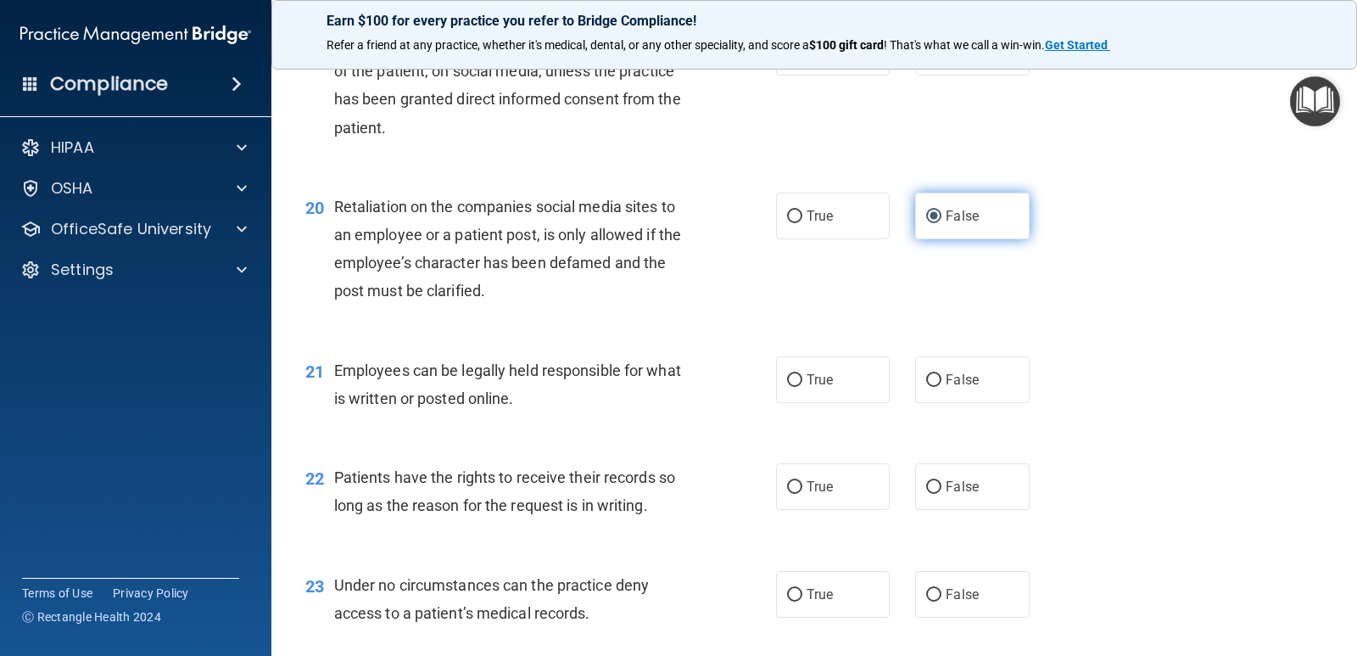
scroll to position [3138, 0]
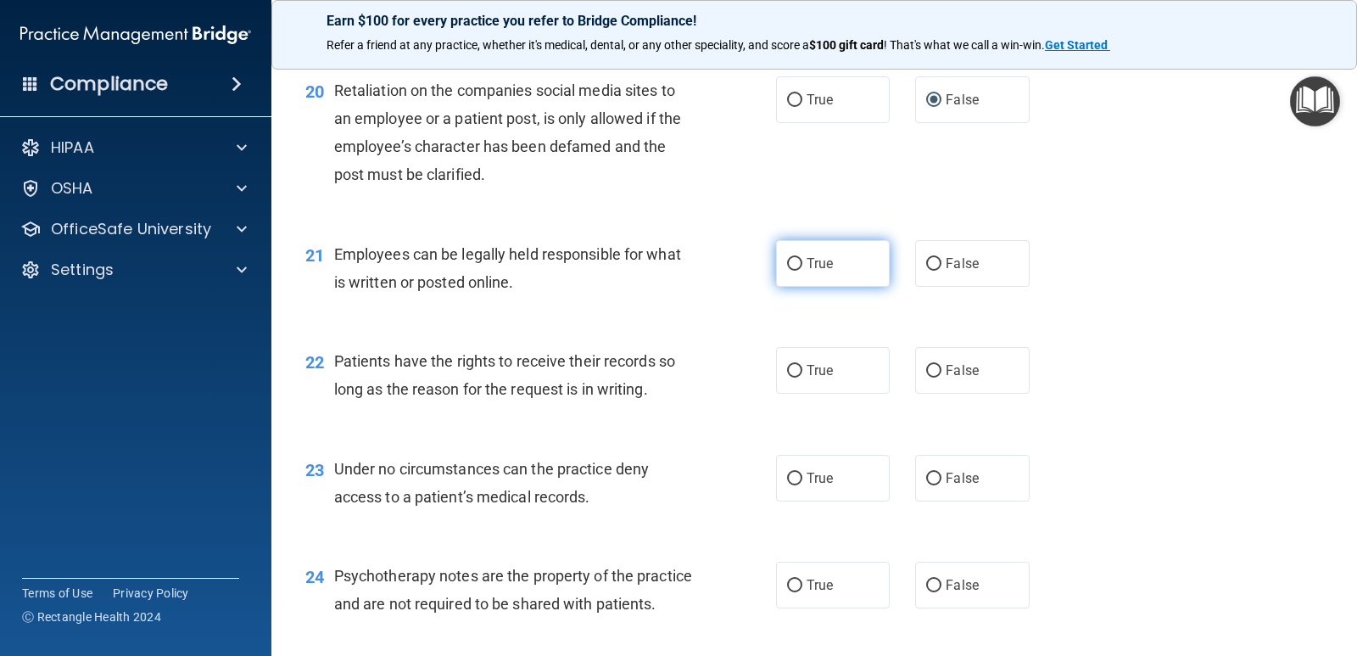
click at [789, 265] on input "True" at bounding box center [794, 264] width 15 height 13
radio input "true"
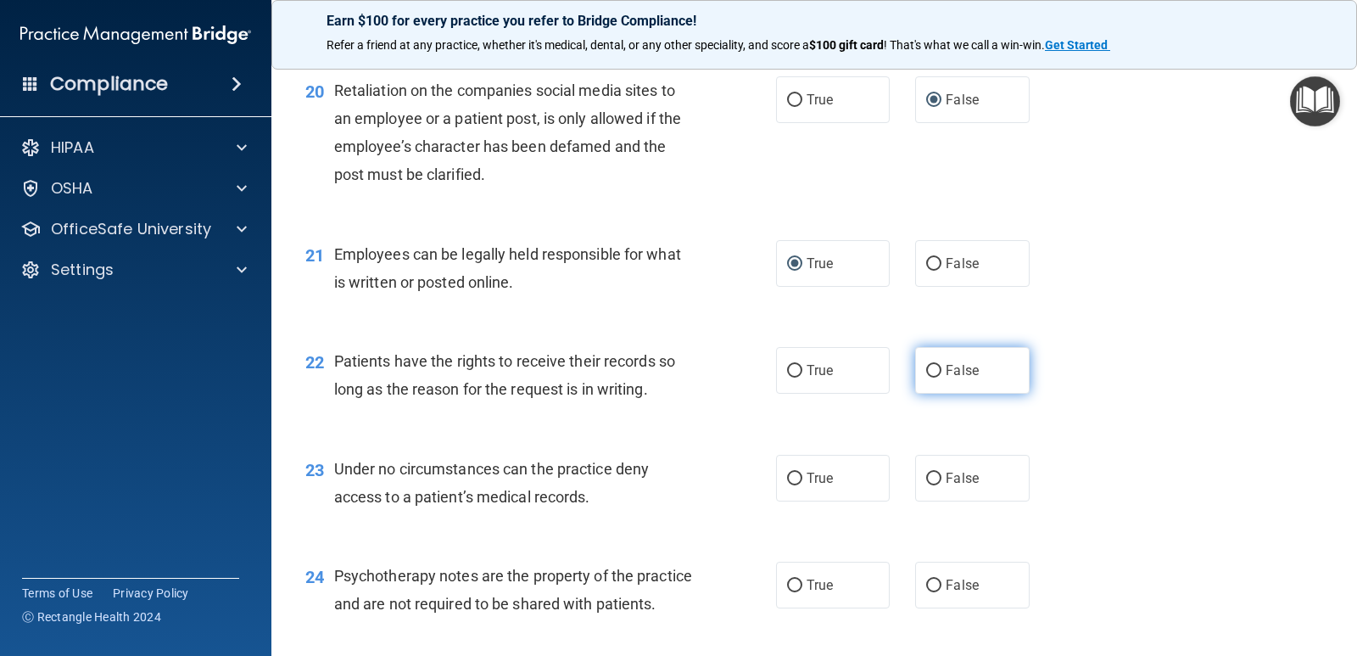
click at [933, 371] on input "False" at bounding box center [933, 371] width 15 height 13
radio input "true"
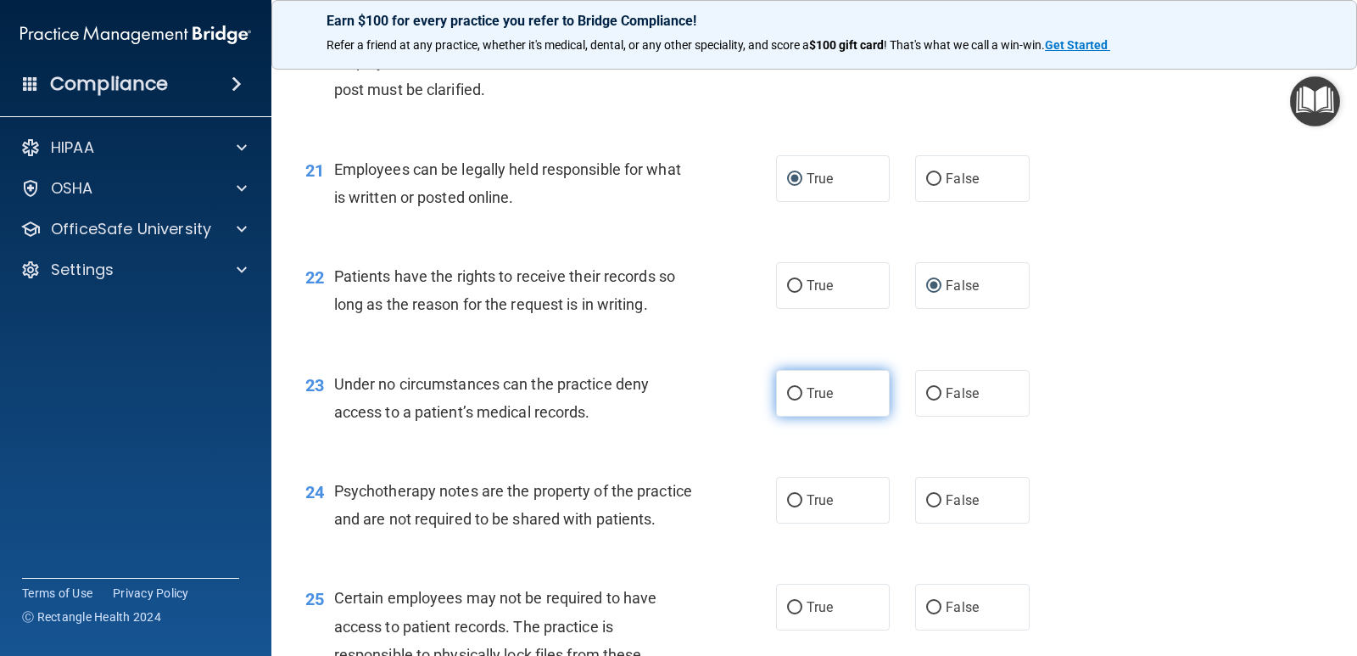
click at [795, 396] on input "True" at bounding box center [794, 394] width 15 height 13
radio input "true"
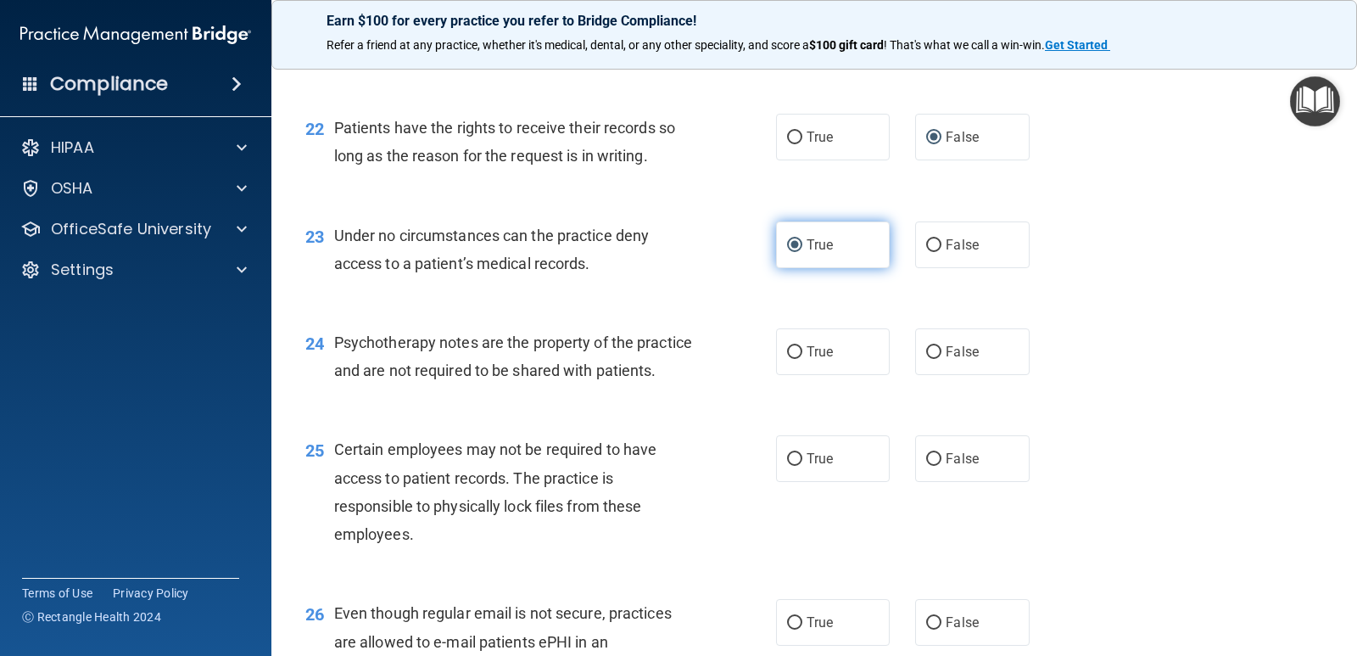
scroll to position [3393, 0]
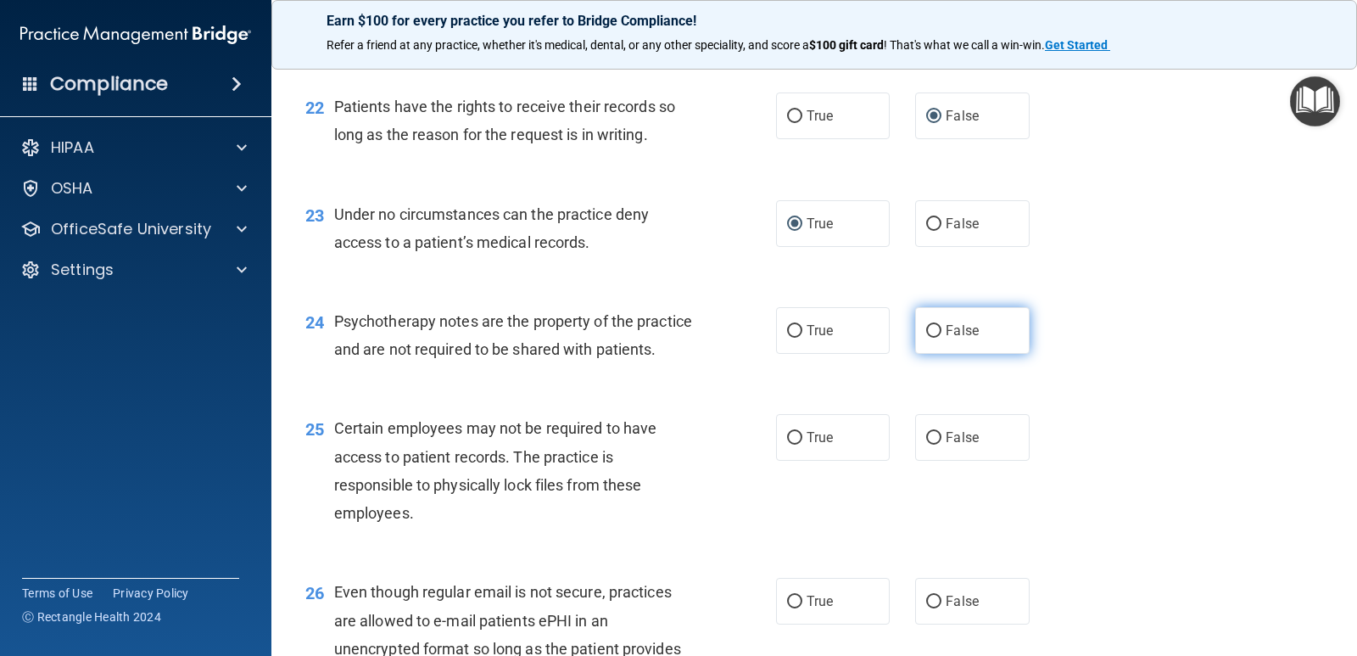
click at [928, 331] on input "False" at bounding box center [933, 331] width 15 height 13
radio input "true"
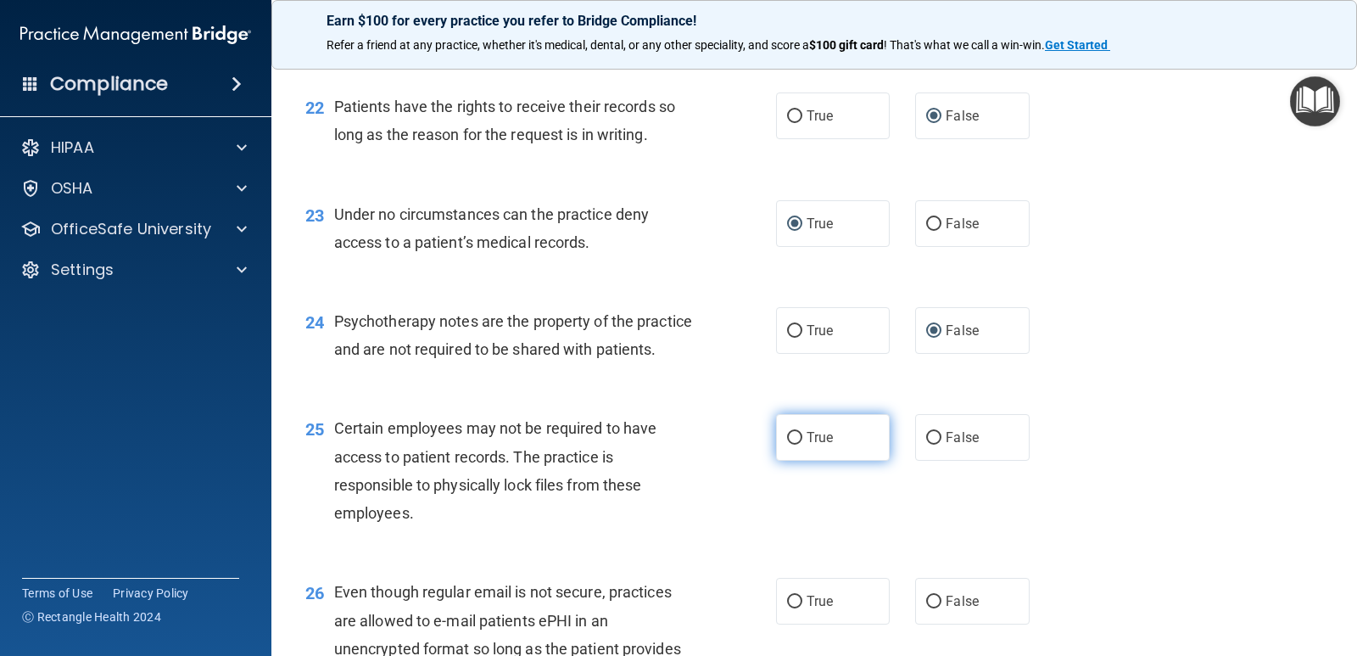
click at [787, 444] on input "True" at bounding box center [794, 438] width 15 height 13
radio input "true"
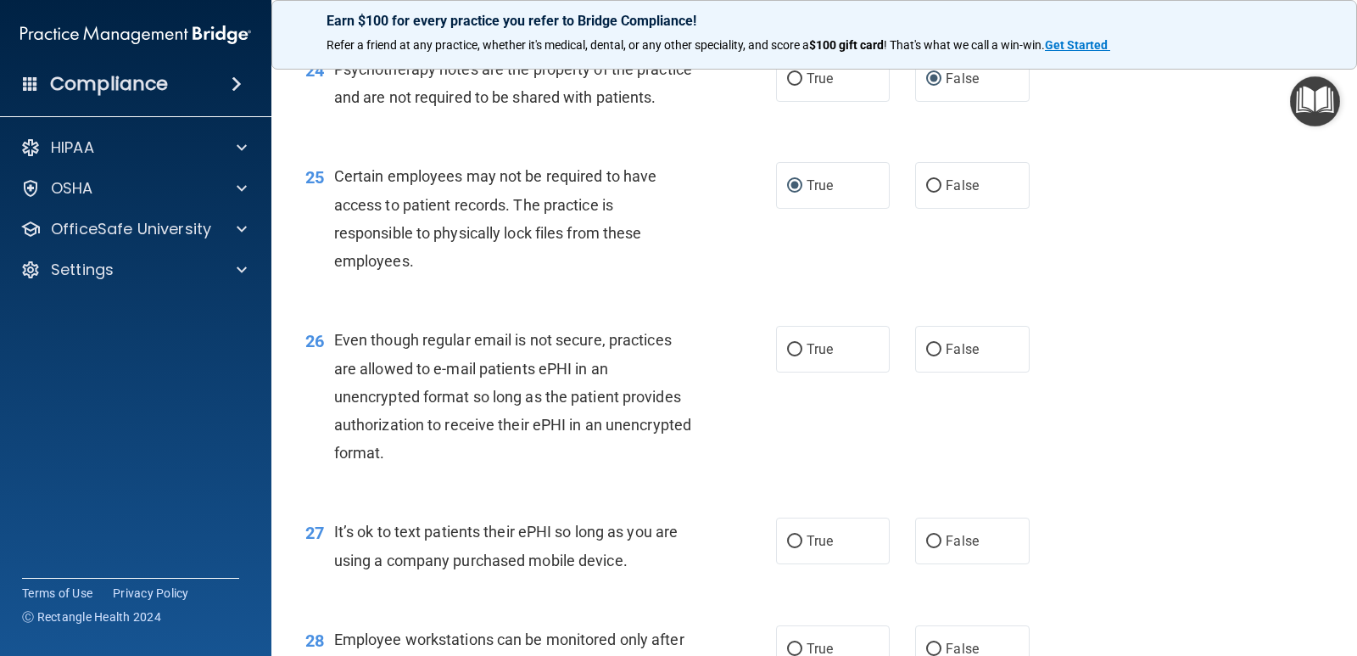
scroll to position [3647, 0]
click at [789, 354] on input "True" at bounding box center [794, 347] width 15 height 13
radio input "true"
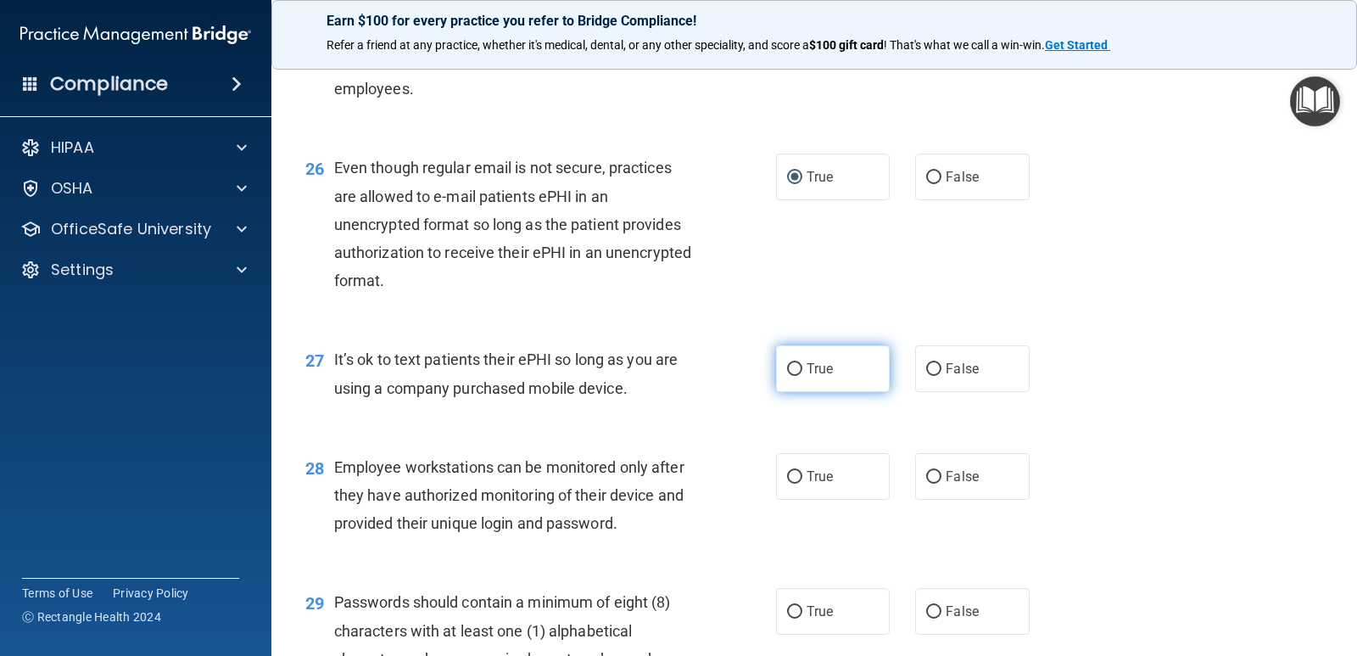
scroll to position [3902, 0]
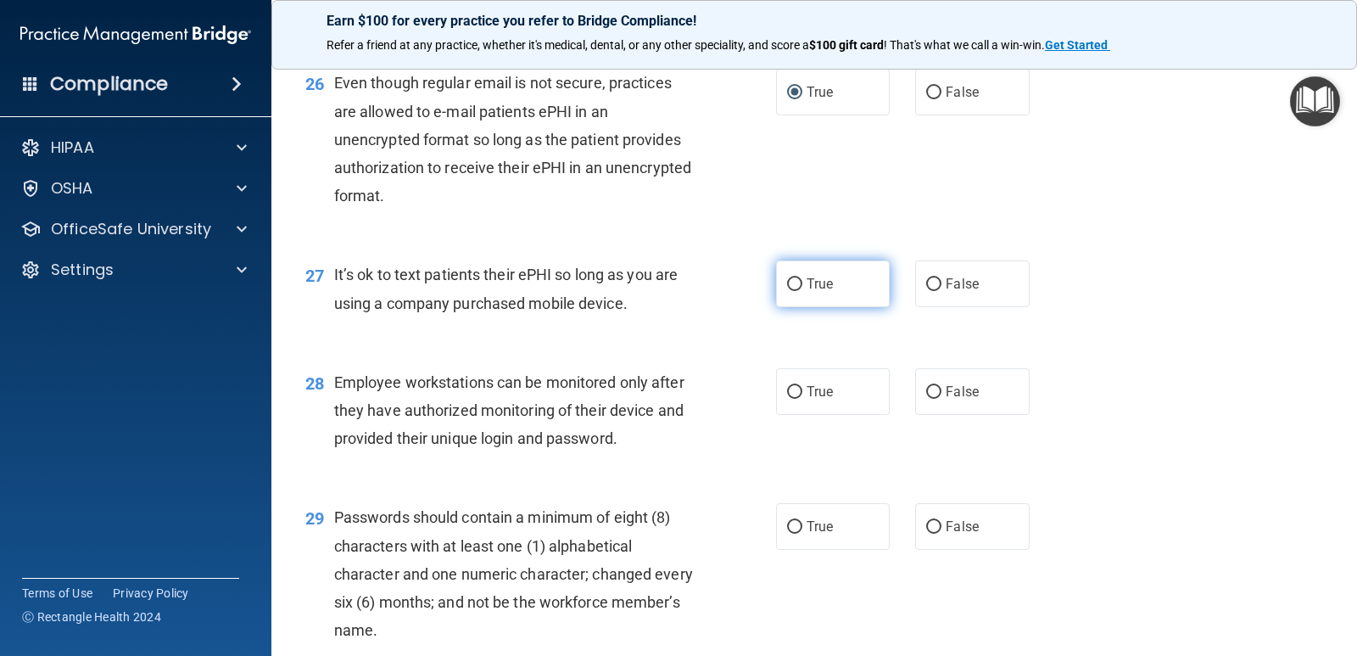
click at [789, 394] on div "28 Employee workstations can be monitored only after they have authorized monit…" at bounding box center [814, 415] width 1043 height 136
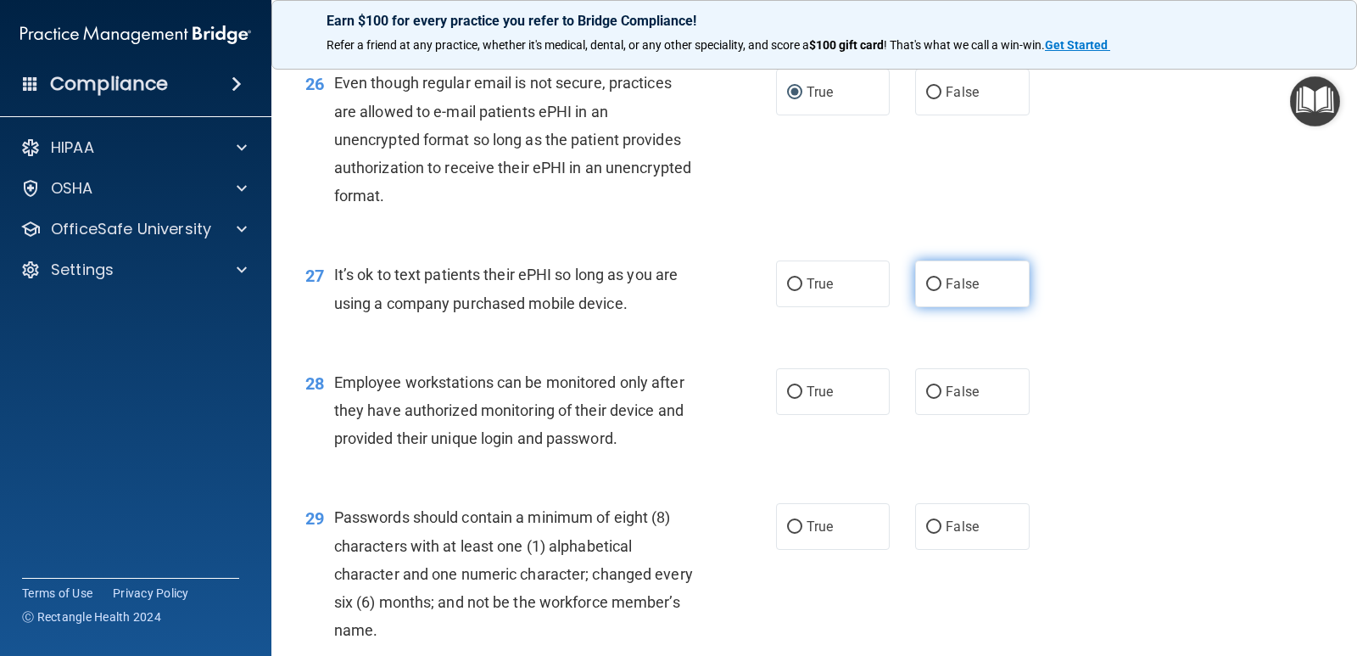
click at [928, 291] on input "False" at bounding box center [933, 284] width 15 height 13
radio input "true"
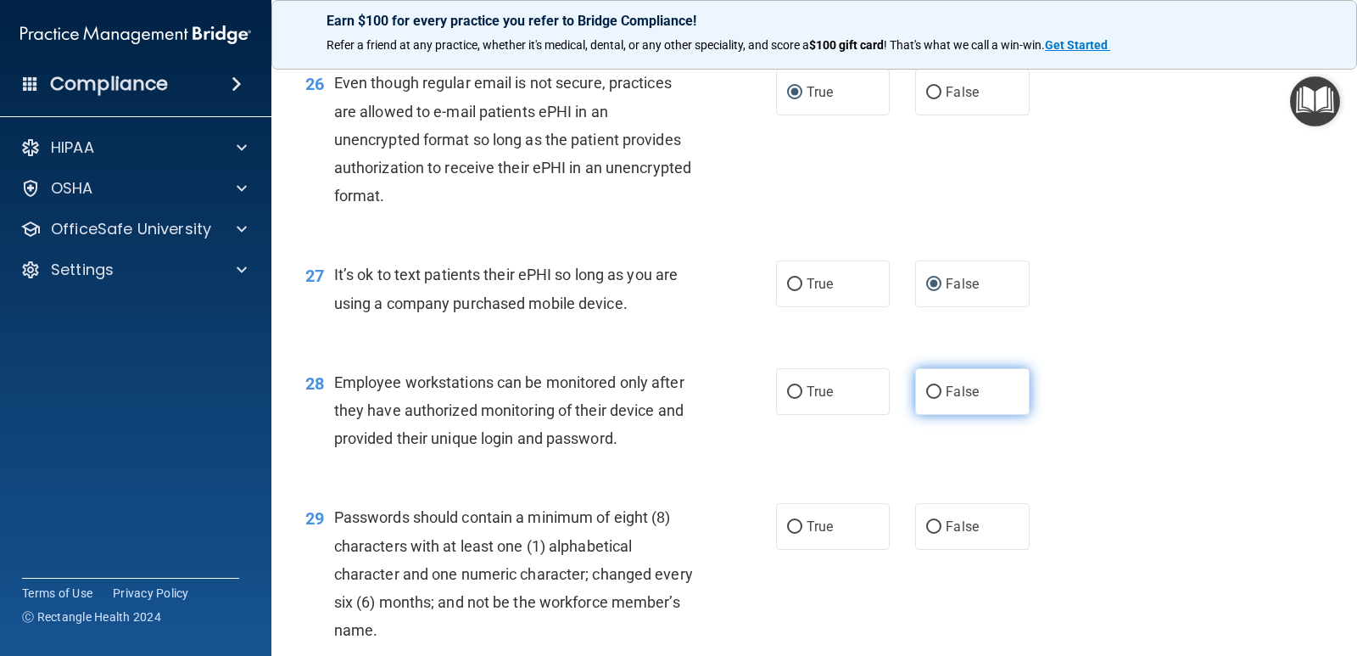
click at [929, 399] on input "False" at bounding box center [933, 392] width 15 height 13
radio input "true"
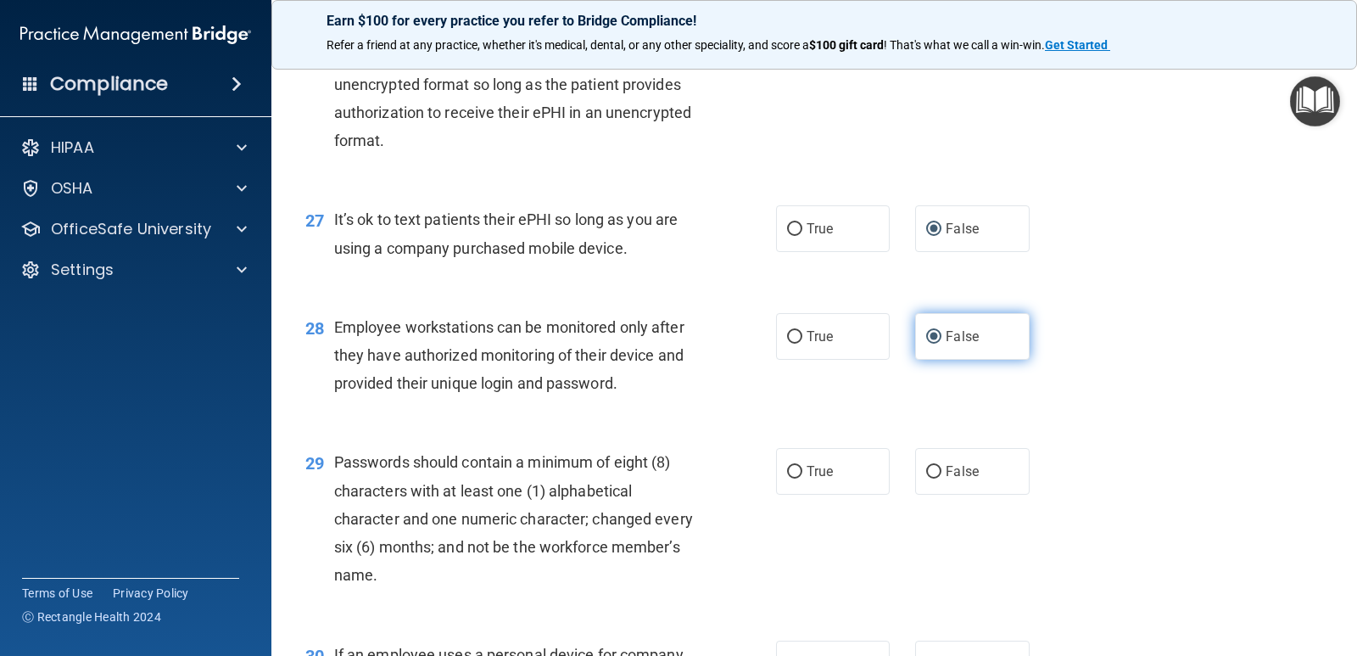
scroll to position [3986, 0]
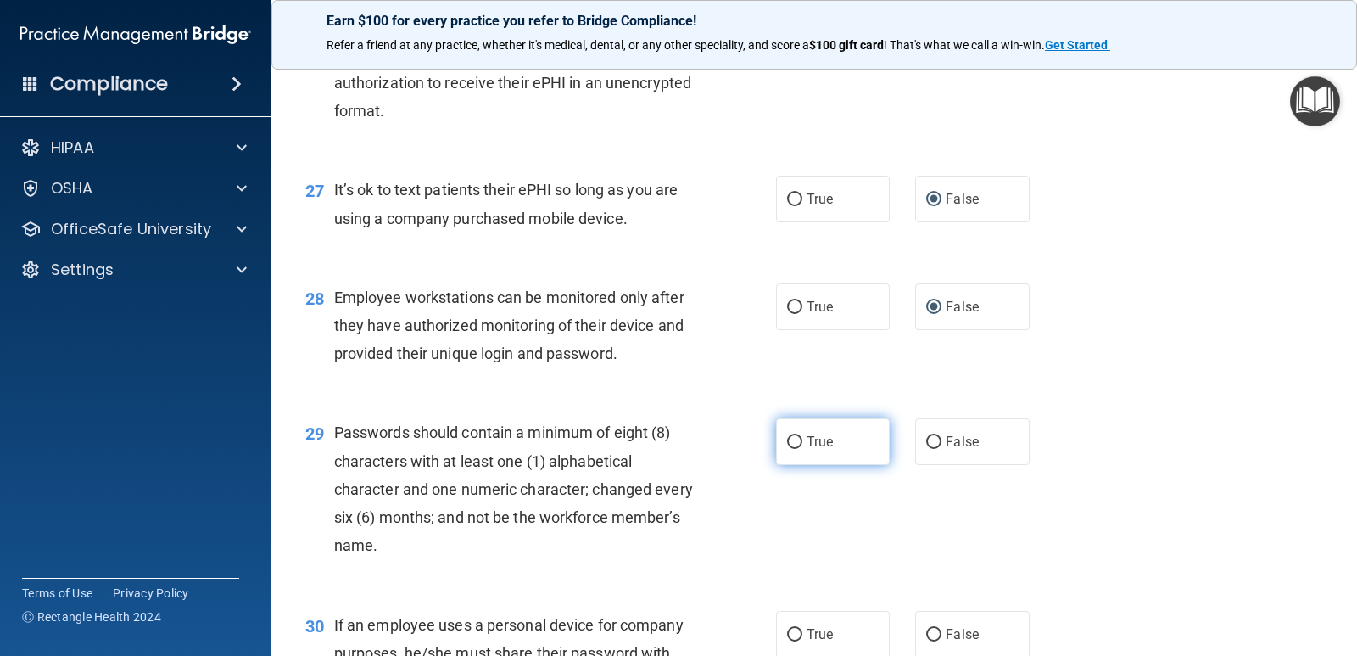
click at [785, 456] on label "True" at bounding box center [833, 441] width 114 height 47
click at [787, 449] on input "True" at bounding box center [794, 442] width 15 height 13
radio input "true"
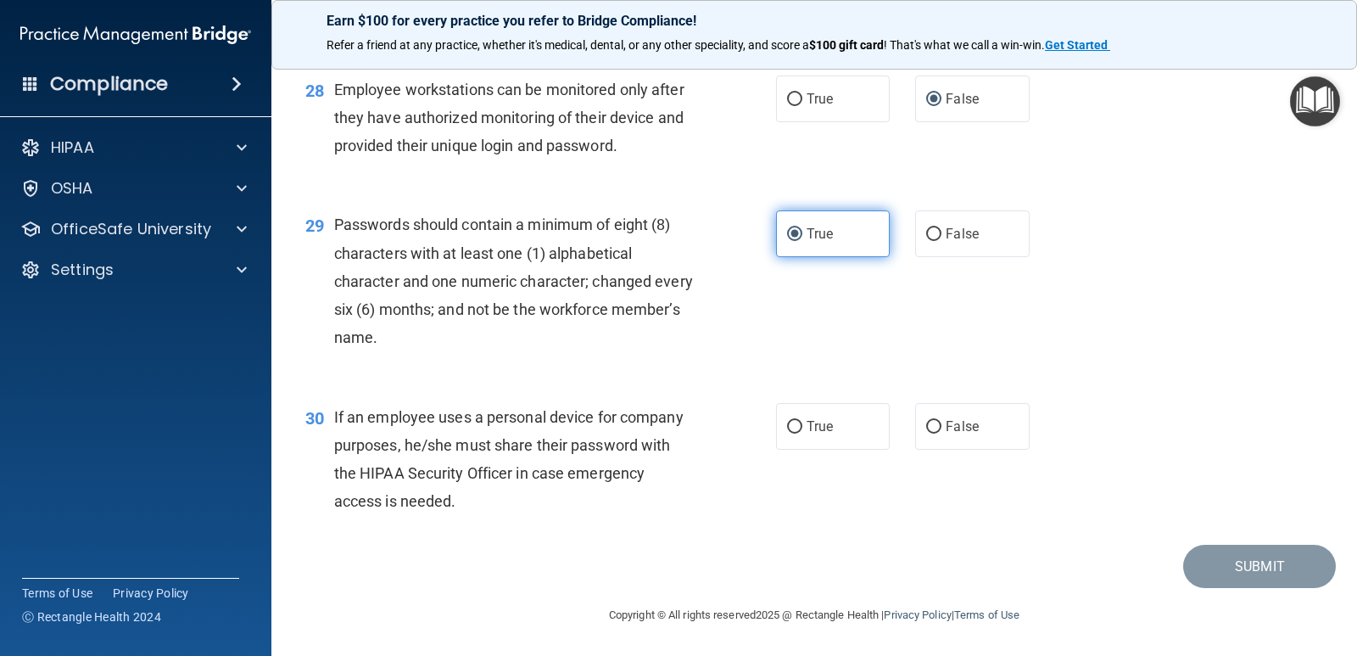
scroll to position [4222, 0]
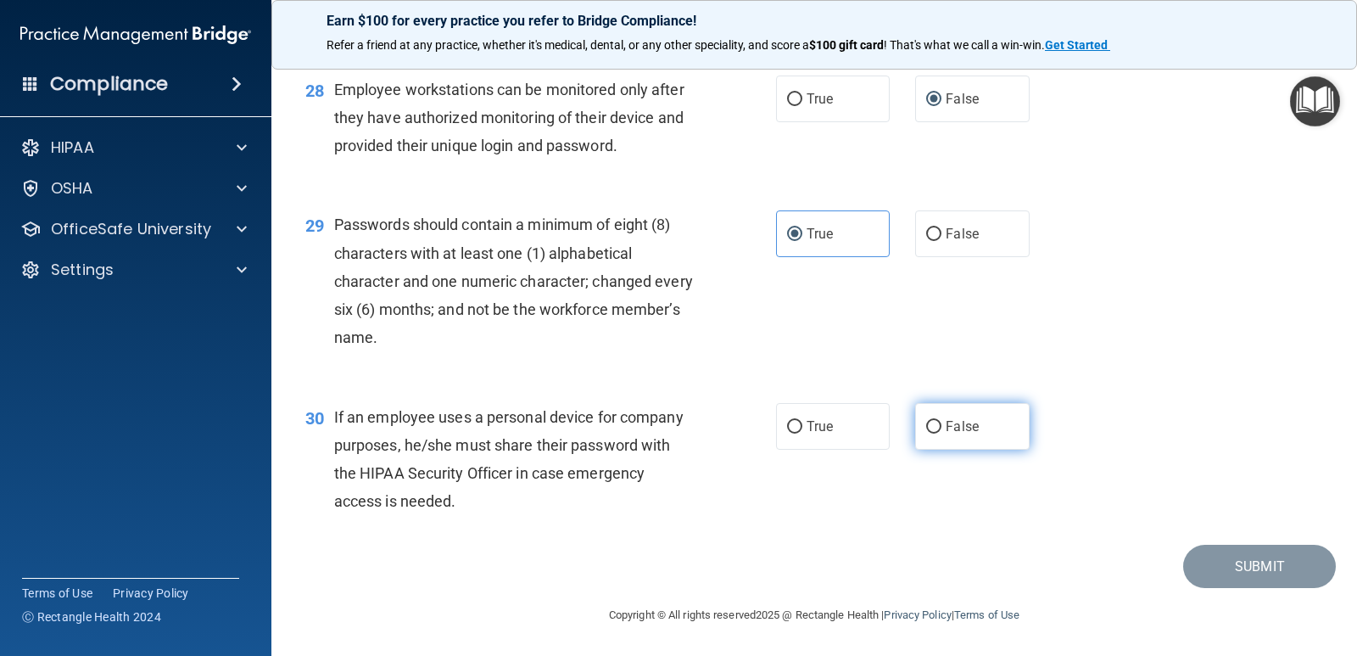
click at [926, 429] on input "False" at bounding box center [933, 427] width 15 height 13
radio input "true"
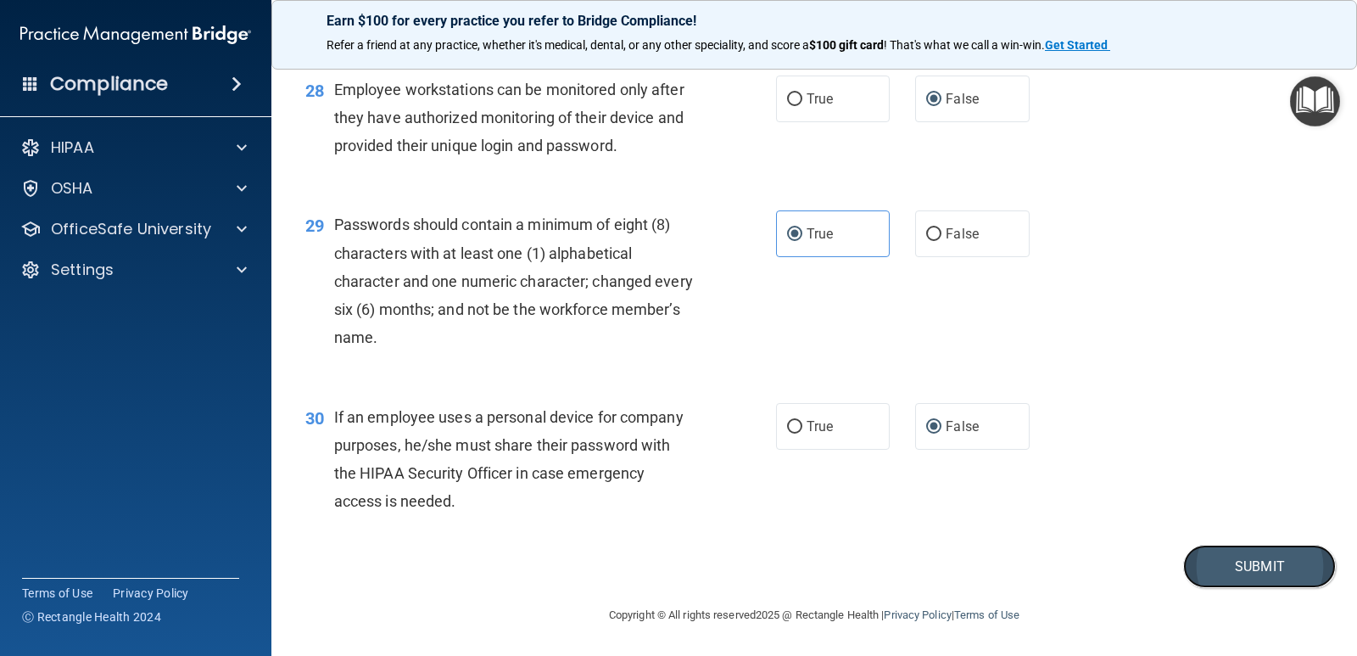
click at [1226, 565] on button "Submit" at bounding box center [1259, 566] width 153 height 43
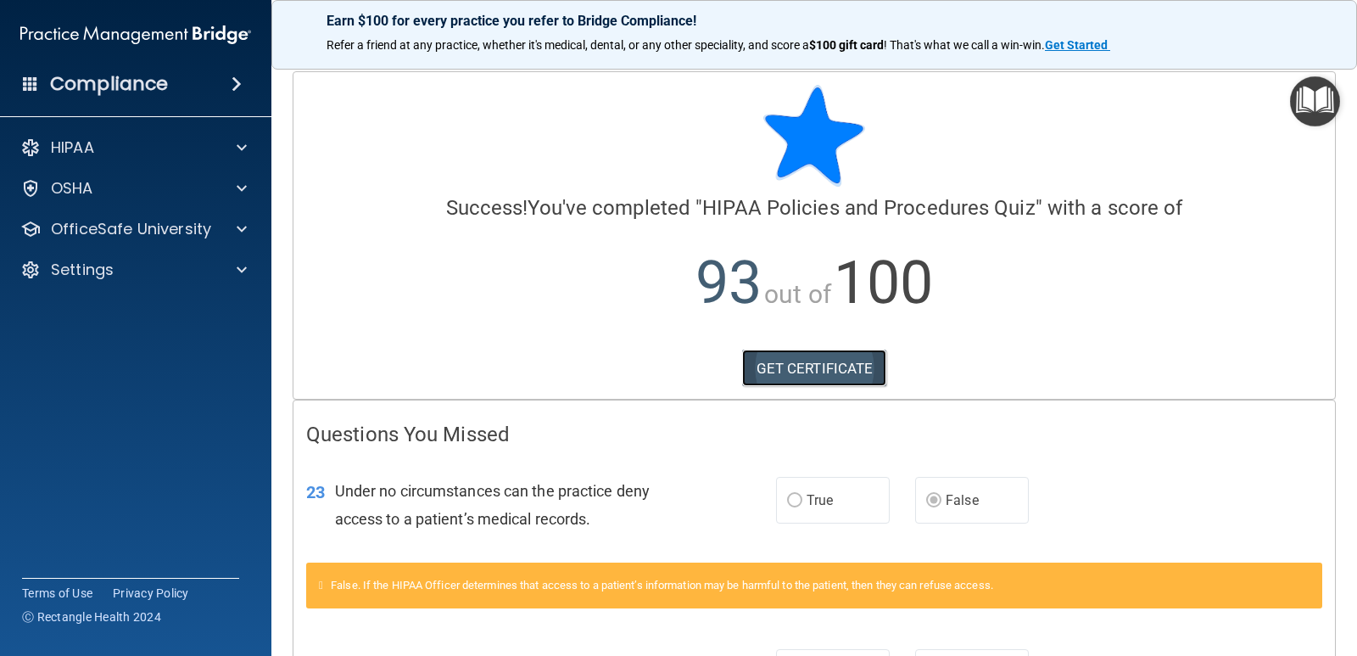
click at [814, 367] on link "GET CERTIFICATE" at bounding box center [814, 367] width 145 height 37
click at [31, 87] on span at bounding box center [30, 82] width 15 height 15
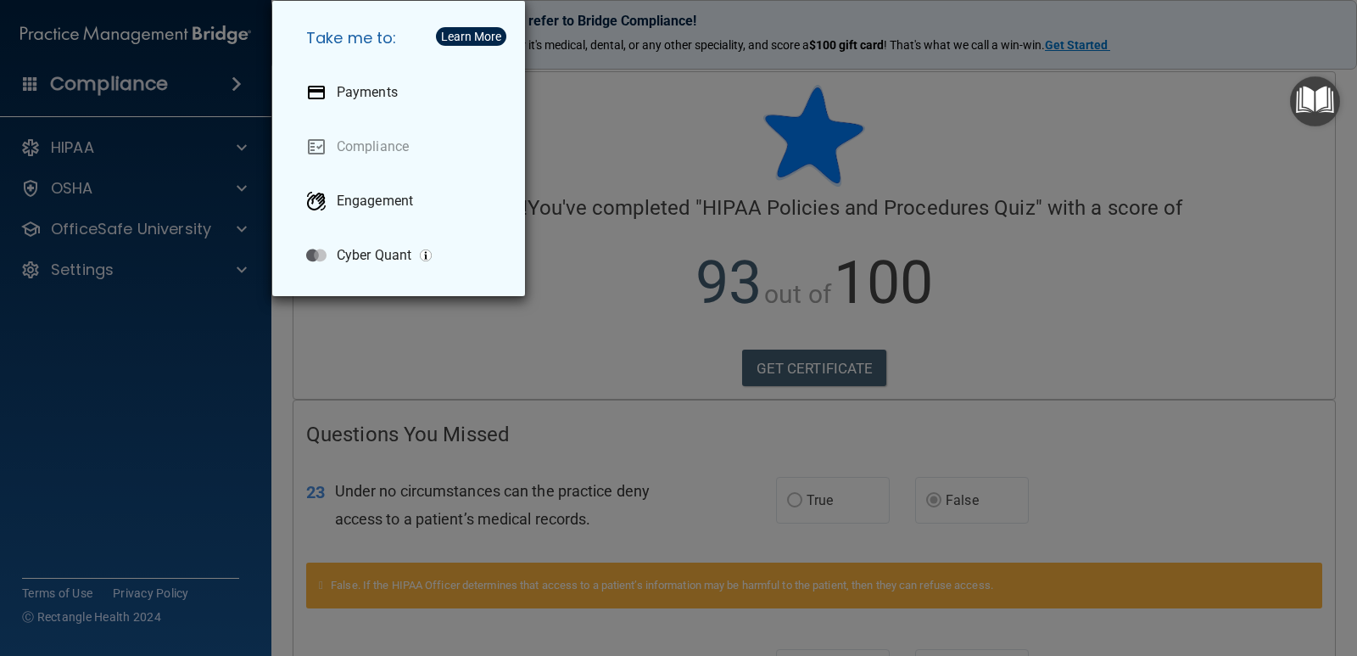
click at [66, 269] on div "Take me to: Payments Compliance Engagement Cyber Quant" at bounding box center [678, 328] width 1357 height 656
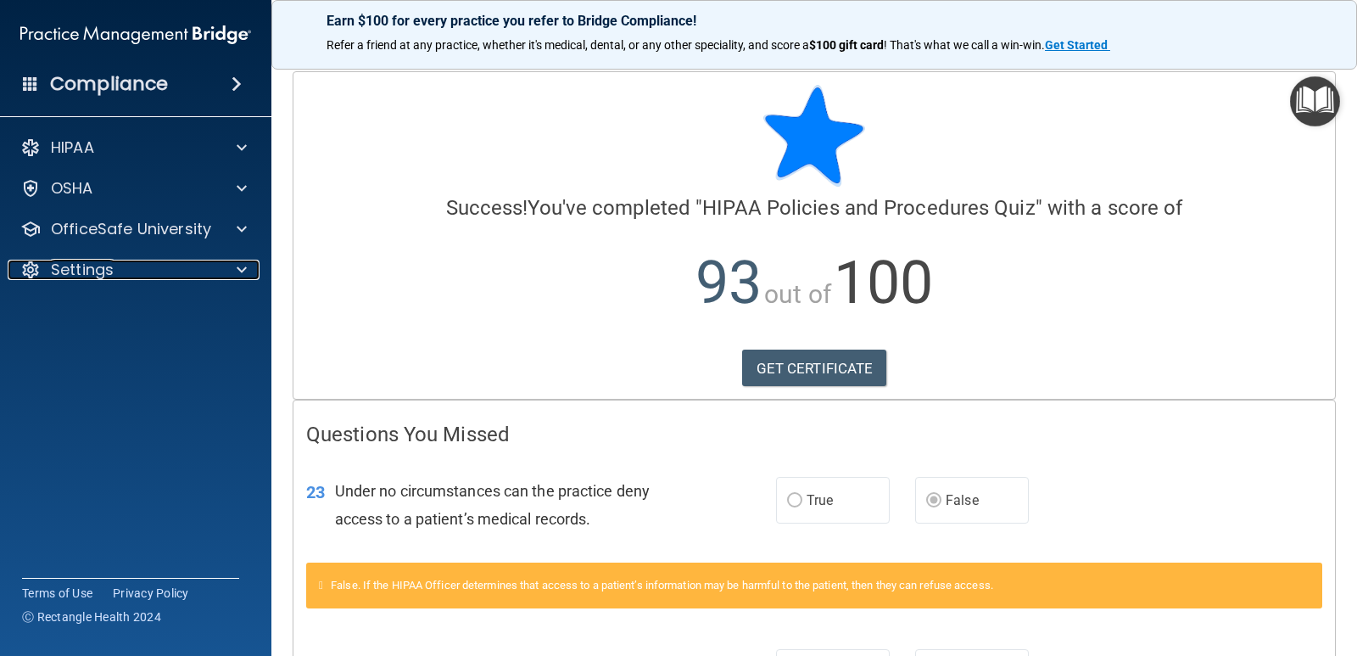
click at [66, 269] on p "Settings" at bounding box center [82, 270] width 63 height 20
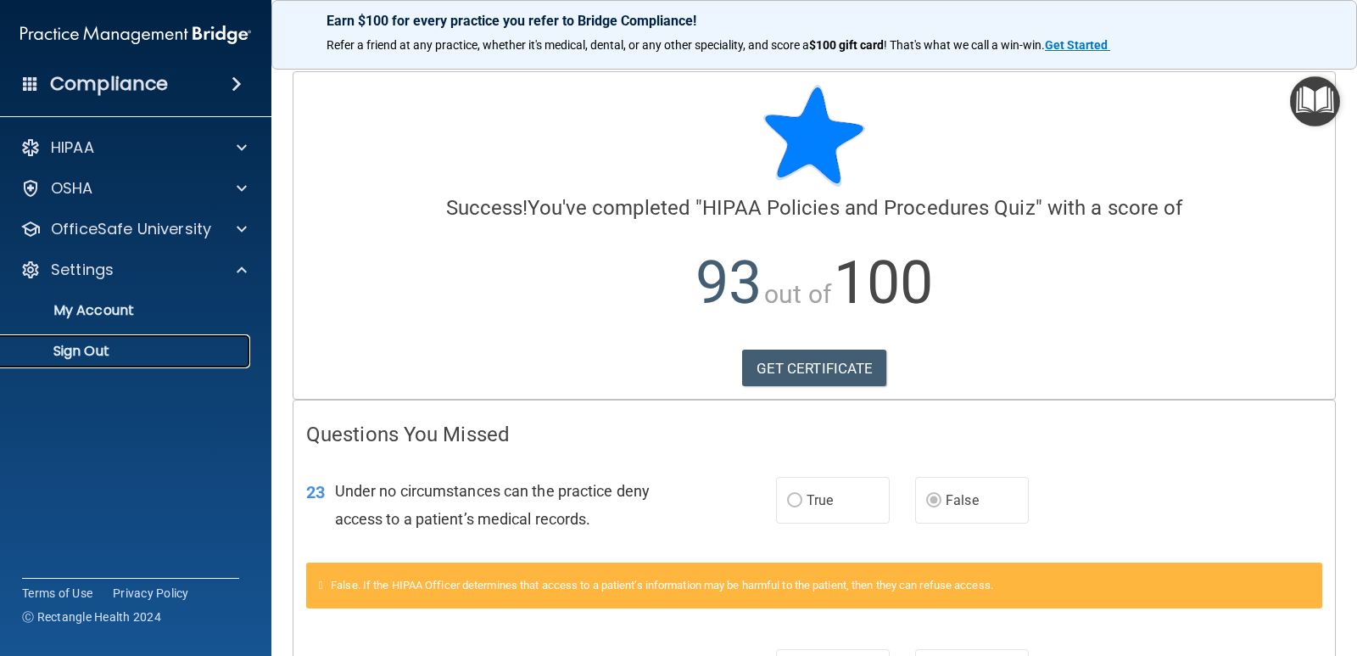
click at [80, 355] on p "Sign Out" at bounding box center [127, 351] width 232 height 17
